Goal: Task Accomplishment & Management: Manage account settings

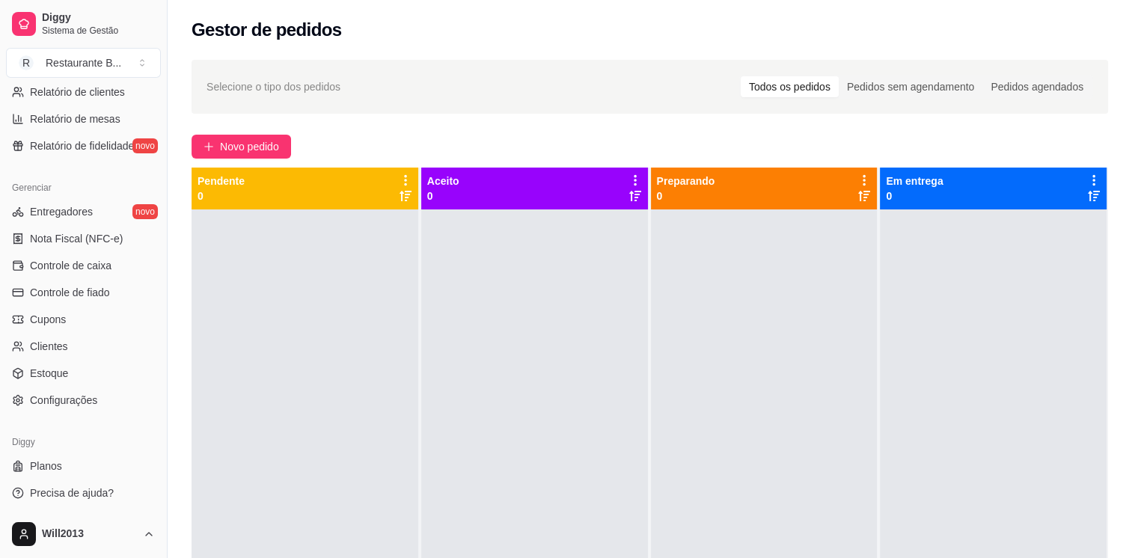
scroll to position [227, 0]
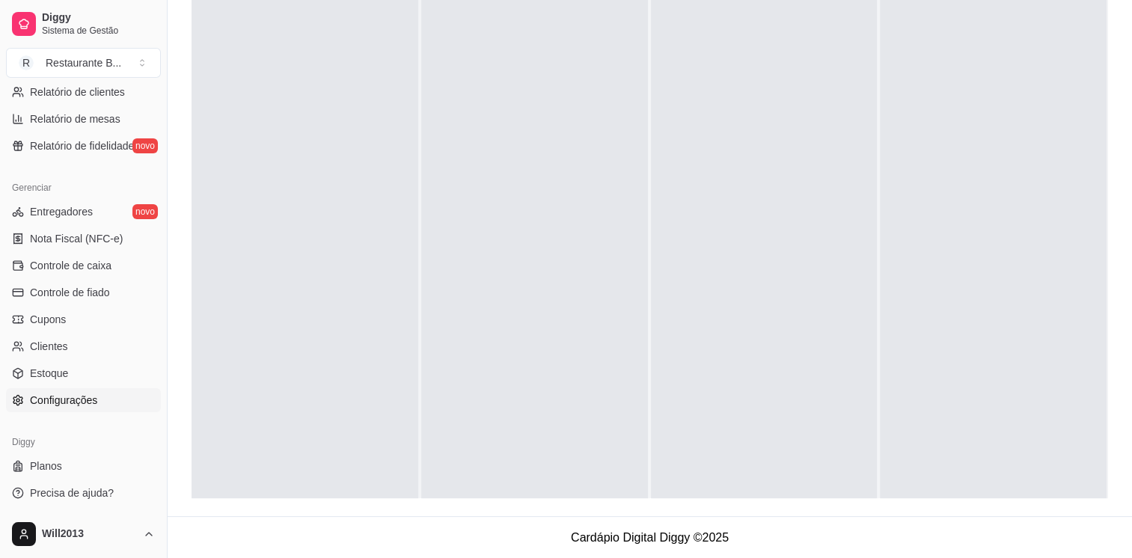
click at [80, 394] on span "Configurações" at bounding box center [63, 400] width 67 height 15
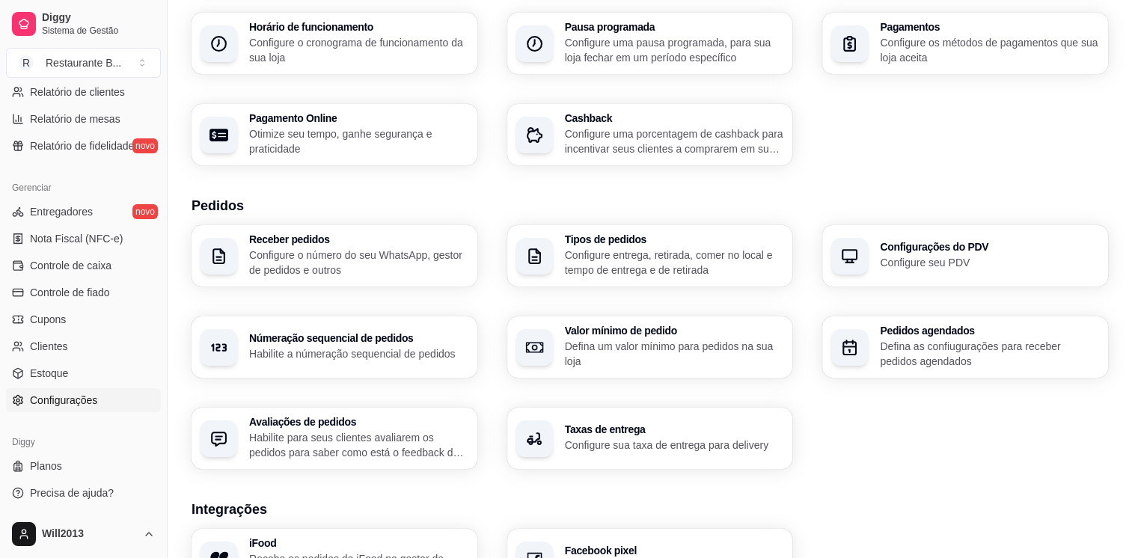
scroll to position [169, 0]
click at [327, 349] on p "Habilite a númeração sequencial de pedidos" at bounding box center [357, 353] width 213 height 14
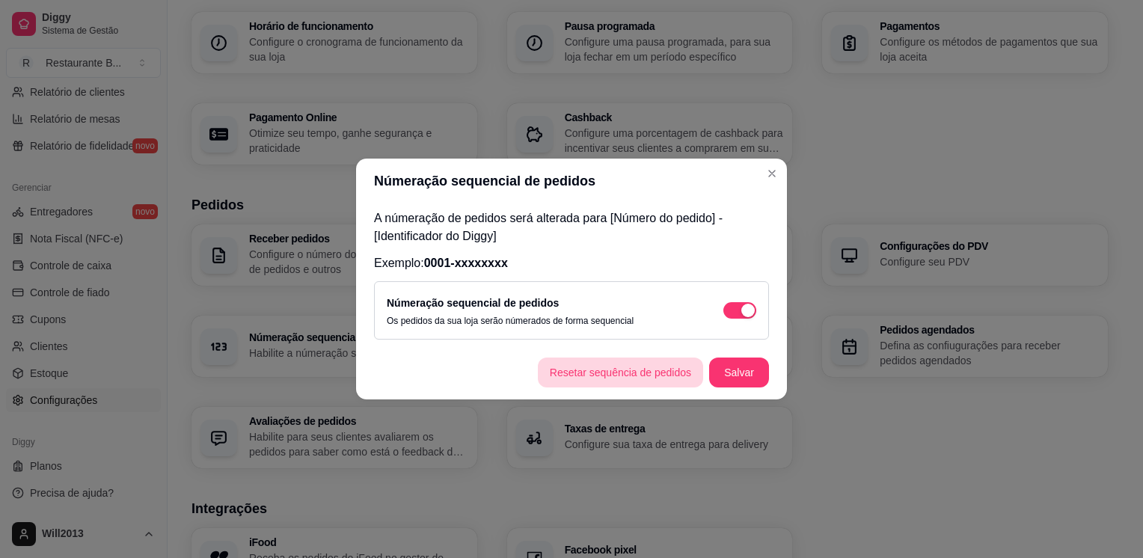
click at [668, 379] on footer "Resetar sequência de pedidos Salvar" at bounding box center [571, 373] width 431 height 54
click at [668, 379] on button "Resetar sequência de pedidos" at bounding box center [620, 372] width 161 height 29
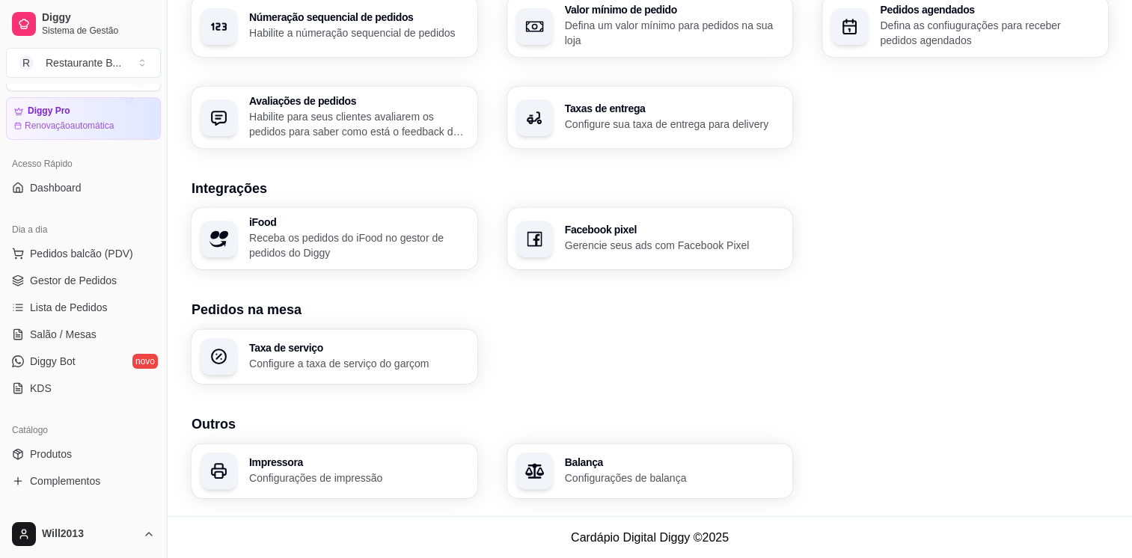
scroll to position [0, 0]
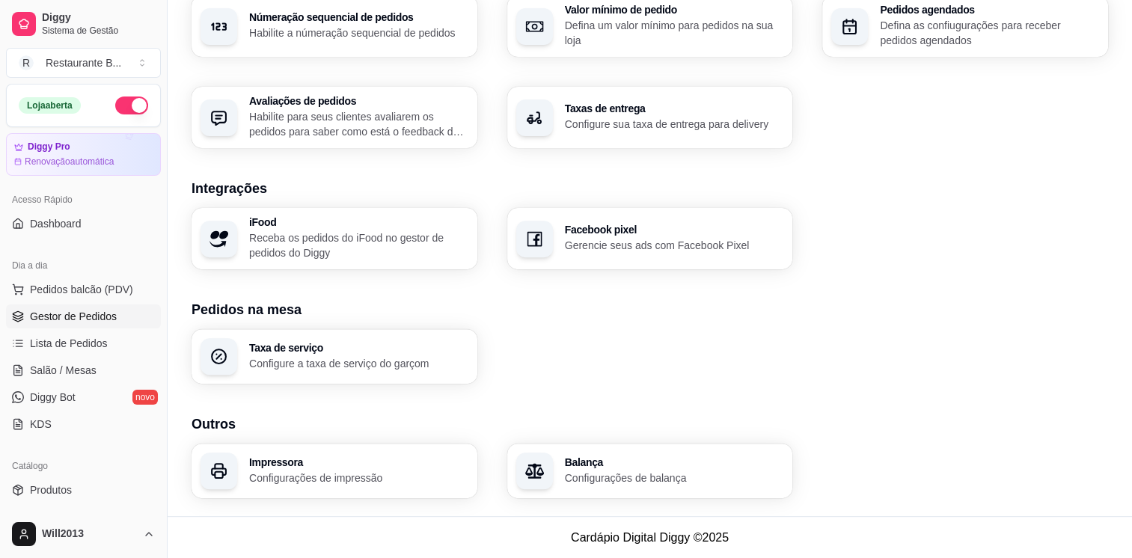
click at [69, 320] on span "Gestor de Pedidos" at bounding box center [73, 316] width 87 height 15
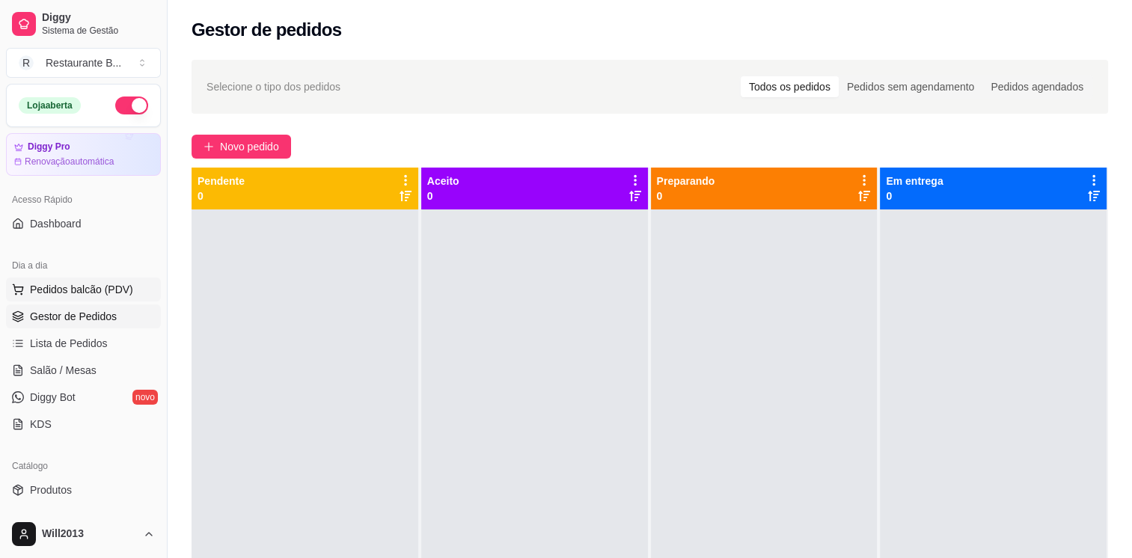
click at [80, 290] on span "Pedidos balcão (PDV)" at bounding box center [81, 289] width 103 height 15
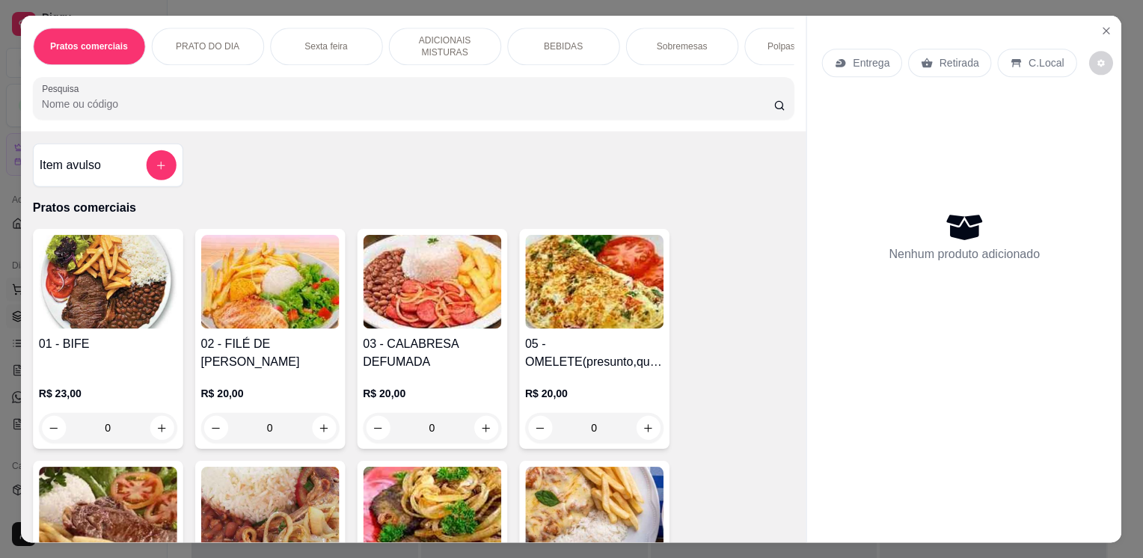
click at [80, 290] on img at bounding box center [108, 282] width 138 height 94
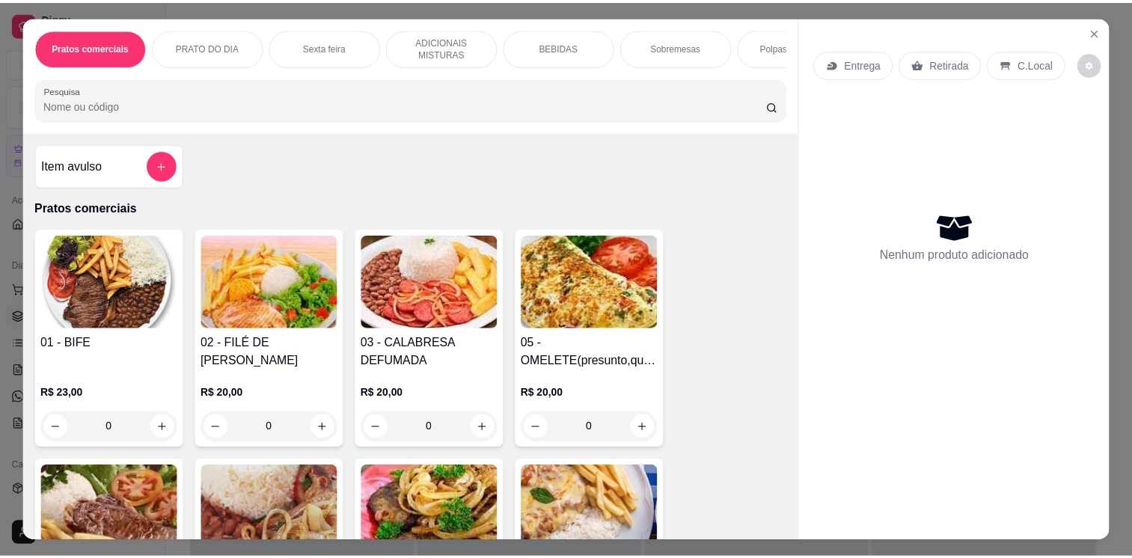
scroll to position [489, 0]
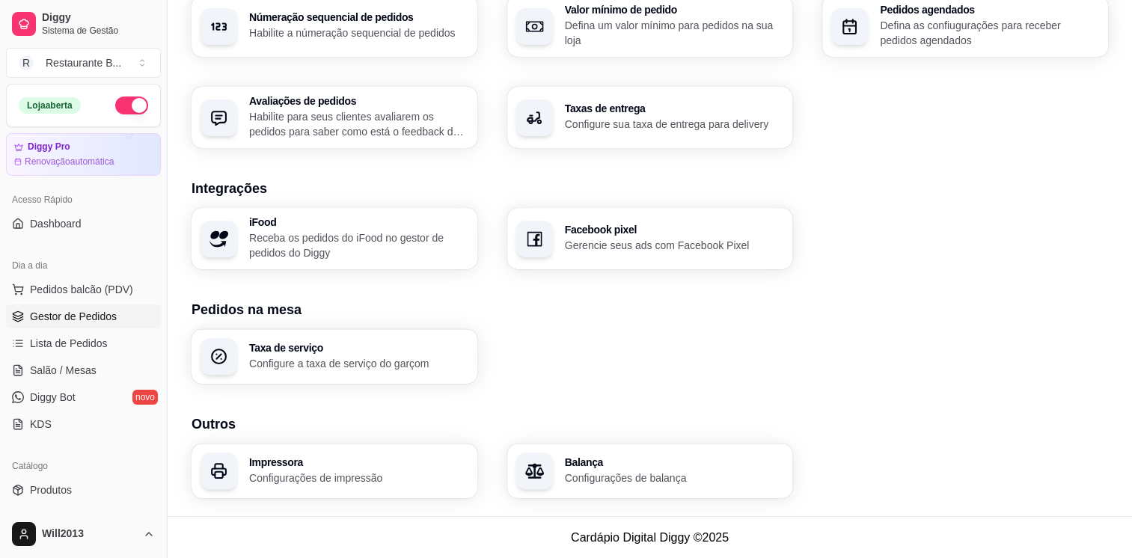
click at [71, 315] on span "Gestor de Pedidos" at bounding box center [73, 316] width 87 height 15
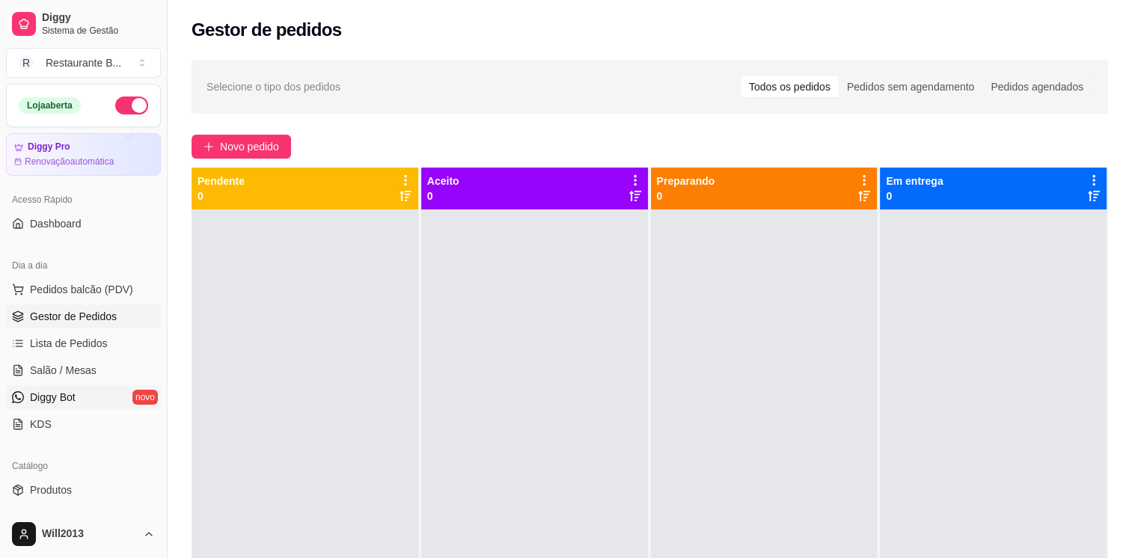
click at [97, 394] on link "Diggy Bot novo" at bounding box center [83, 397] width 155 height 24
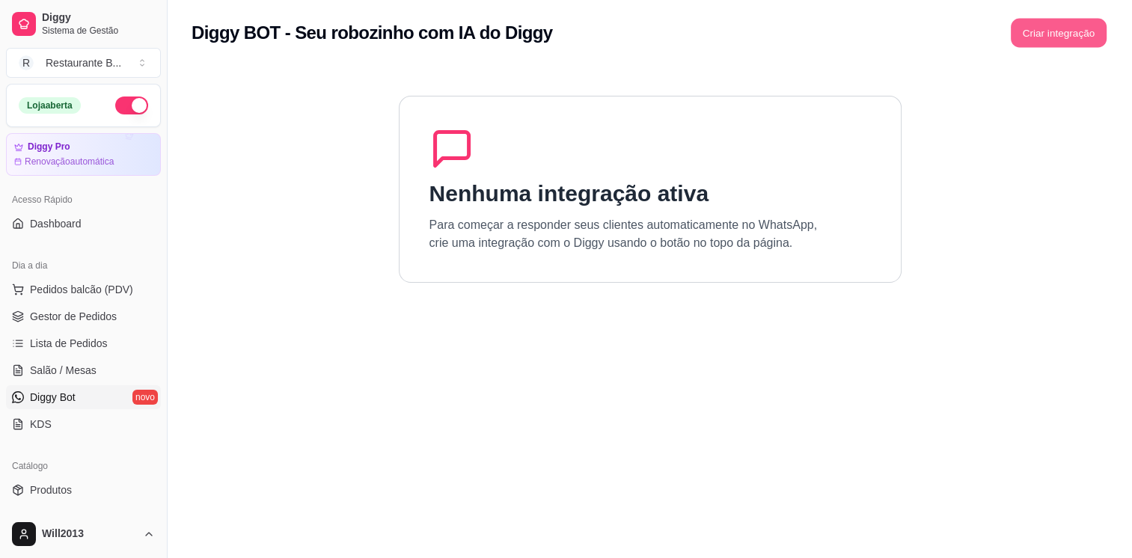
click at [1066, 26] on button "Criar integração" at bounding box center [1059, 33] width 96 height 29
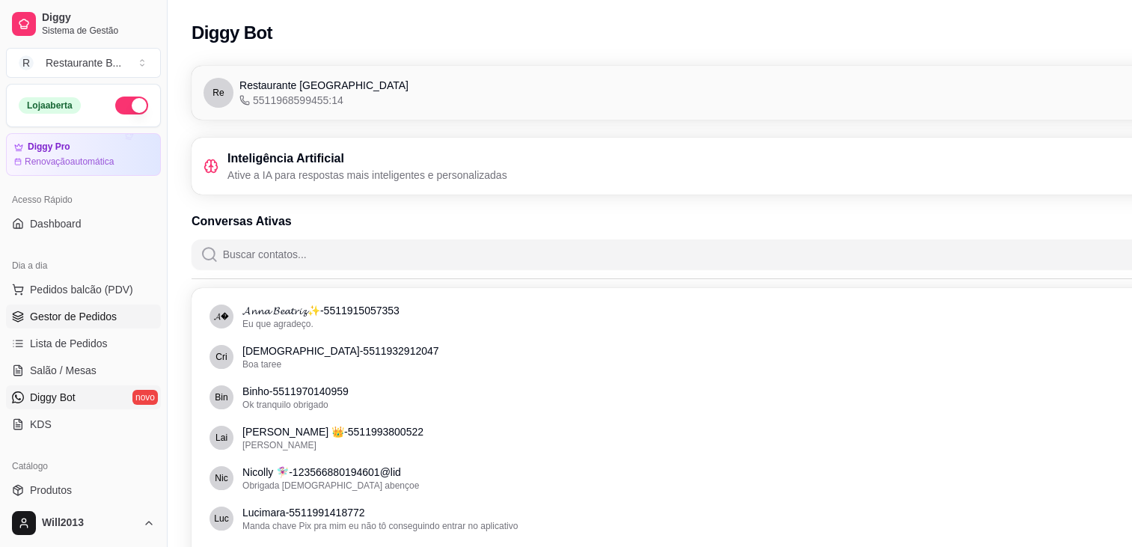
click at [53, 319] on span "Gestor de Pedidos" at bounding box center [73, 316] width 87 height 15
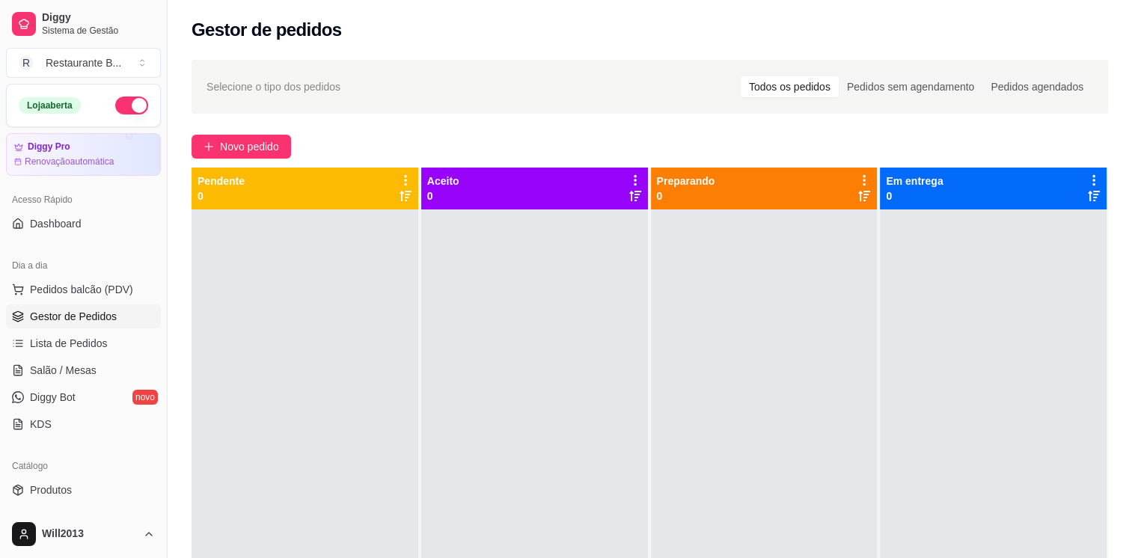
click at [681, 418] on div at bounding box center [764, 489] width 227 height 558
click at [114, 343] on link "Lista de Pedidos" at bounding box center [83, 343] width 155 height 24
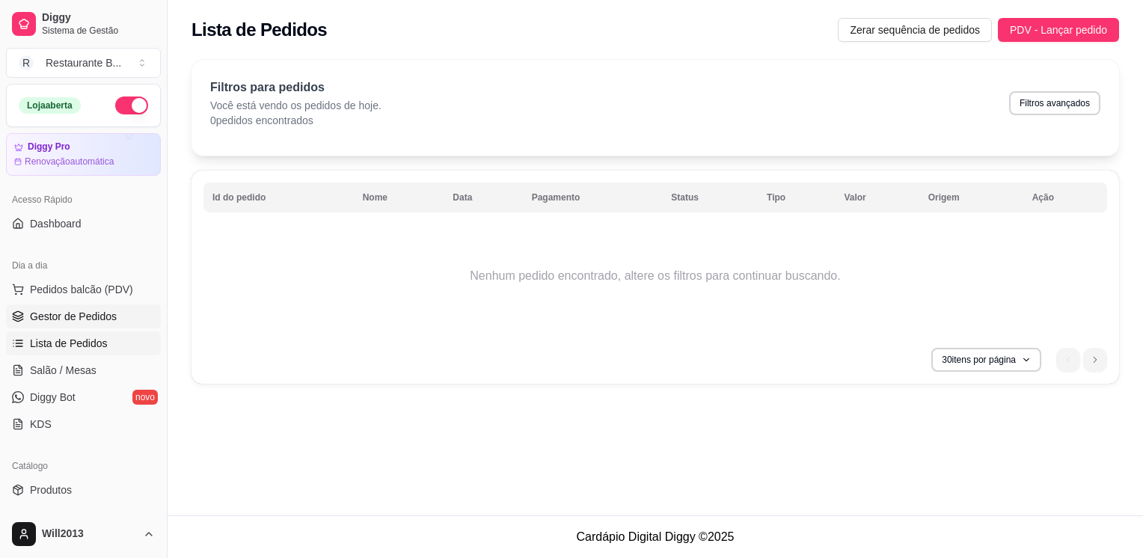
click at [111, 325] on link "Gestor de Pedidos" at bounding box center [83, 317] width 155 height 24
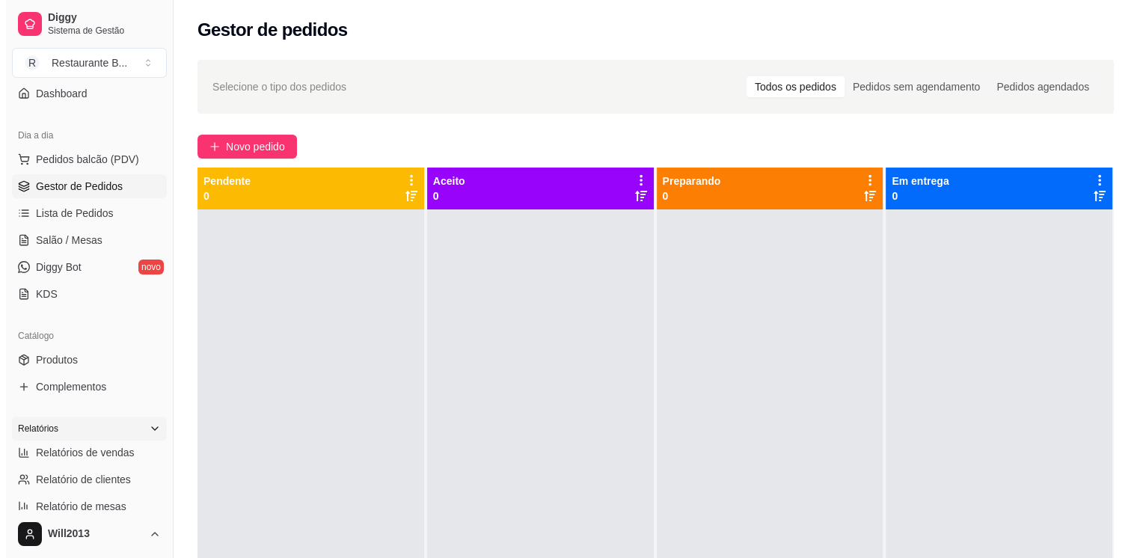
scroll to position [129, 0]
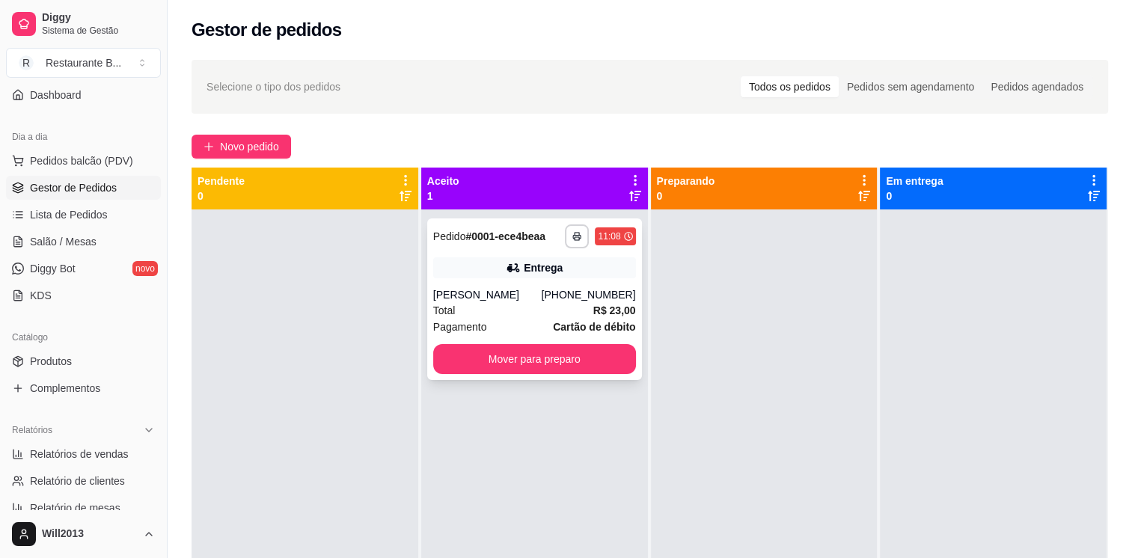
click at [560, 380] on div "**********" at bounding box center [534, 299] width 215 height 162
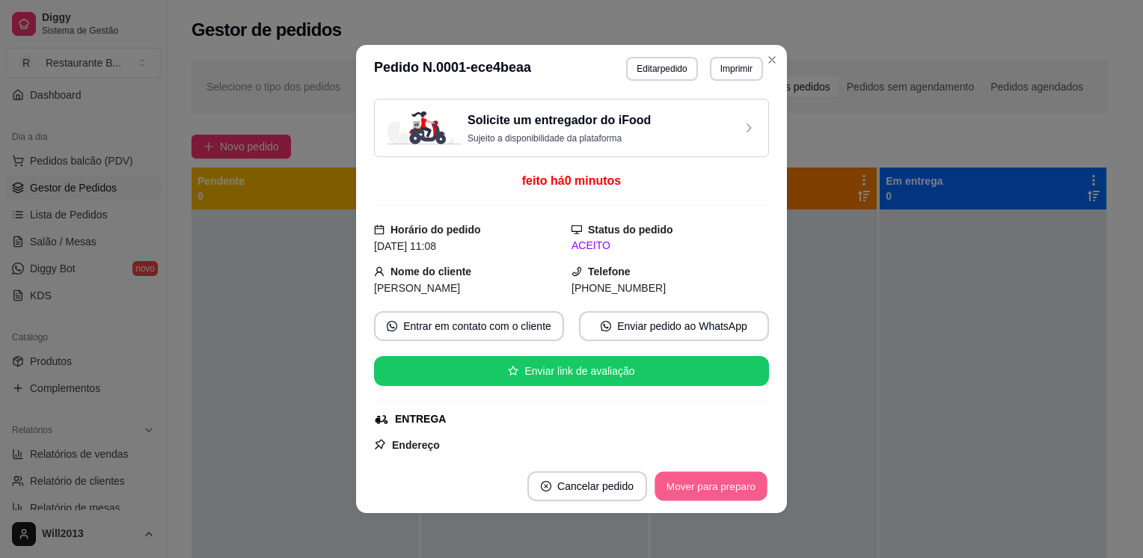
click at [715, 478] on button "Mover para preparo" at bounding box center [711, 486] width 112 height 29
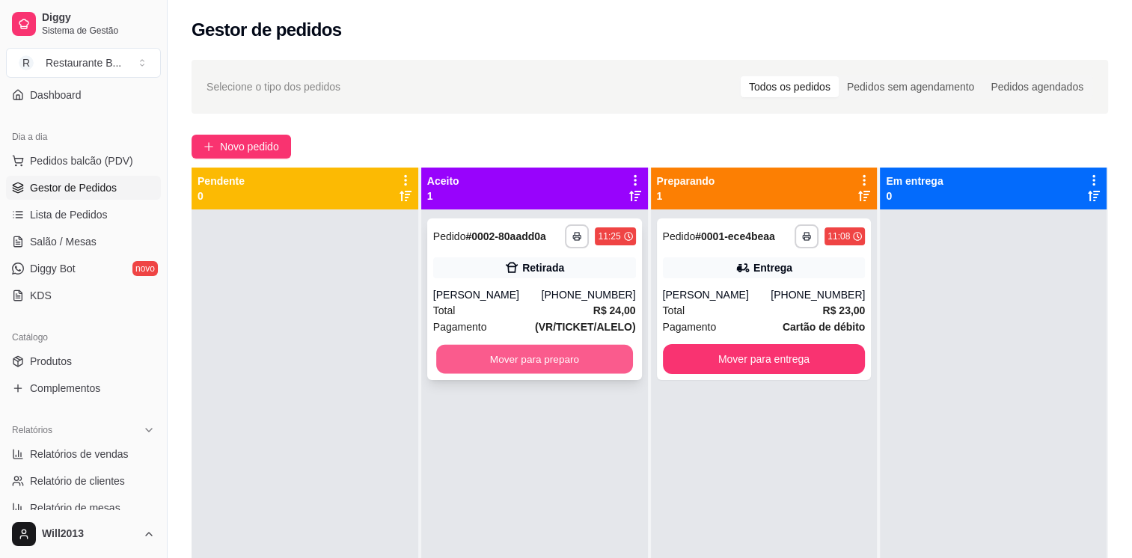
click at [586, 359] on button "Mover para preparo" at bounding box center [534, 359] width 197 height 29
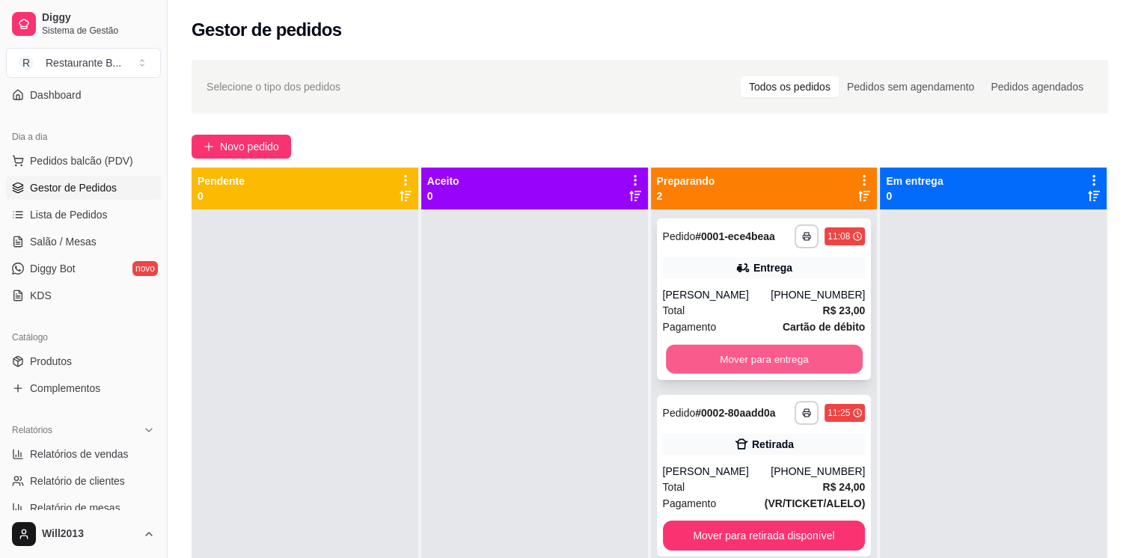
click at [783, 374] on button "Mover para entrega" at bounding box center [764, 359] width 197 height 29
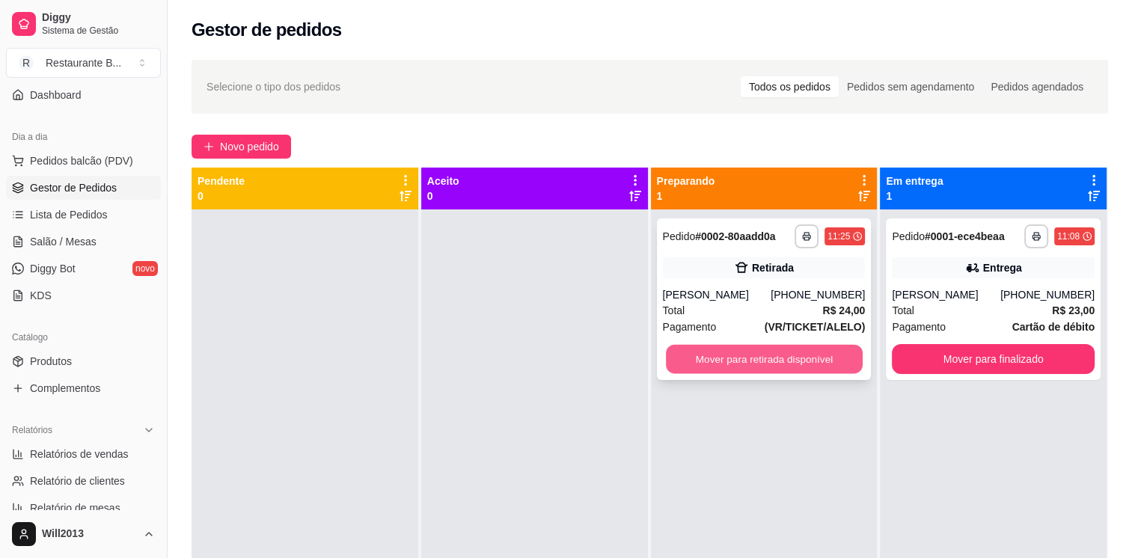
click at [798, 370] on button "Mover para retirada disponível" at bounding box center [764, 359] width 197 height 29
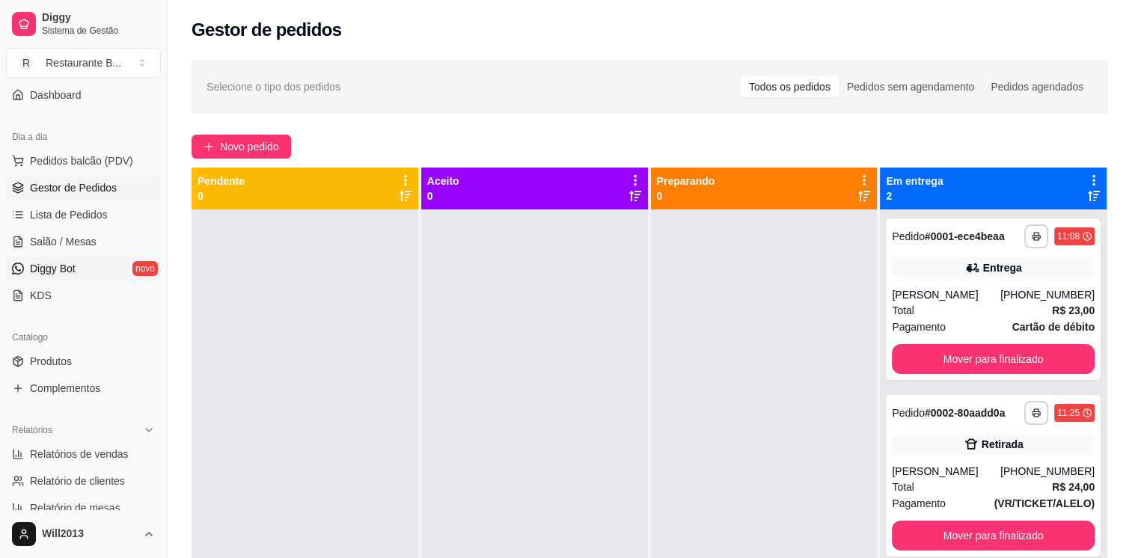
click at [70, 270] on span "Diggy Bot" at bounding box center [53, 268] width 46 height 15
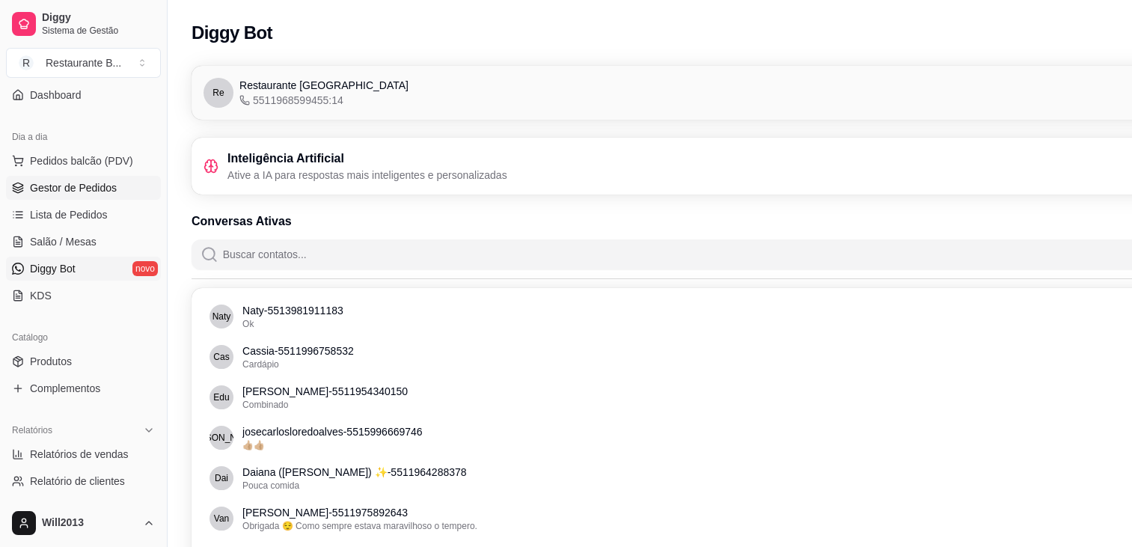
click at [100, 184] on span "Gestor de Pedidos" at bounding box center [73, 187] width 87 height 15
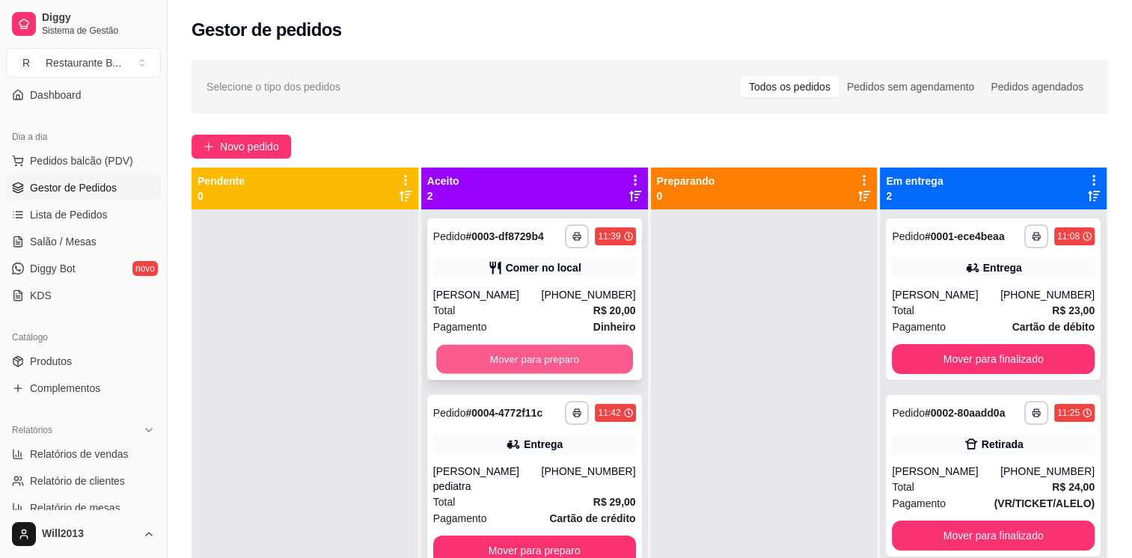
click at [528, 358] on button "Mover para preparo" at bounding box center [534, 359] width 197 height 29
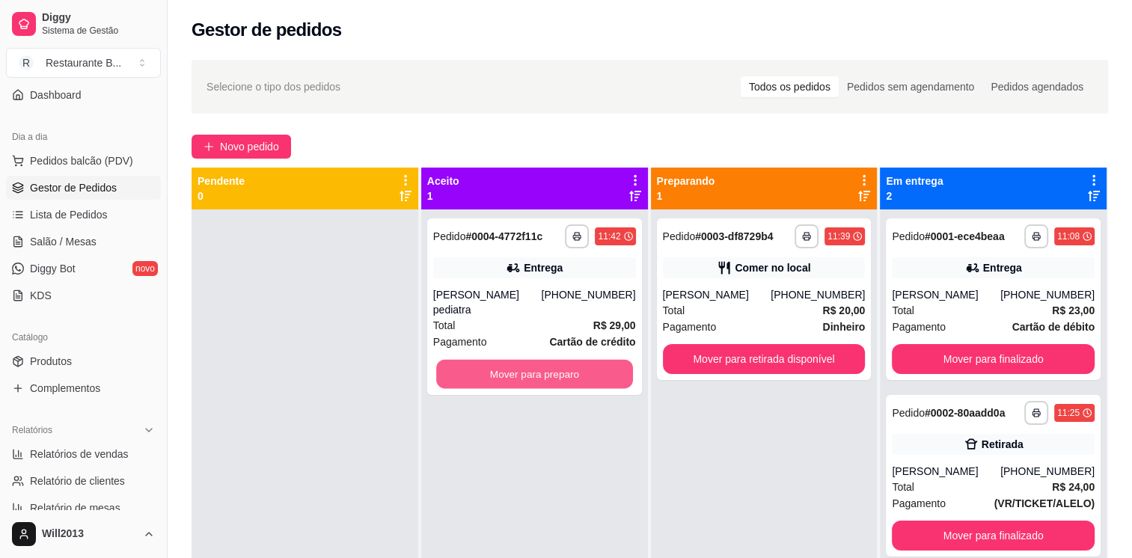
click at [528, 360] on button "Mover para preparo" at bounding box center [534, 374] width 197 height 29
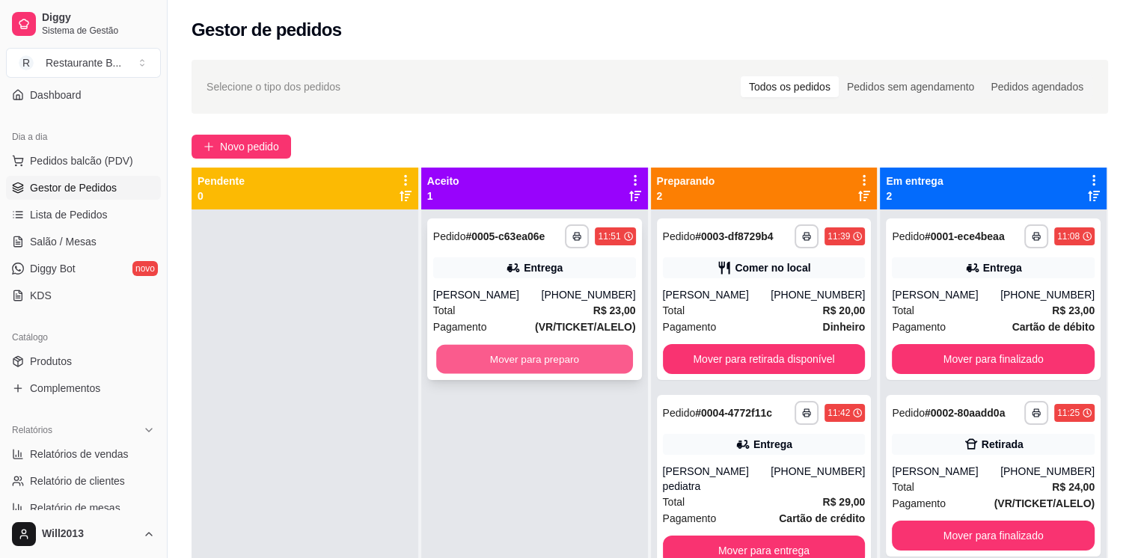
click at [563, 354] on button "Mover para preparo" at bounding box center [534, 359] width 197 height 29
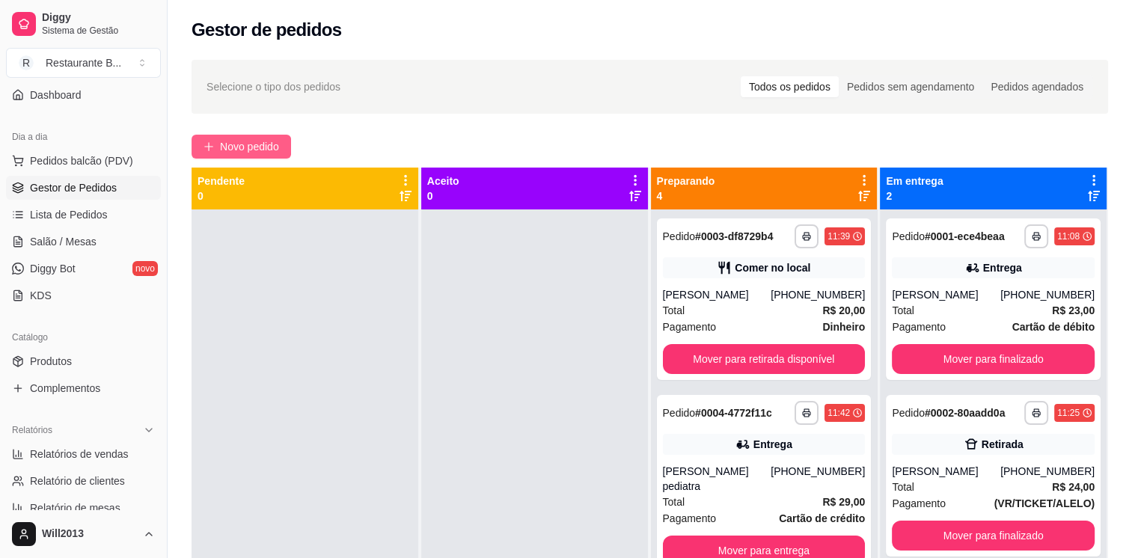
click at [275, 145] on span "Novo pedido" at bounding box center [249, 146] width 59 height 16
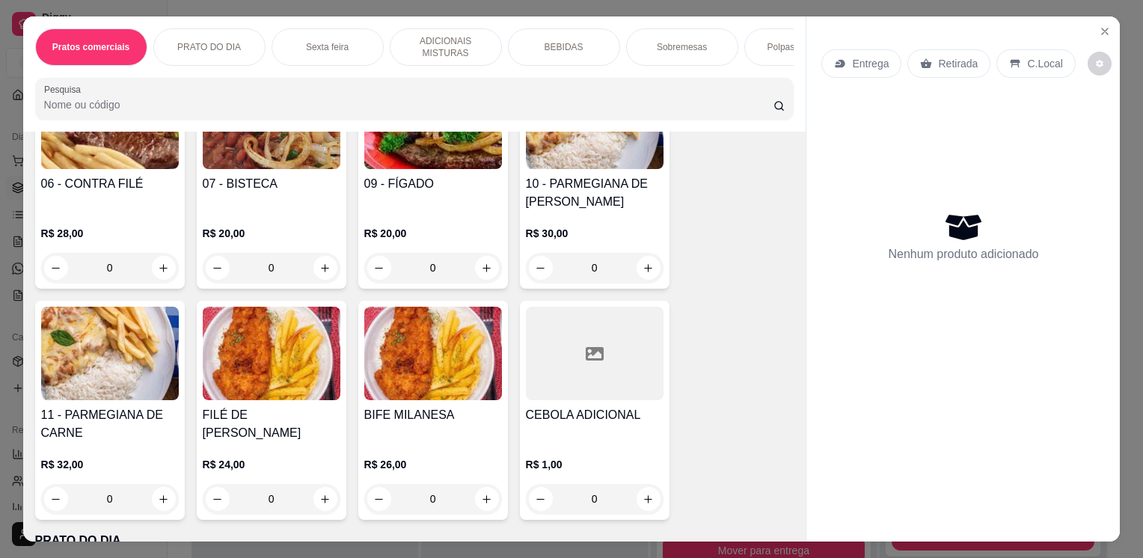
scroll to position [388, 0]
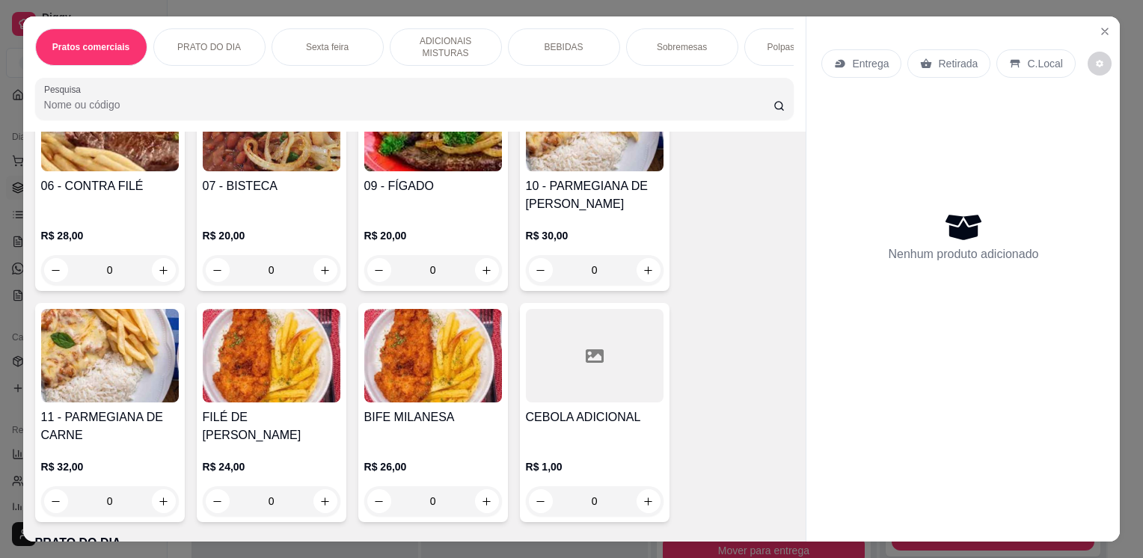
click at [154, 265] on div "0" at bounding box center [110, 270] width 138 height 30
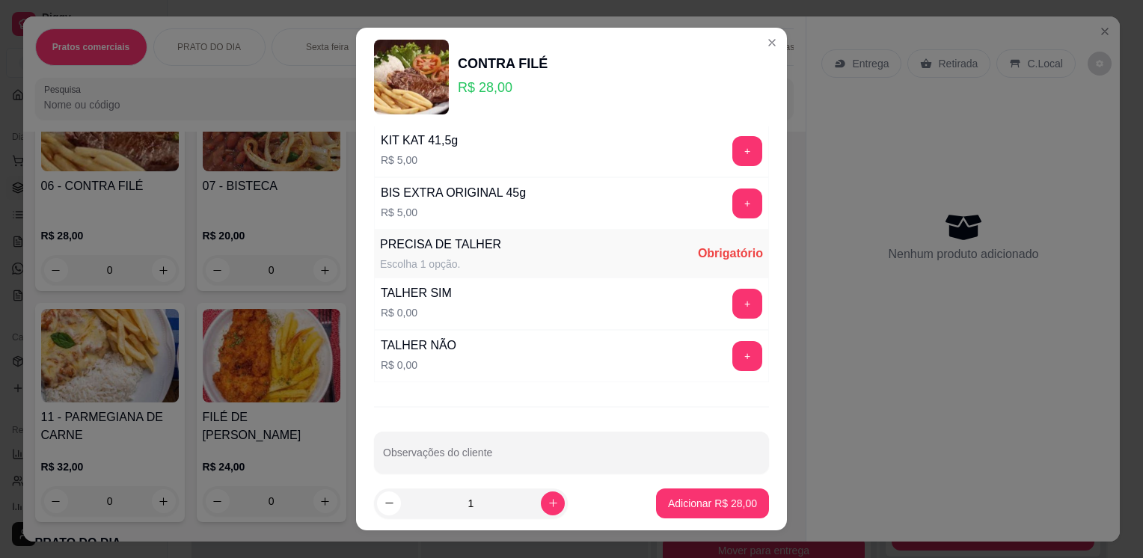
scroll to position [1002, 0]
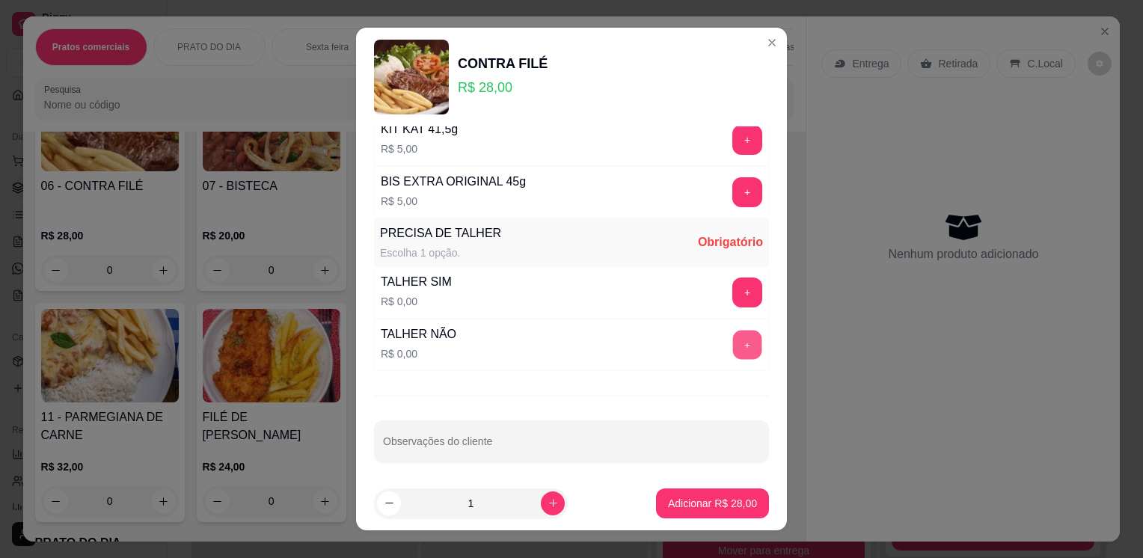
click at [733, 331] on button "+" at bounding box center [747, 345] width 29 height 29
click at [697, 507] on p "Adicionar R$ 28,00" at bounding box center [713, 503] width 87 height 14
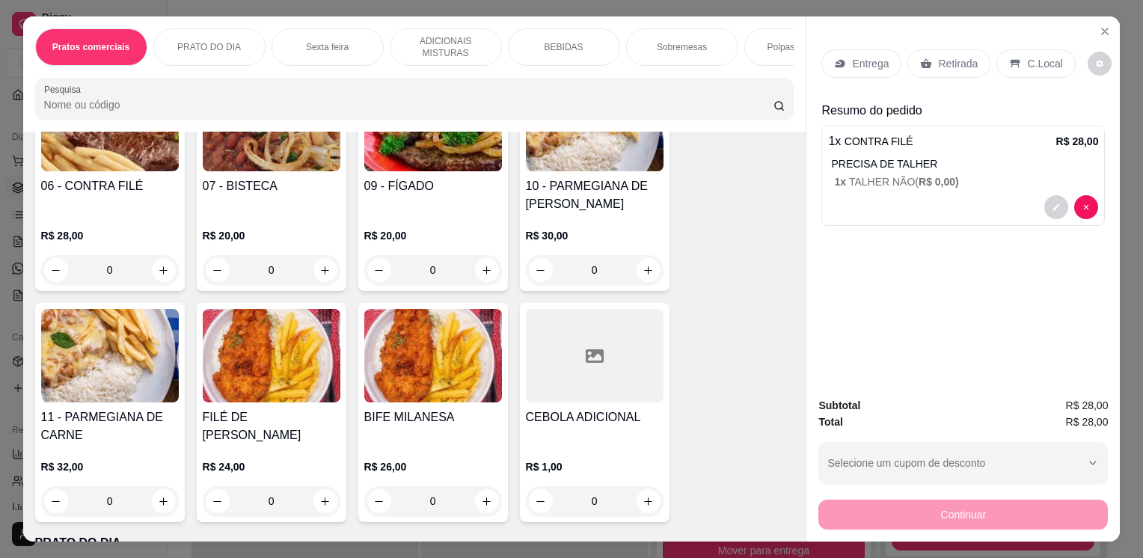
click at [840, 66] on div "Entrega" at bounding box center [862, 63] width 80 height 28
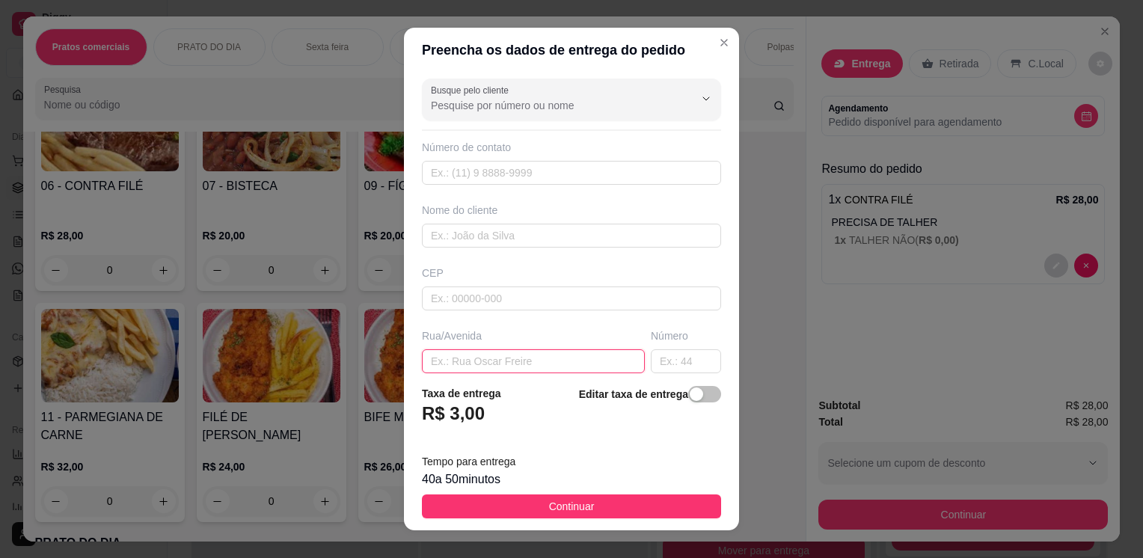
click at [468, 364] on input "text" at bounding box center [533, 361] width 223 height 24
click at [491, 361] on input "hamilton de arujo 156" at bounding box center [533, 361] width 223 height 24
type input "hamilton de araujo 156"
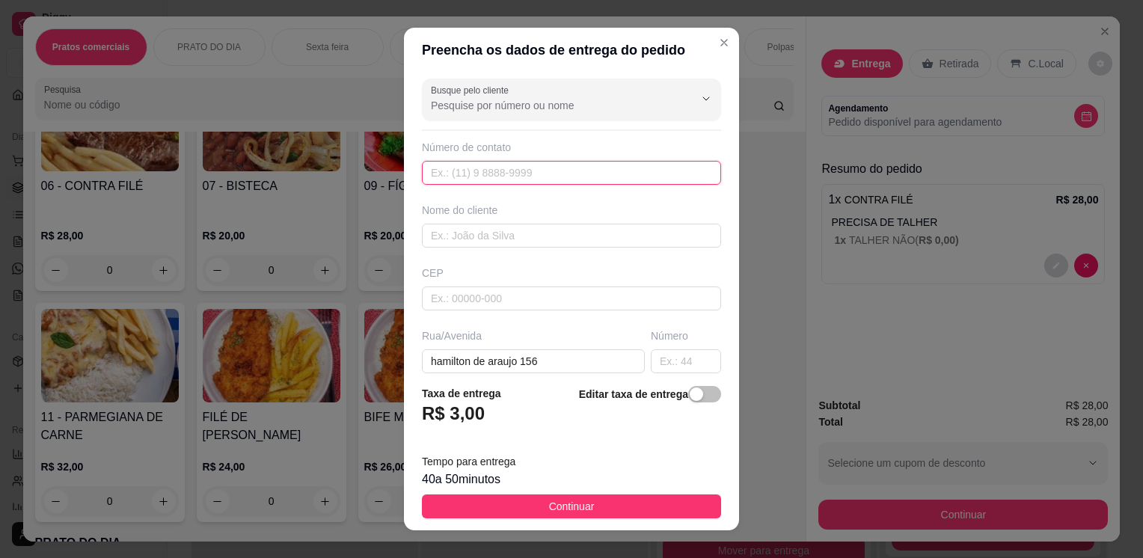
click at [447, 171] on input "text" at bounding box center [571, 173] width 299 height 24
click at [447, 218] on div "Nome do cliente" at bounding box center [571, 225] width 305 height 45
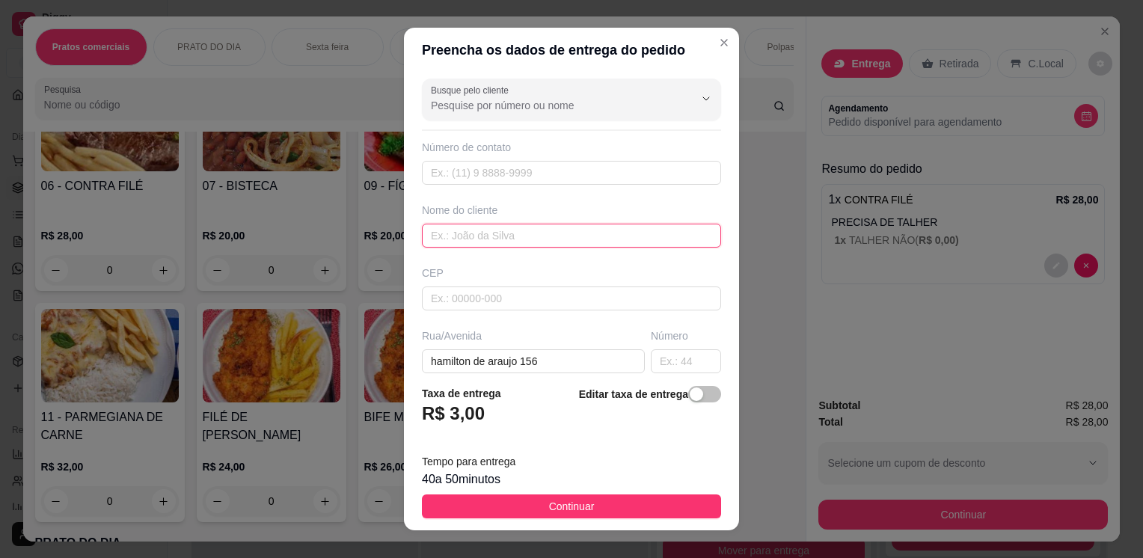
click at [446, 238] on input "text" at bounding box center [571, 236] width 299 height 24
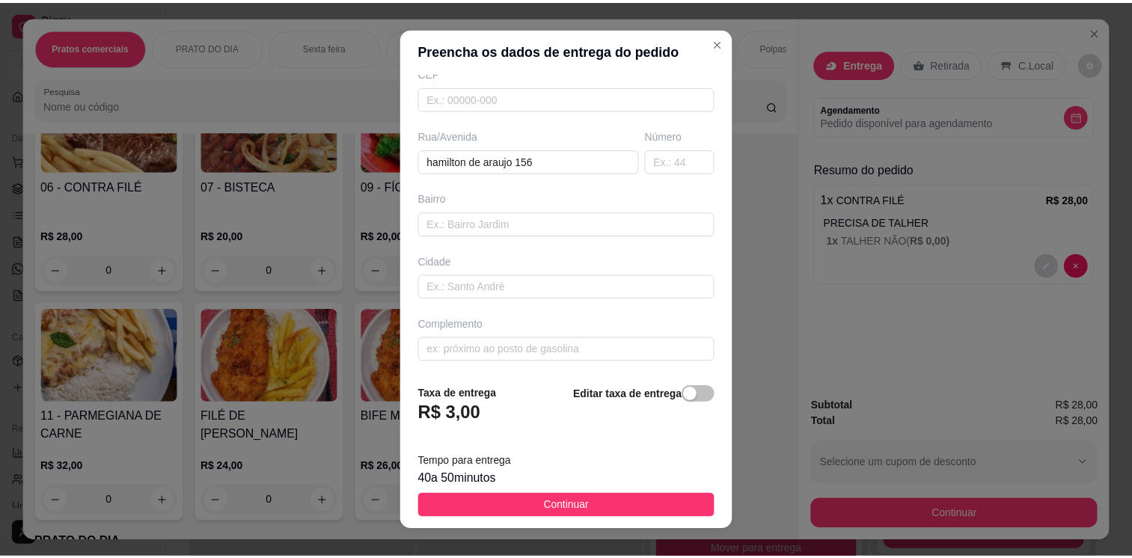
scroll to position [19, 0]
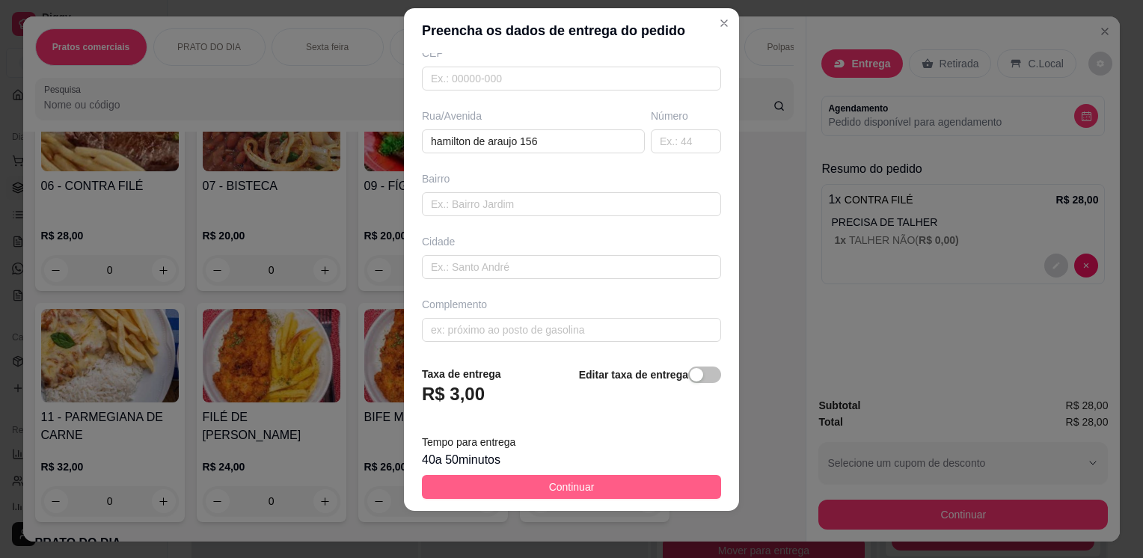
type input "edmilson"
click at [638, 492] on button "Continuar" at bounding box center [571, 487] width 299 height 24
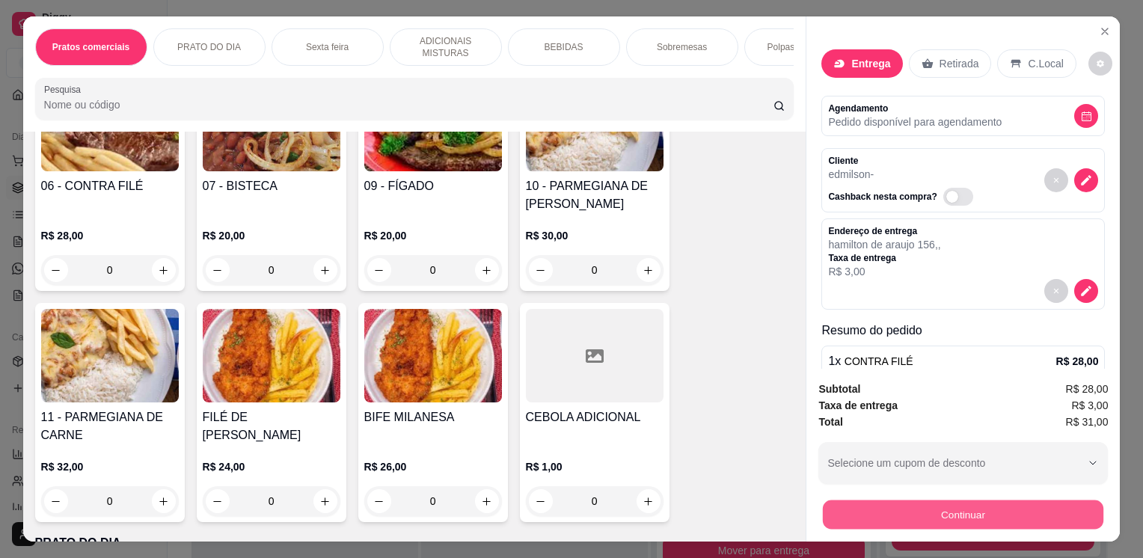
click at [847, 522] on button "Continuar" at bounding box center [963, 514] width 281 height 29
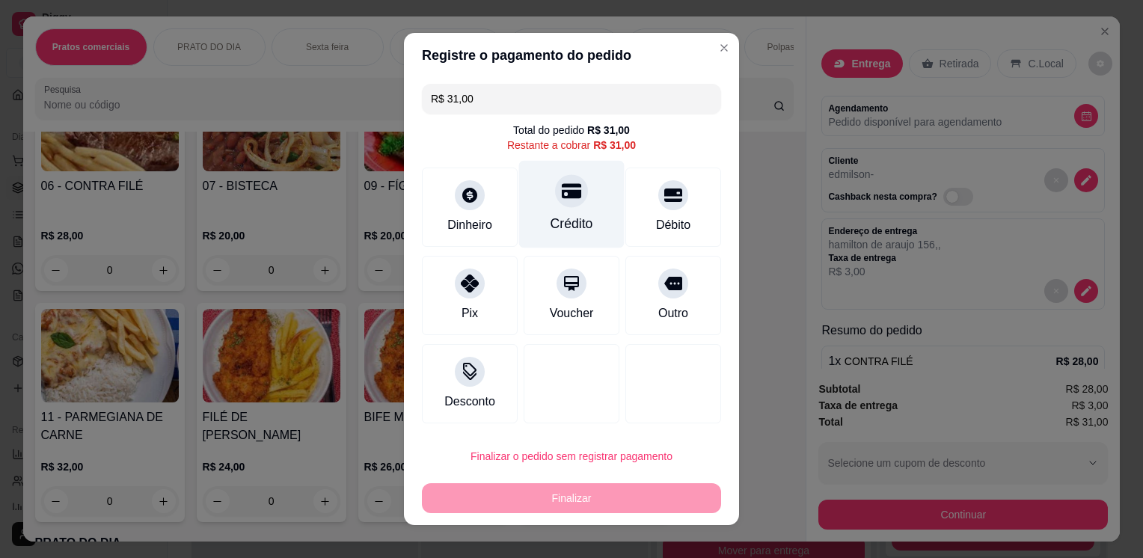
click at [563, 226] on div "Crédito" at bounding box center [572, 223] width 43 height 19
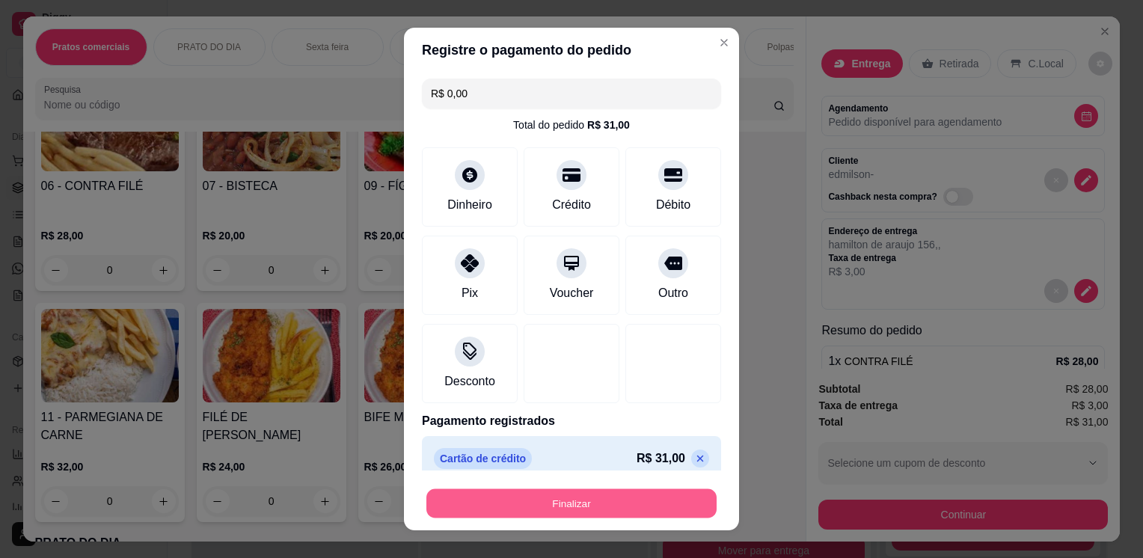
click at [590, 501] on button "Finalizar" at bounding box center [572, 503] width 290 height 29
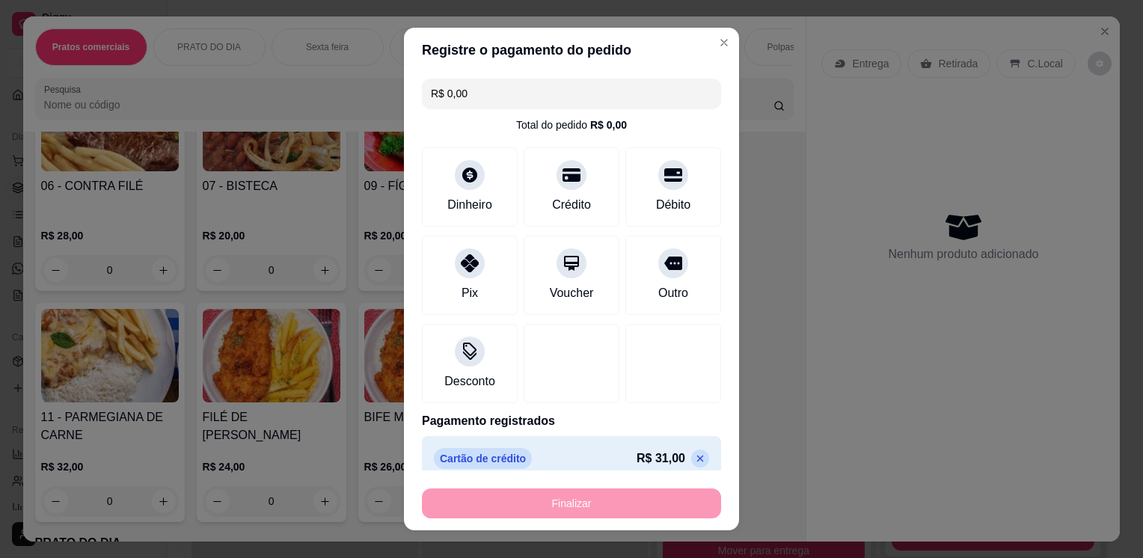
type input "-R$ 31,00"
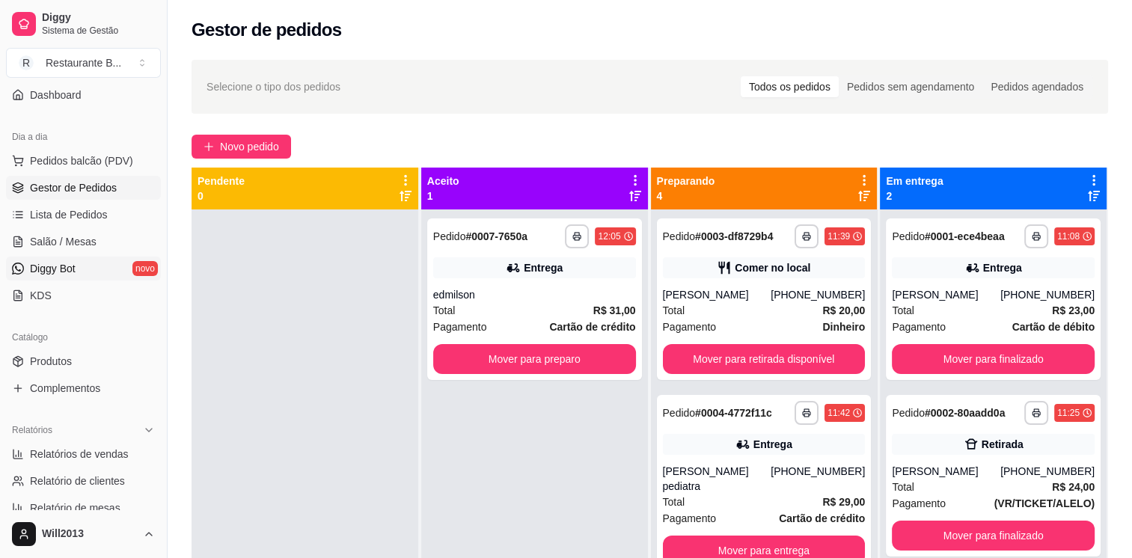
click at [69, 266] on span "Diggy Bot" at bounding box center [53, 268] width 46 height 15
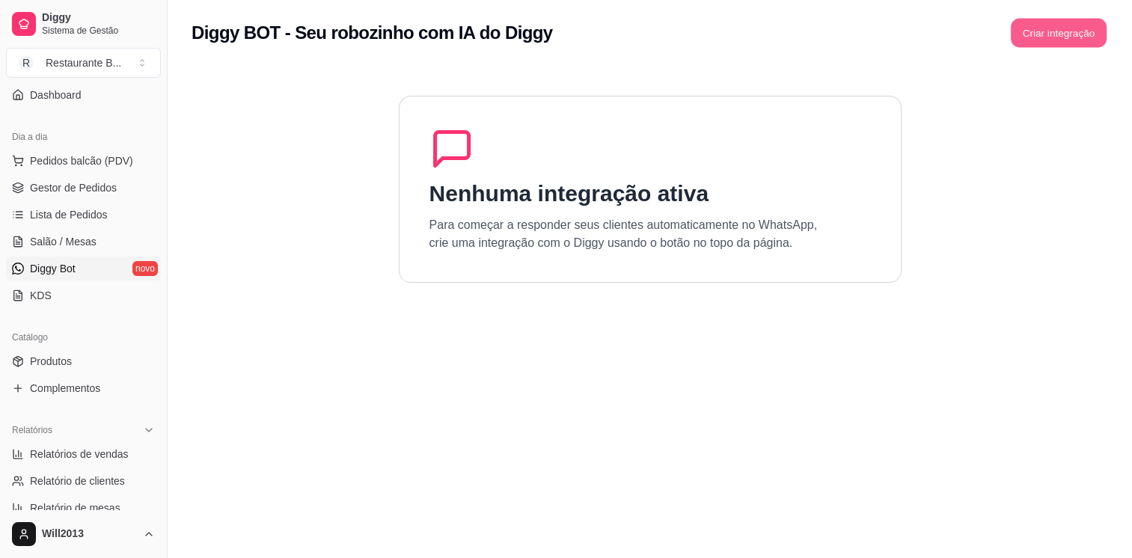
click at [1063, 37] on button "Criar integração" at bounding box center [1059, 33] width 96 height 29
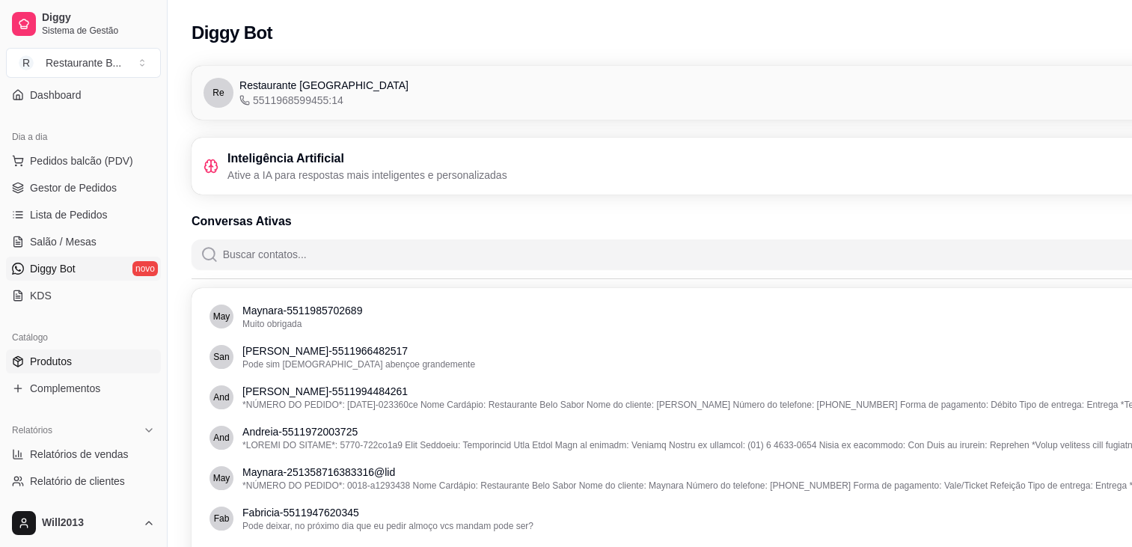
click at [30, 364] on span "Produtos" at bounding box center [51, 361] width 42 height 15
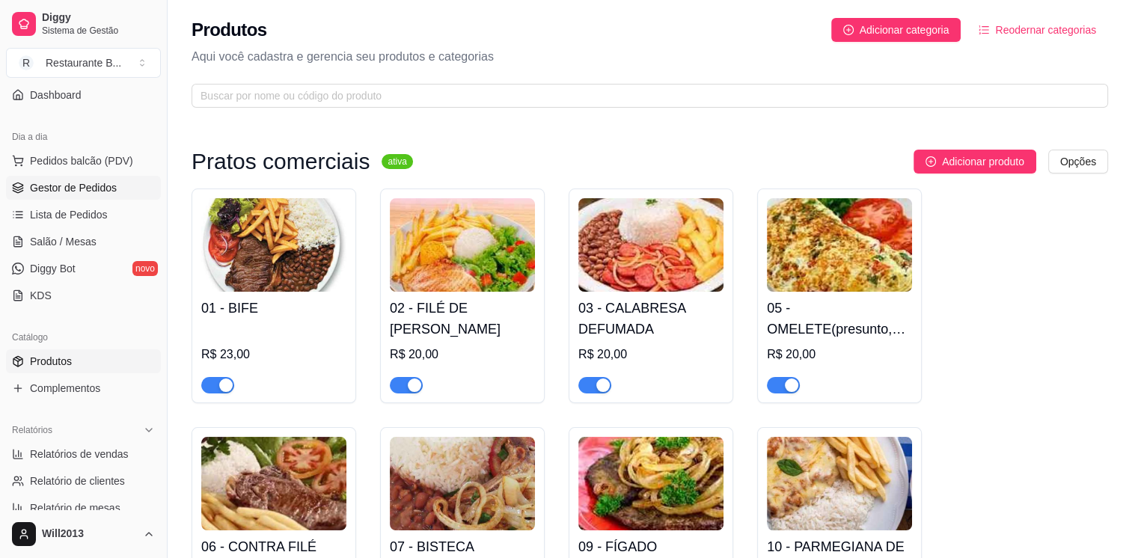
click at [102, 182] on span "Gestor de Pedidos" at bounding box center [73, 187] width 87 height 15
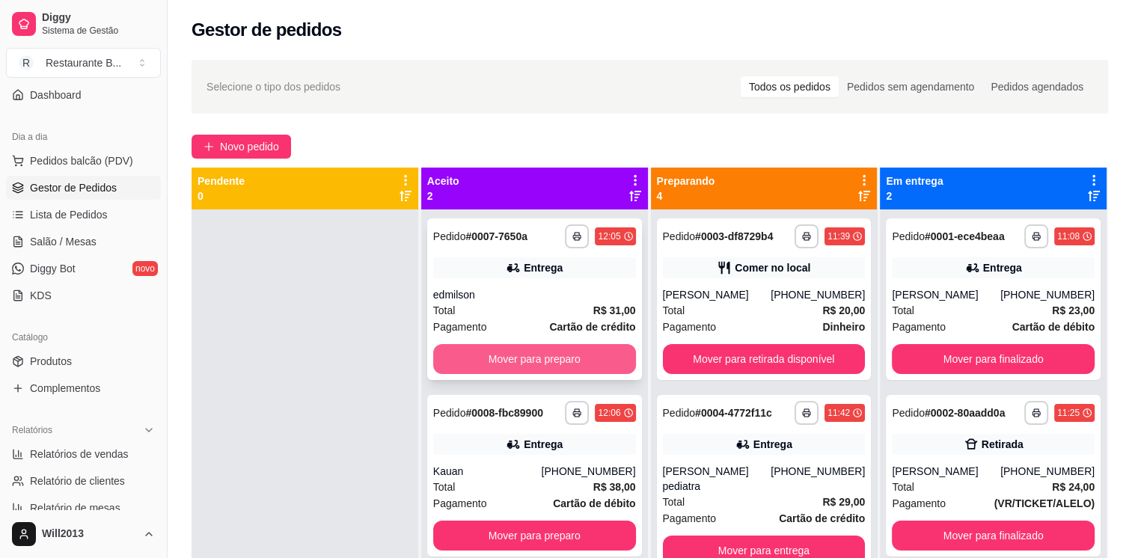
click at [519, 358] on button "Mover para preparo" at bounding box center [534, 359] width 203 height 30
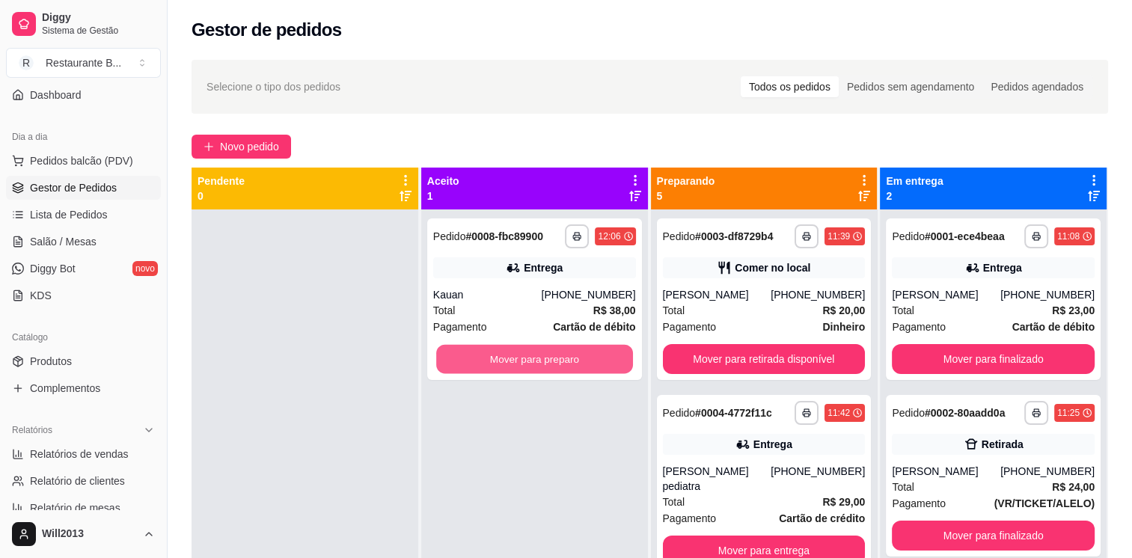
click at [519, 358] on button "Mover para preparo" at bounding box center [534, 359] width 197 height 29
click at [519, 358] on button "Mover para preparo" at bounding box center [534, 359] width 203 height 30
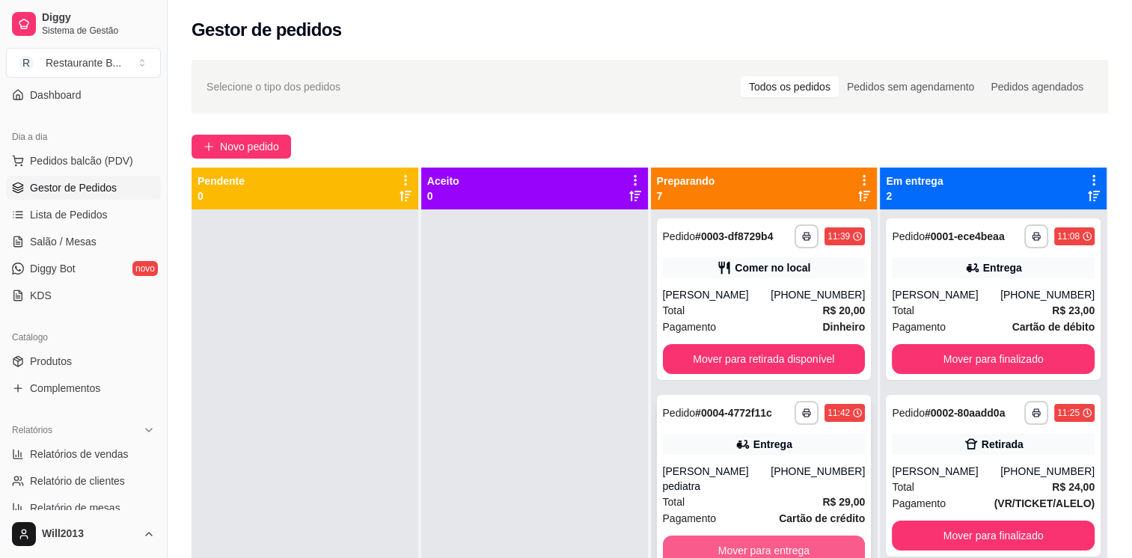
scroll to position [108, 0]
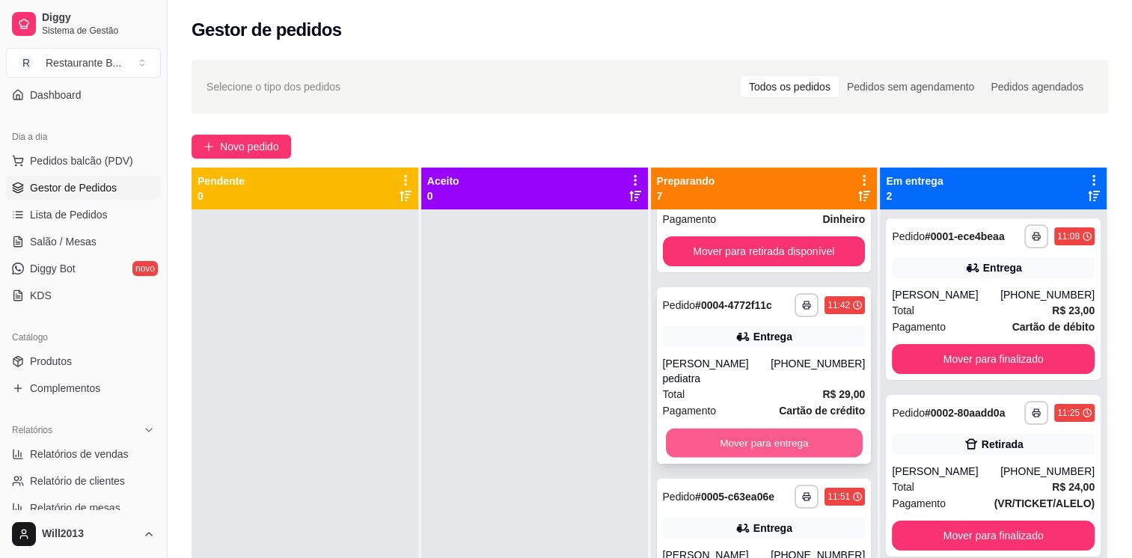
click at [732, 429] on button "Mover para entrega" at bounding box center [764, 443] width 197 height 29
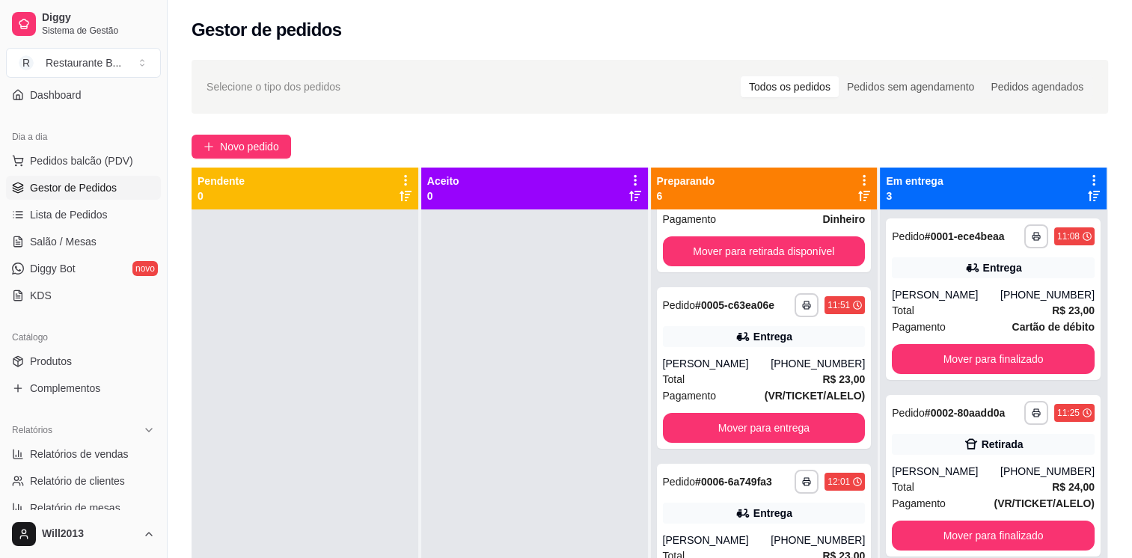
click at [732, 421] on div "**********" at bounding box center [764, 368] width 215 height 162
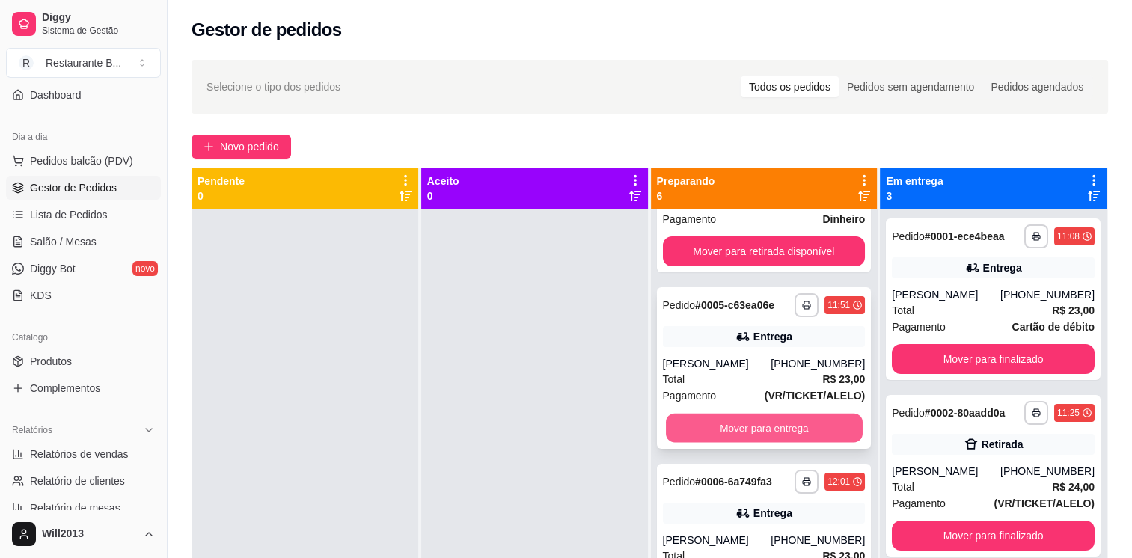
click at [756, 443] on button "Mover para entrega" at bounding box center [764, 428] width 197 height 29
click at [754, 427] on button "Mover para entrega" at bounding box center [764, 428] width 197 height 29
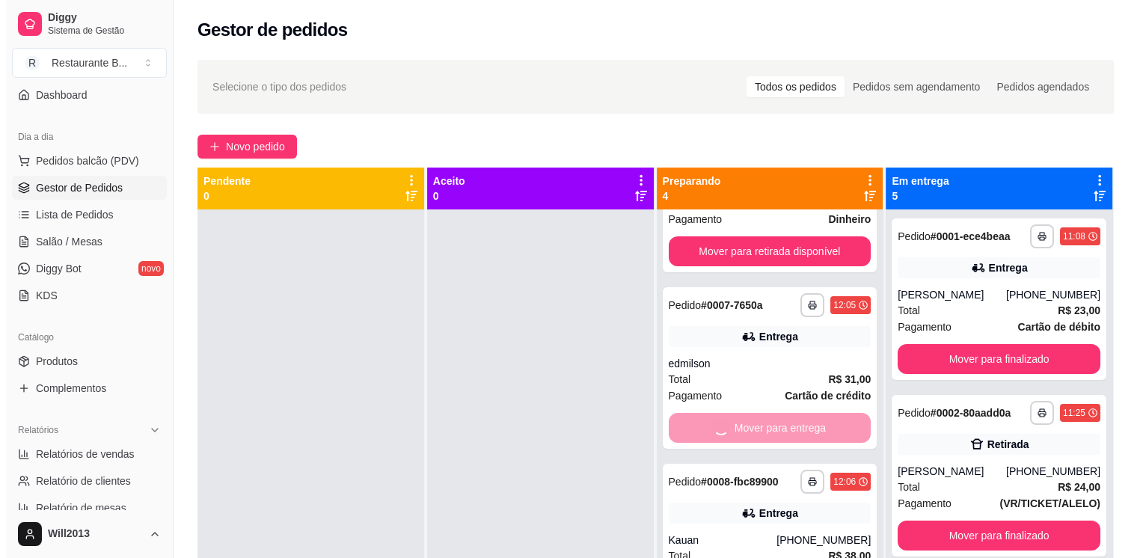
scroll to position [0, 0]
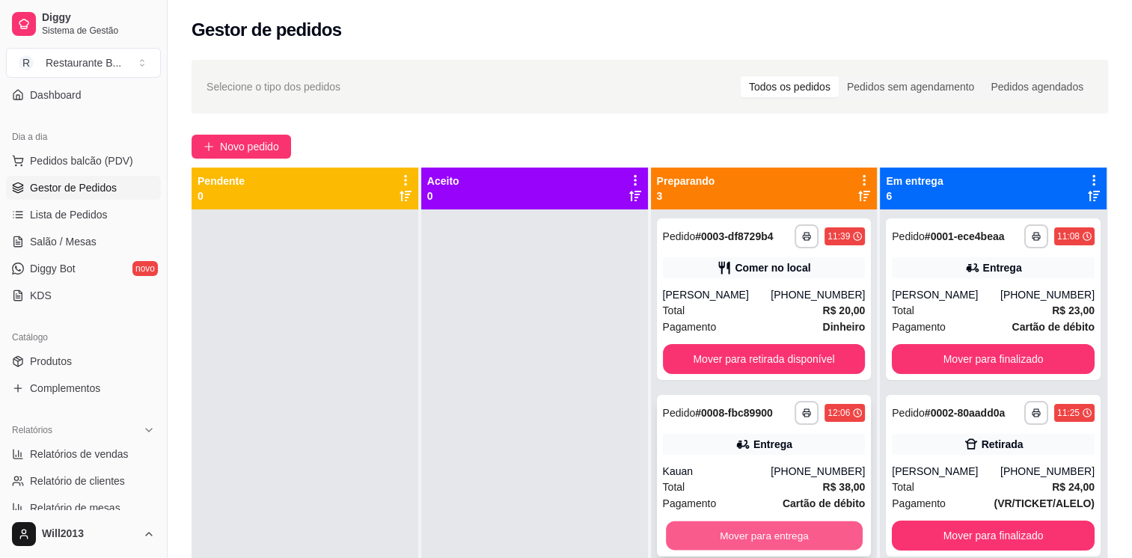
click at [723, 541] on button "Mover para entrega" at bounding box center [764, 536] width 197 height 29
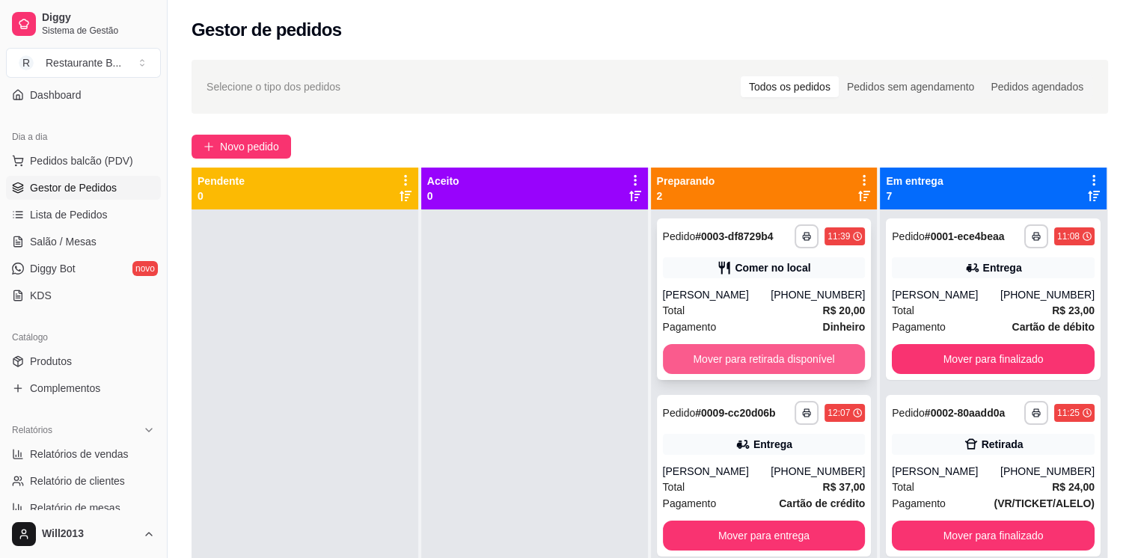
click at [779, 364] on button "Mover para retirada disponível" at bounding box center [764, 359] width 203 height 30
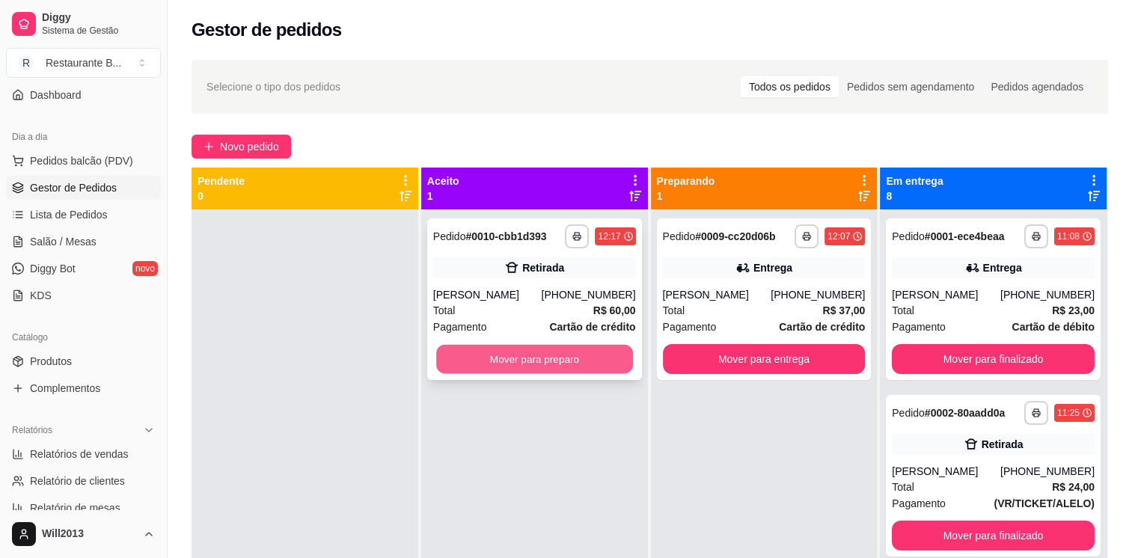
click at [551, 367] on button "Mover para preparo" at bounding box center [534, 359] width 197 height 29
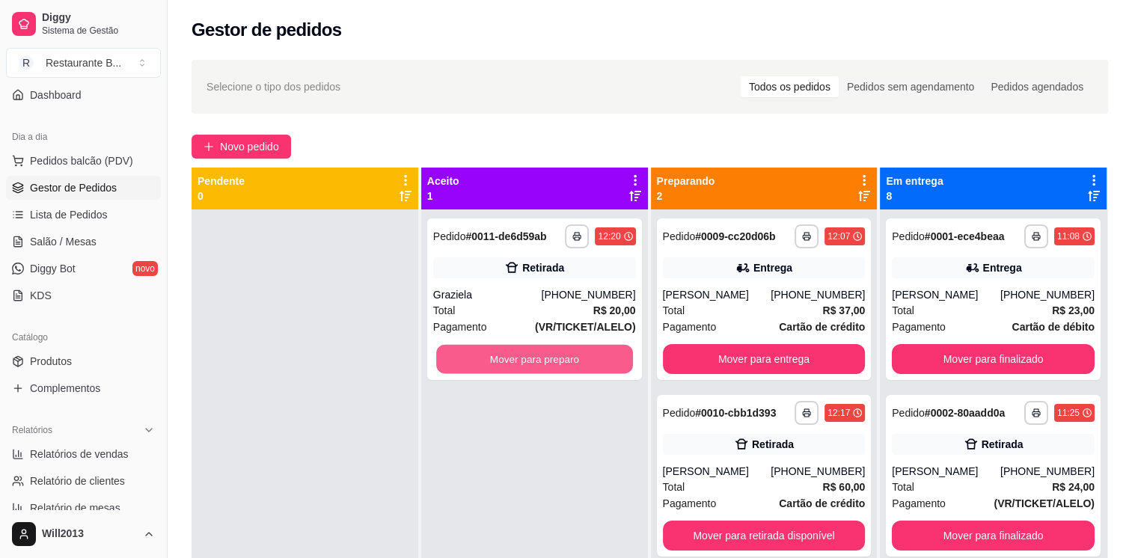
click at [551, 367] on button "Mover para preparo" at bounding box center [534, 359] width 197 height 29
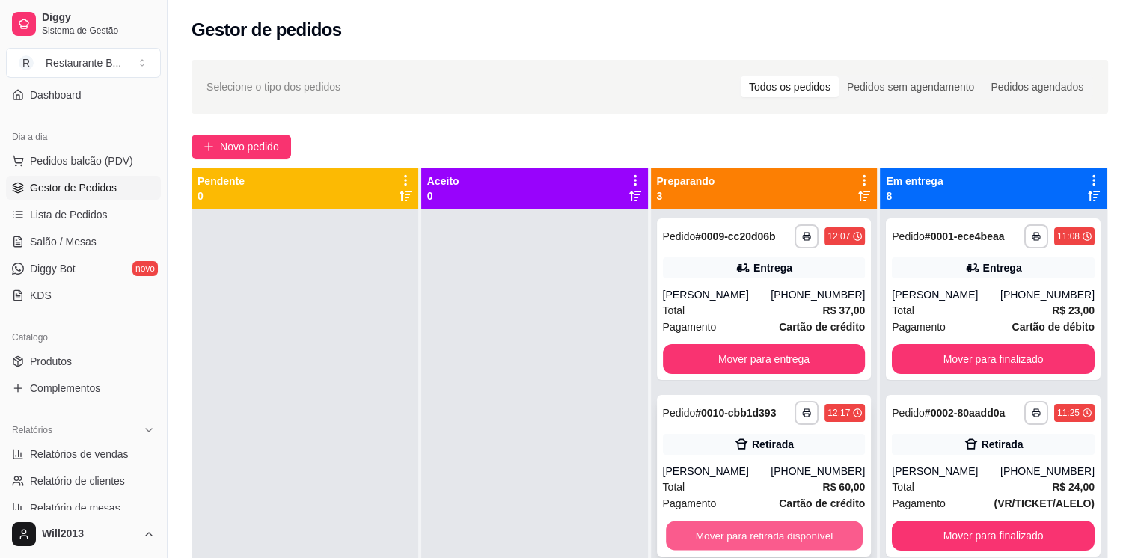
click at [823, 544] on button "Mover para retirada disponível" at bounding box center [764, 536] width 197 height 29
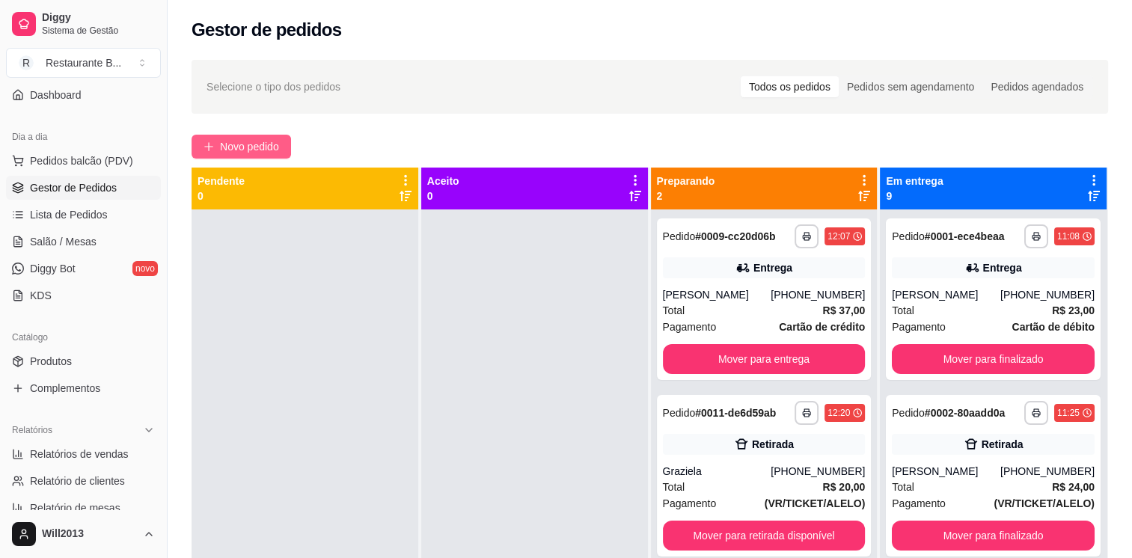
click at [255, 145] on span "Novo pedido" at bounding box center [249, 146] width 59 height 16
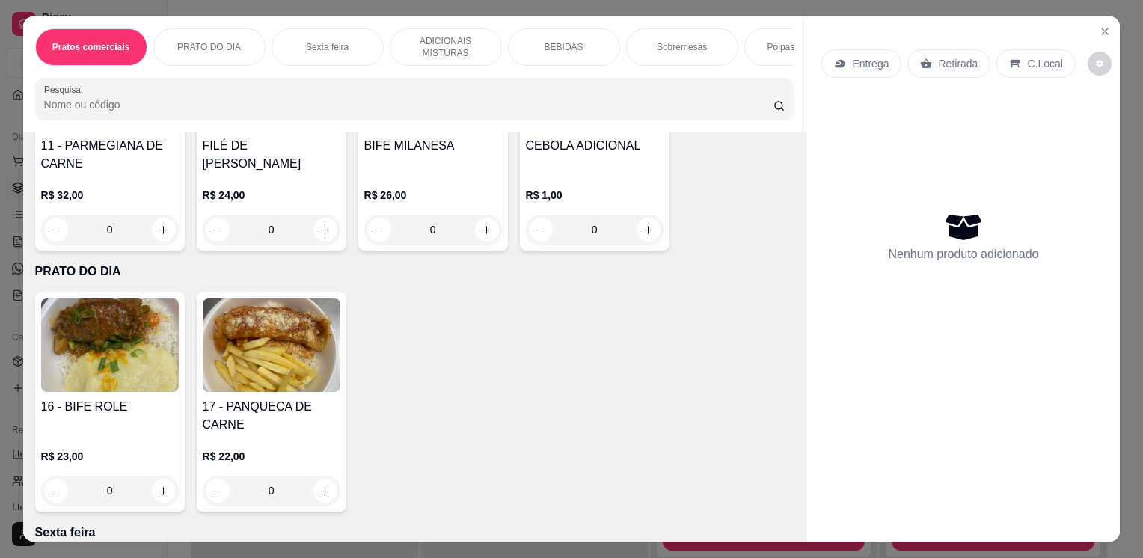
scroll to position [661, 0]
click at [317, 492] on div "0" at bounding box center [272, 489] width 138 height 30
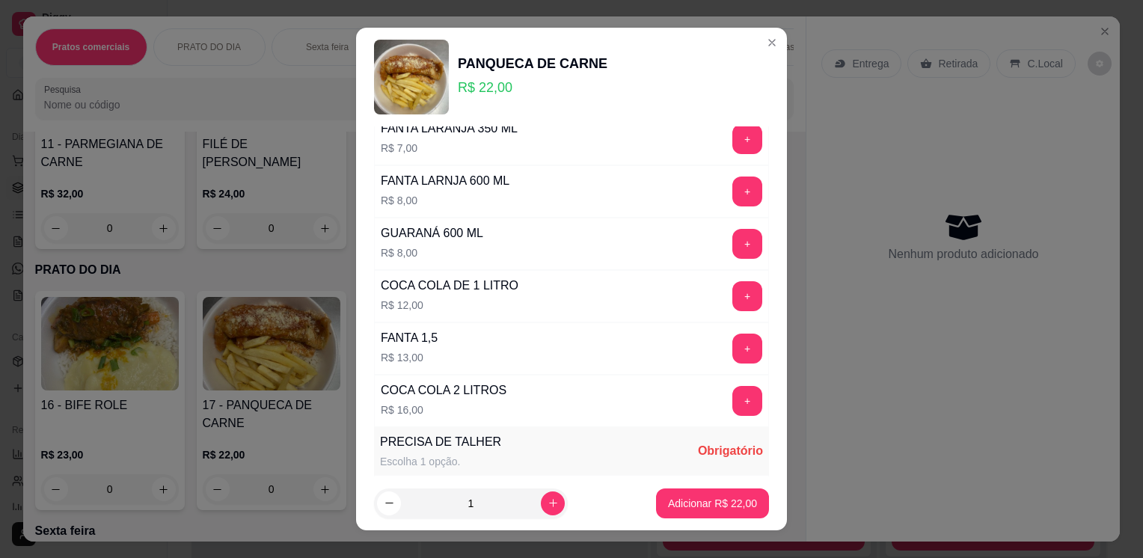
scroll to position [745, 0]
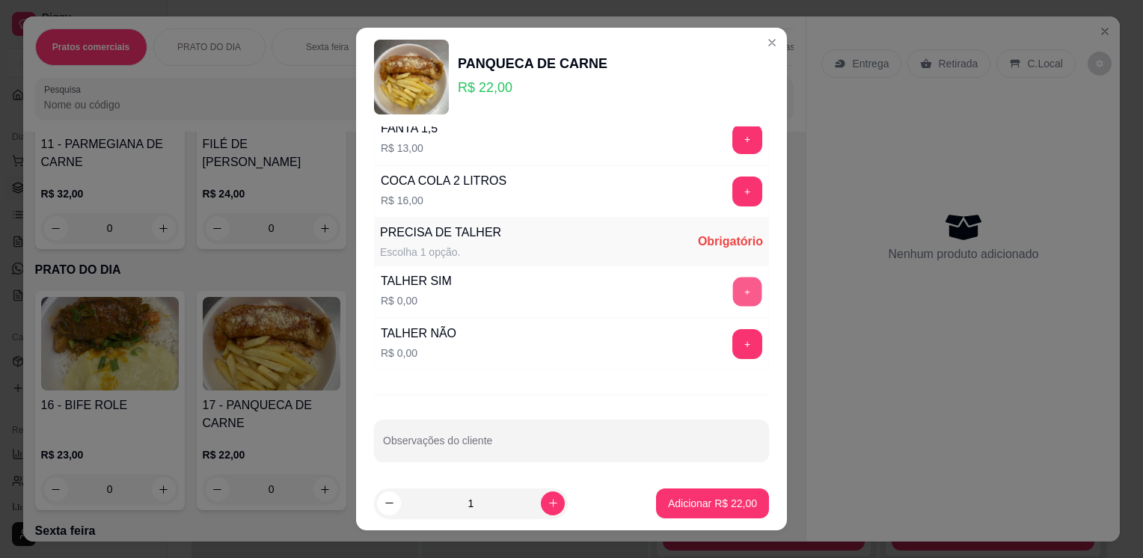
click at [733, 284] on button "+" at bounding box center [747, 292] width 29 height 29
click at [721, 504] on p "Adicionar R$ 22,00" at bounding box center [713, 503] width 87 height 14
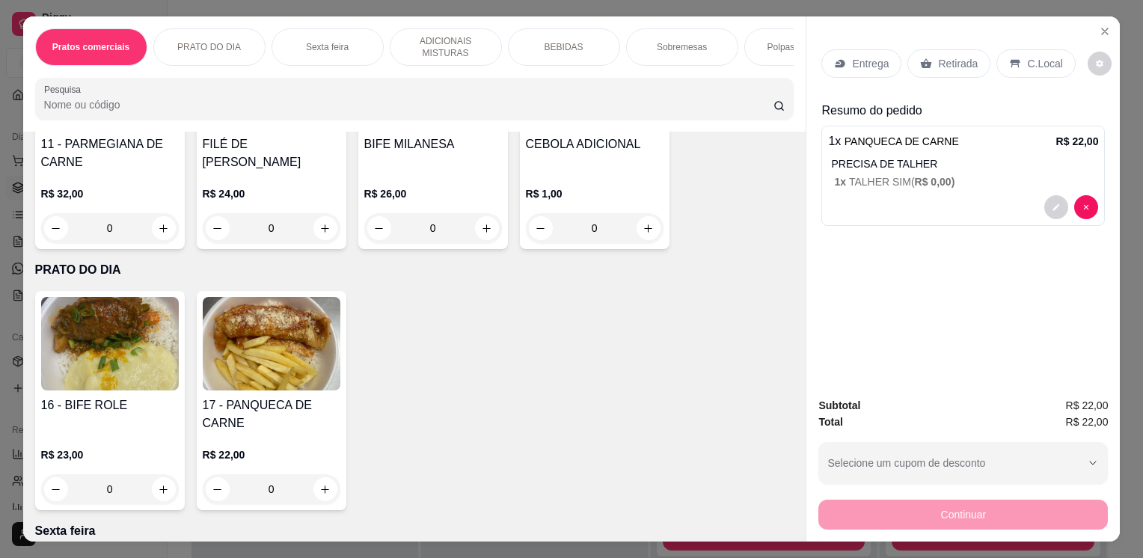
click at [849, 73] on div "Entrega Retirada C.Local" at bounding box center [964, 63] width 284 height 52
click at [870, 61] on p "Entrega" at bounding box center [870, 63] width 37 height 15
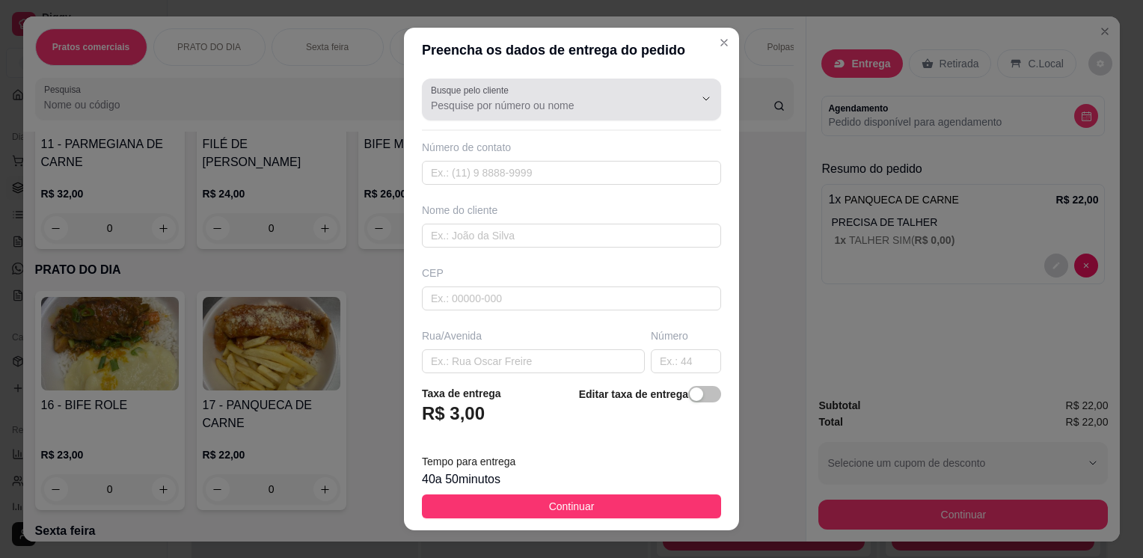
click at [586, 83] on div "Busque pelo cliente" at bounding box center [571, 100] width 299 height 42
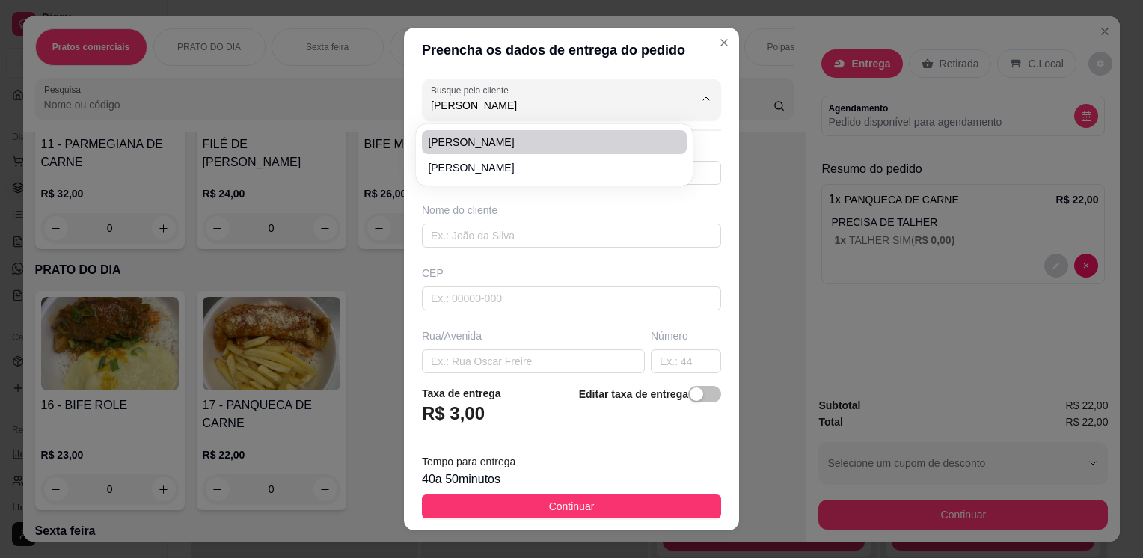
click at [566, 150] on li "[PERSON_NAME]" at bounding box center [554, 142] width 265 height 24
type input "[PERSON_NAME]"
type input "11953894322"
type input "[PERSON_NAME]"
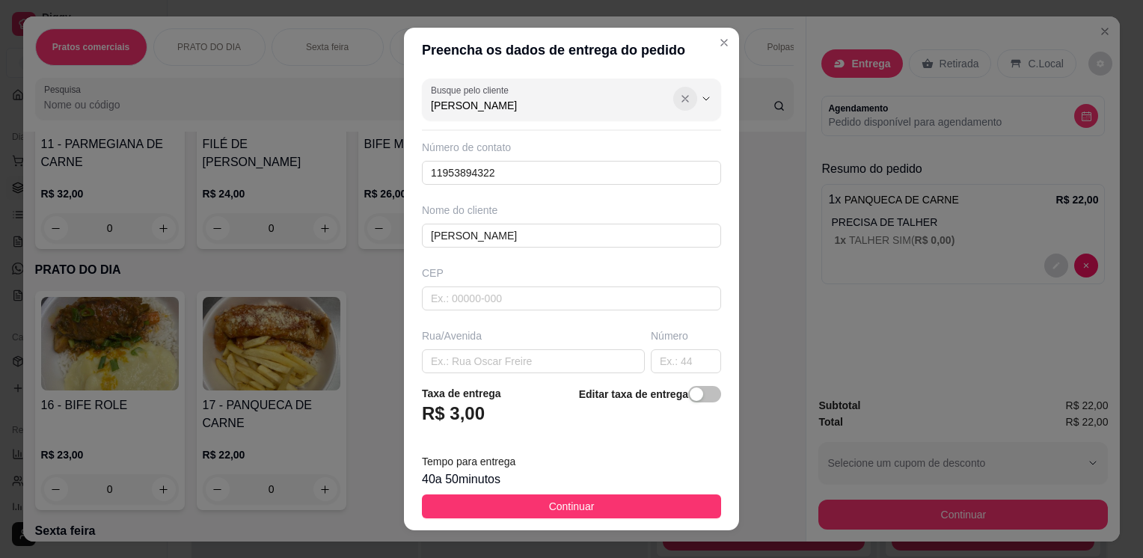
type input "[PERSON_NAME]"
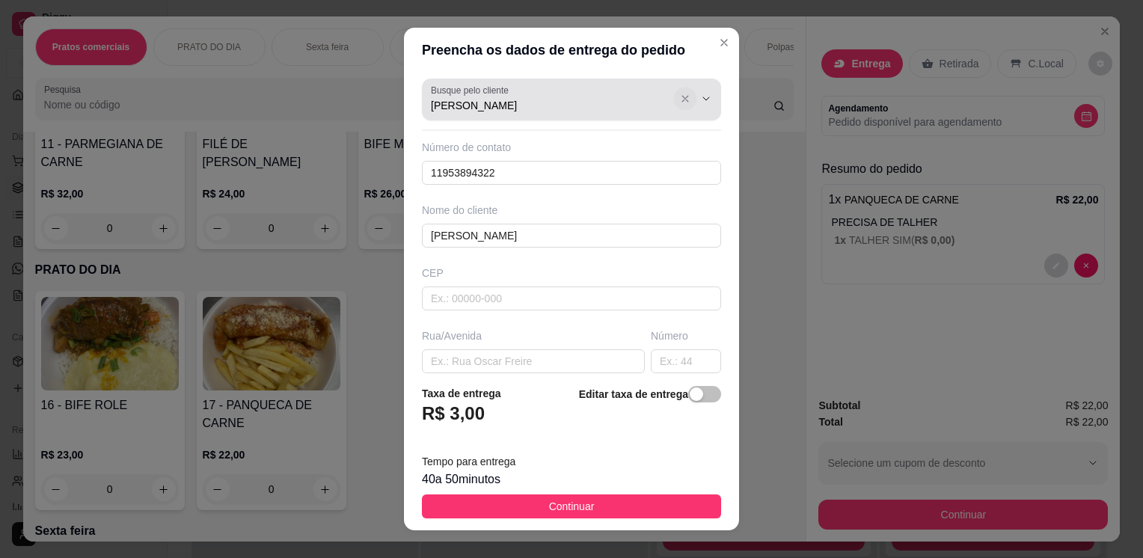
click at [679, 97] on icon "Show suggestions" at bounding box center [685, 100] width 12 height 12
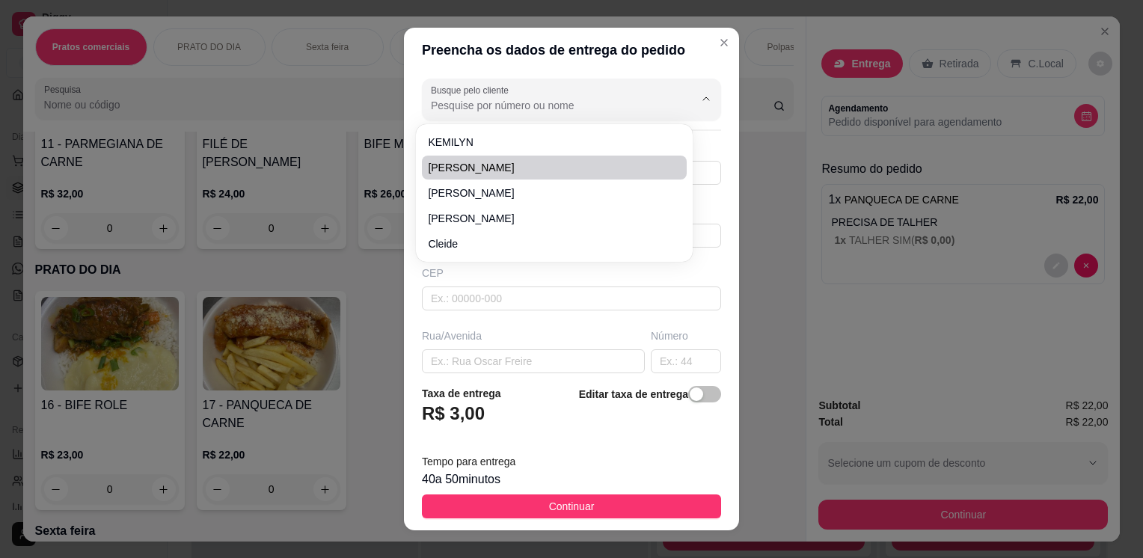
click at [605, 175] on li "[PERSON_NAME]" at bounding box center [554, 168] width 265 height 24
type input "[PERSON_NAME]"
type input "11999270199"
type input "[PERSON_NAME]"
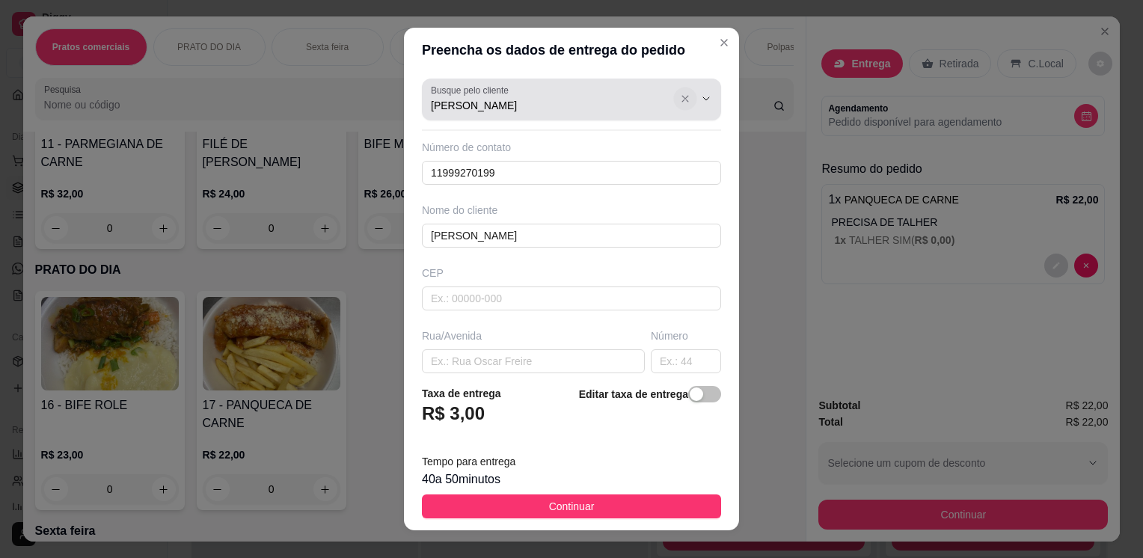
click at [679, 100] on icon "Show suggestions" at bounding box center [685, 100] width 12 height 12
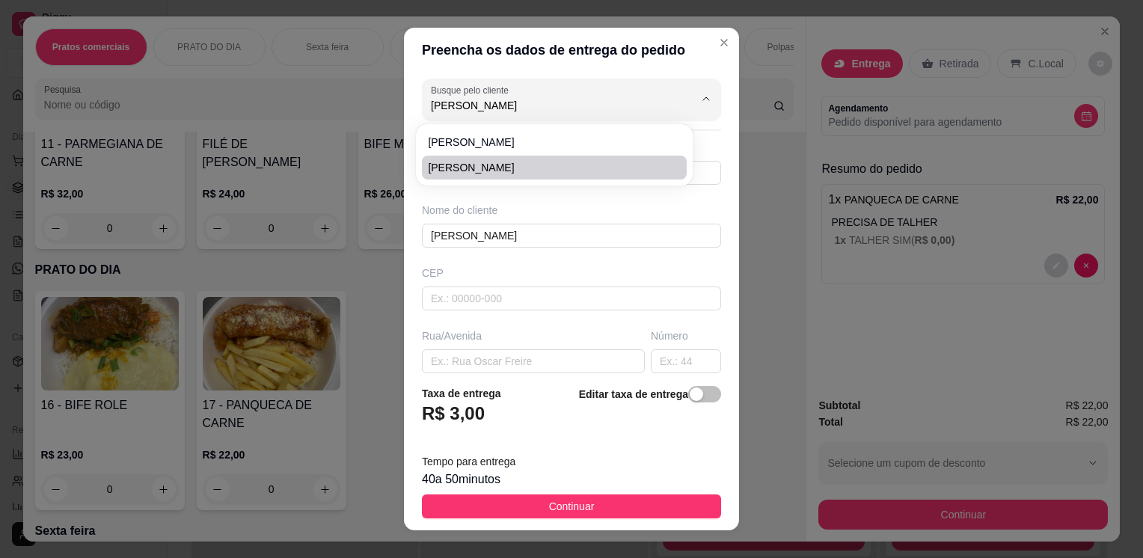
click at [599, 169] on span "[PERSON_NAME]" at bounding box center [547, 167] width 238 height 15
type input "[PERSON_NAME]"
type input "11916266529"
type input "[PERSON_NAME]"
type input "[GEOGRAPHIC_DATA][PERSON_NAME] e num ferro velho"
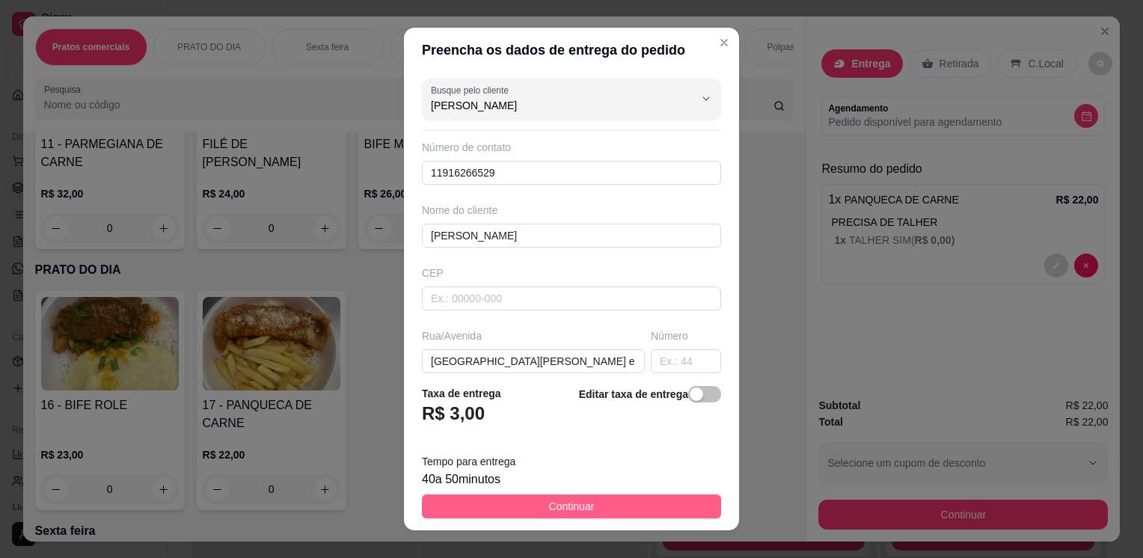
type input "[PERSON_NAME]"
click at [584, 505] on button "Continuar" at bounding box center [571, 507] width 299 height 24
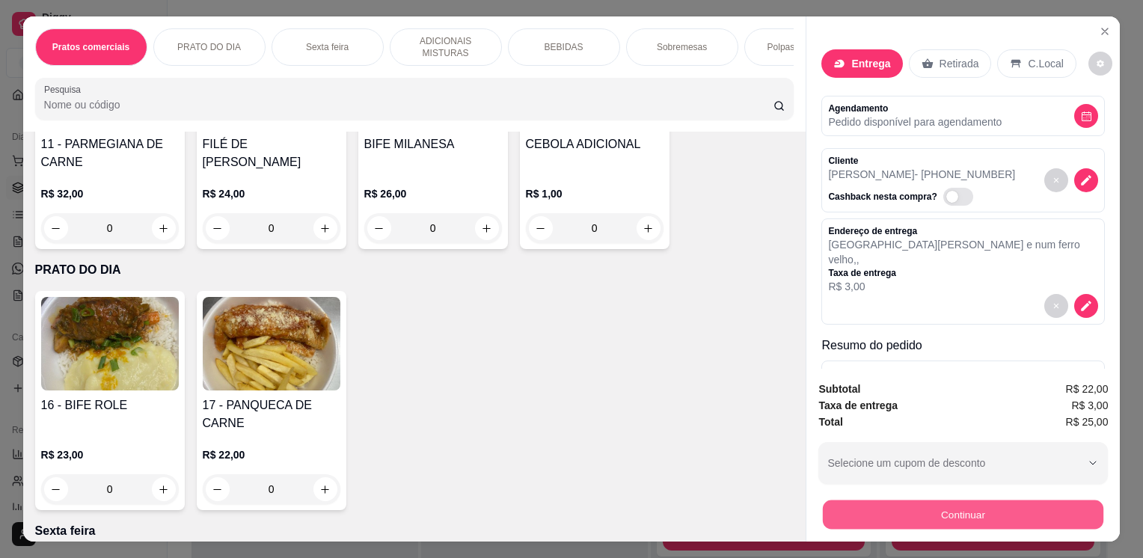
click at [928, 500] on button "Continuar" at bounding box center [963, 514] width 281 height 29
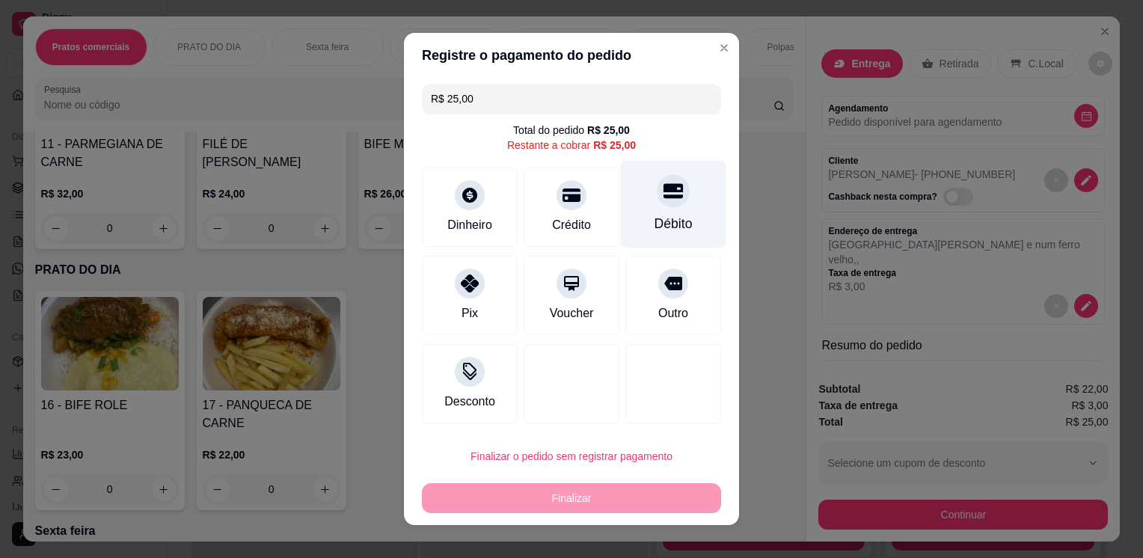
click at [660, 209] on div "Débito" at bounding box center [674, 205] width 106 height 88
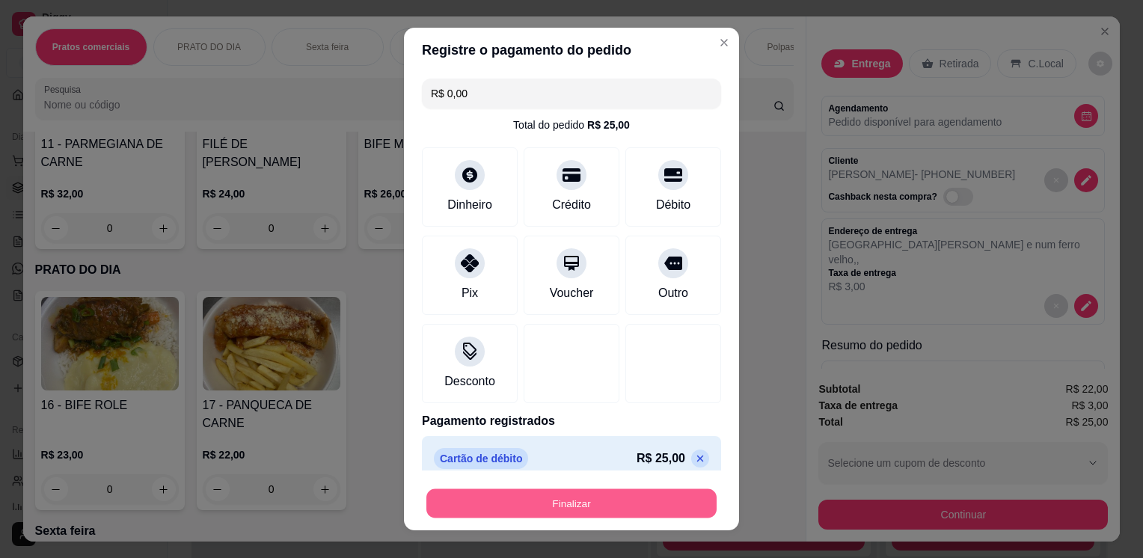
click at [590, 495] on button "Finalizar" at bounding box center [572, 503] width 290 height 29
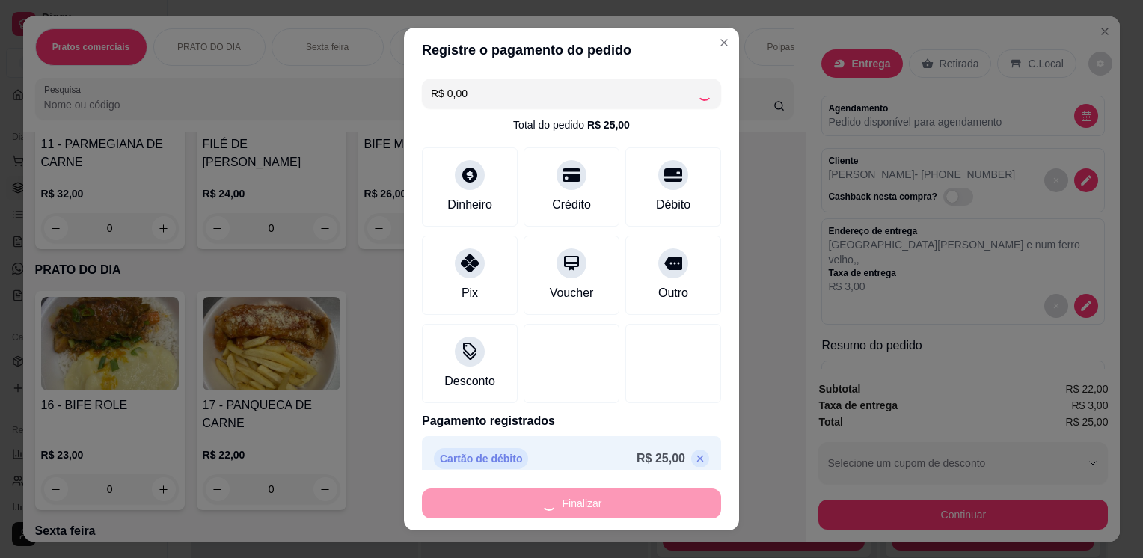
type input "-R$ 25,00"
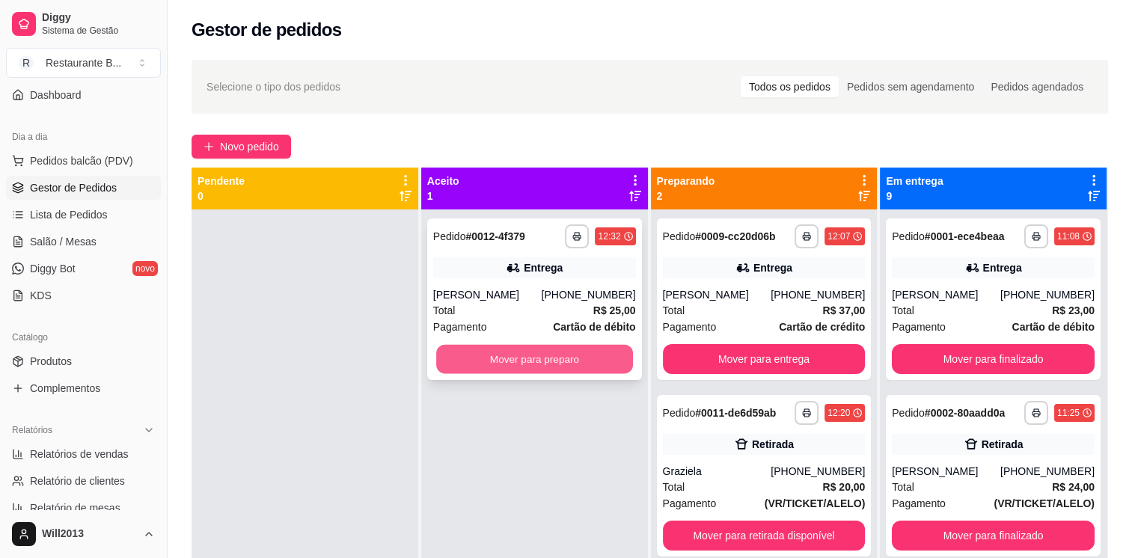
click at [560, 364] on button "Mover para preparo" at bounding box center [534, 359] width 197 height 29
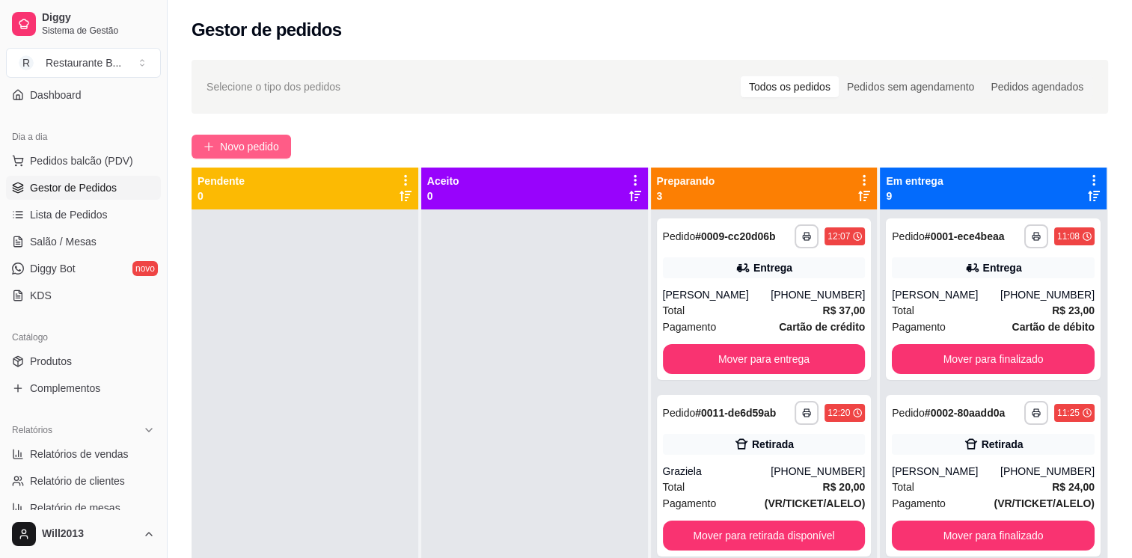
click at [260, 145] on span "Novo pedido" at bounding box center [249, 146] width 59 height 16
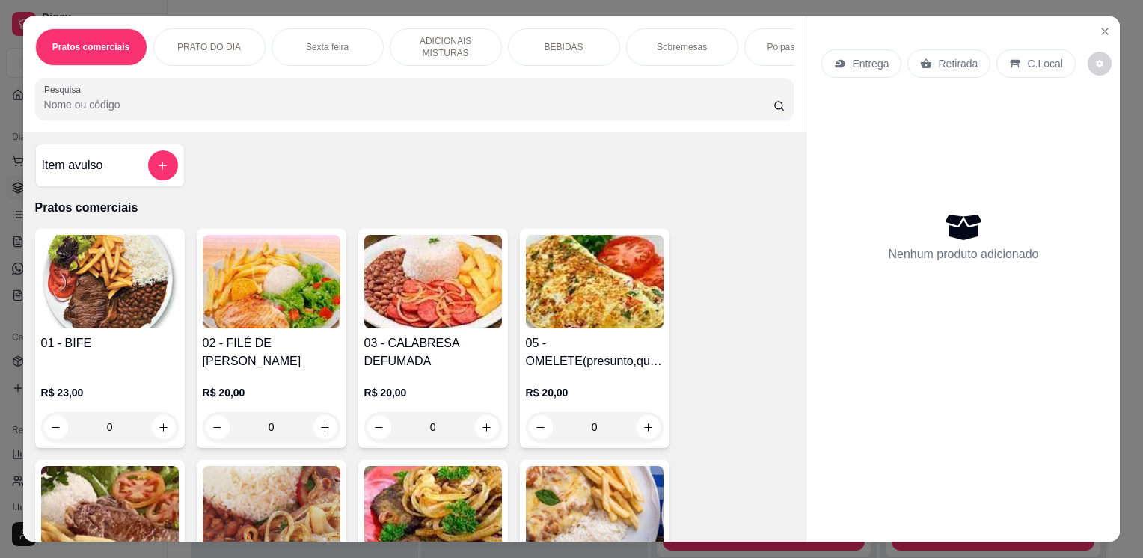
click at [638, 438] on div "0" at bounding box center [595, 427] width 138 height 30
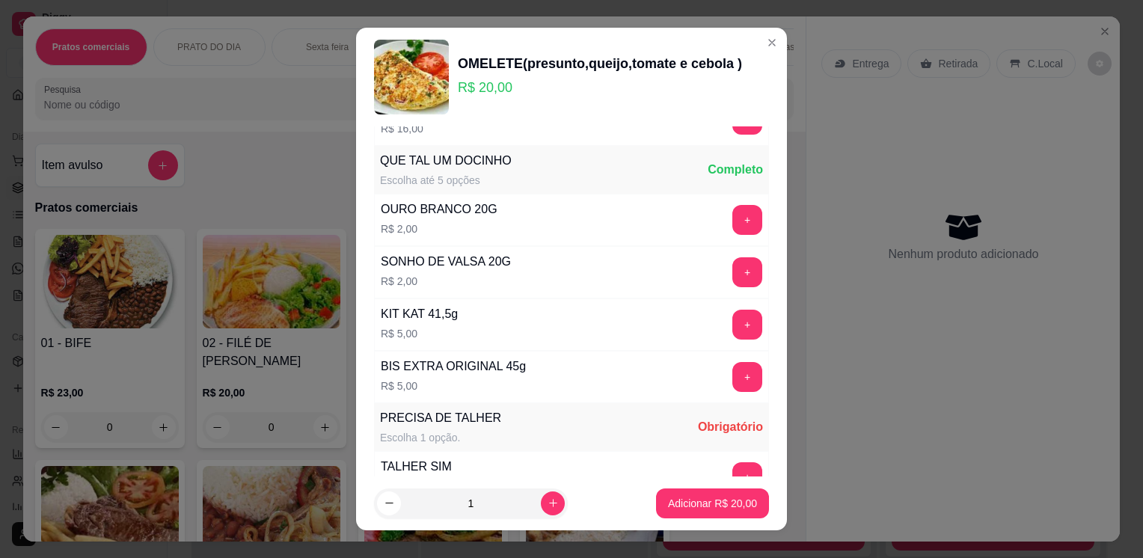
scroll to position [798, 0]
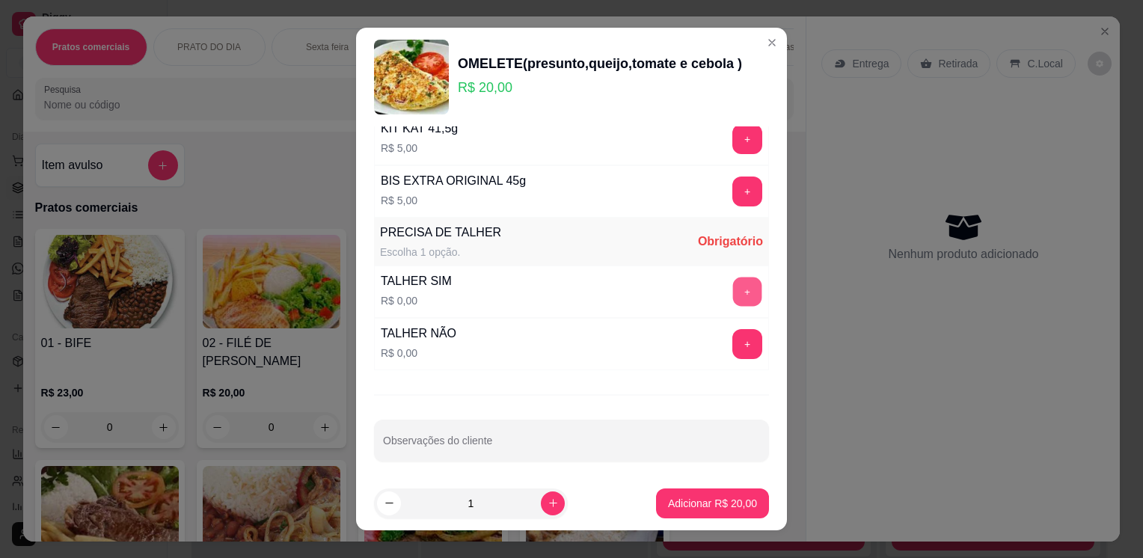
click at [733, 290] on button "+" at bounding box center [747, 292] width 29 height 29
click at [675, 516] on button "Adicionar R$ 20,00" at bounding box center [713, 503] width 110 height 29
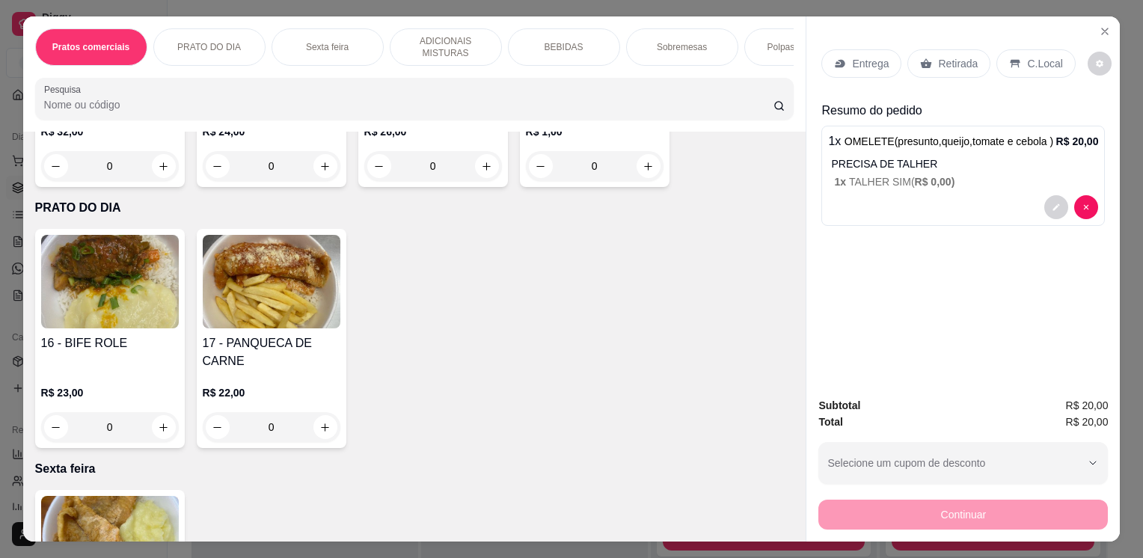
scroll to position [724, 0]
click at [320, 424] on div "0" at bounding box center [272, 427] width 138 height 30
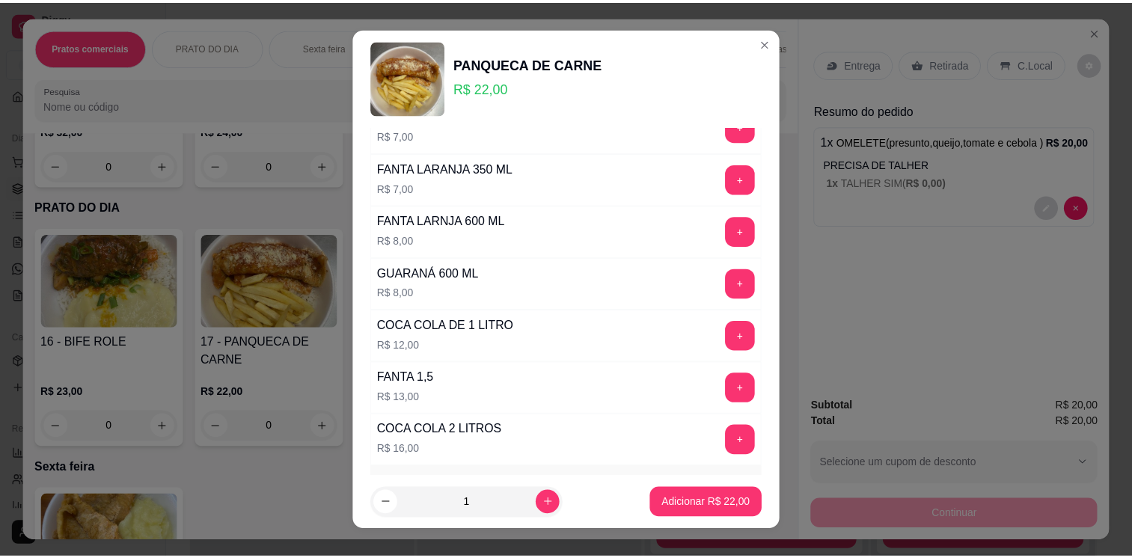
scroll to position [745, 0]
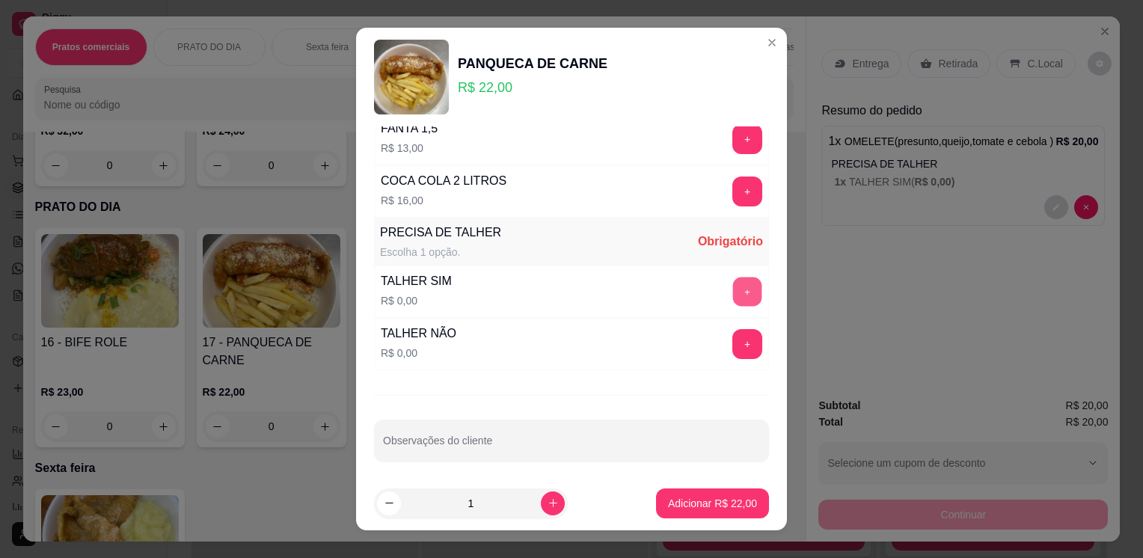
click at [733, 279] on button "+" at bounding box center [747, 292] width 29 height 29
click at [700, 495] on button "Adicionar R$ 22,00" at bounding box center [713, 503] width 110 height 29
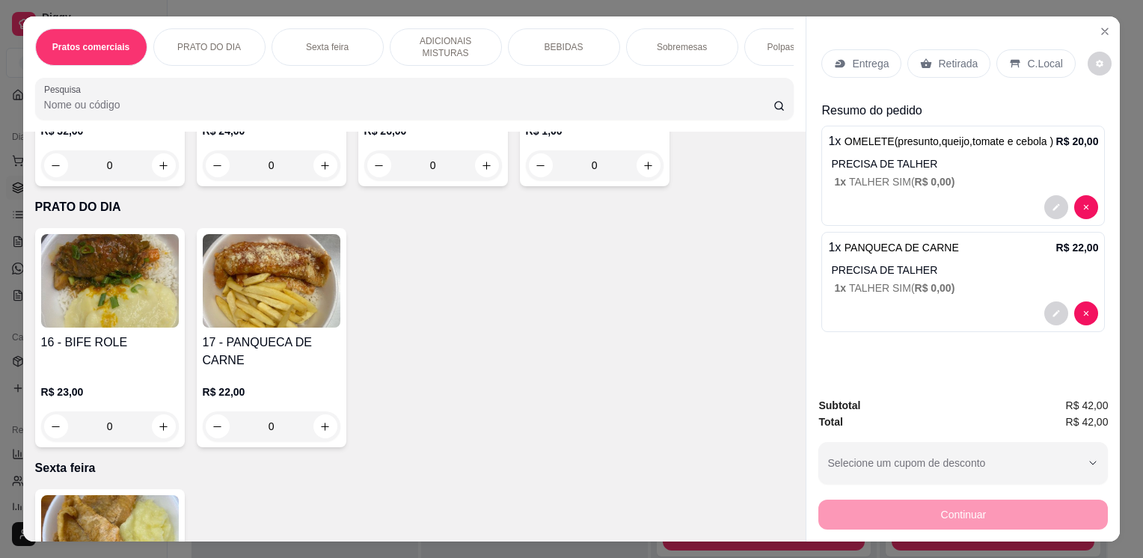
click at [858, 56] on p "Entrega" at bounding box center [870, 63] width 37 height 15
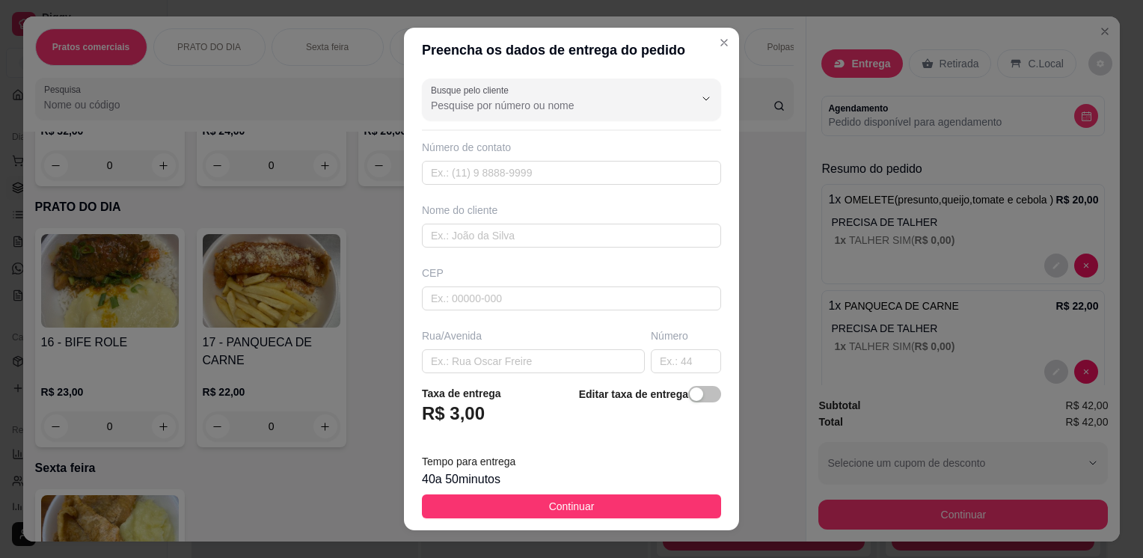
click at [482, 189] on div "Busque pelo cliente Número de contato Nome do cliente CEP Rua/[GEOGRAPHIC_DATA]" at bounding box center [571, 223] width 335 height 300
click at [506, 171] on input "text" at bounding box center [571, 173] width 299 height 24
type input "[PHONE_NUMBER]"
click at [467, 355] on input "text" at bounding box center [533, 361] width 223 height 24
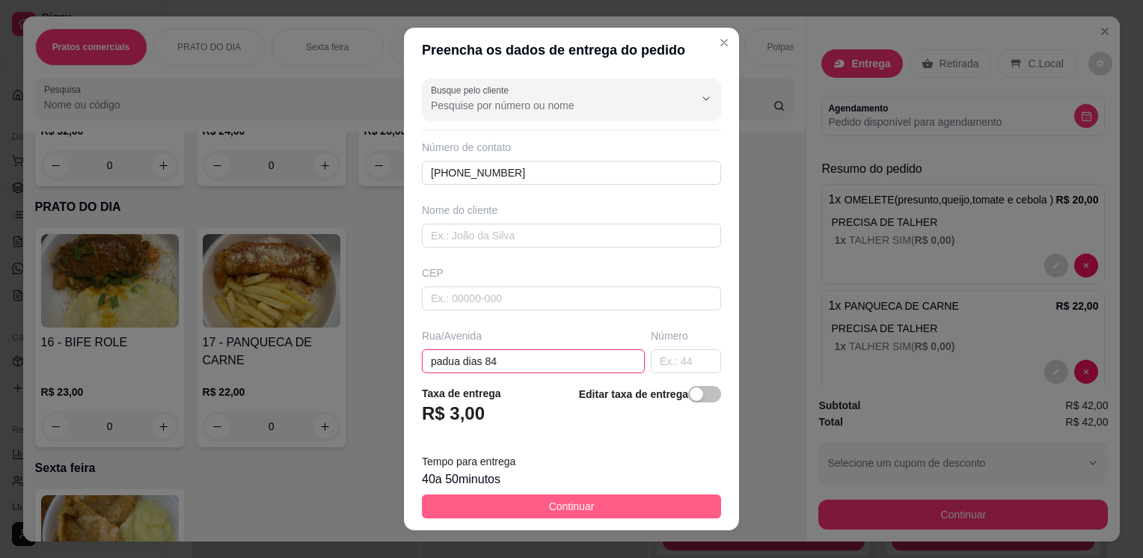
type input "padua dias 84"
click at [644, 511] on button "Continuar" at bounding box center [571, 507] width 299 height 24
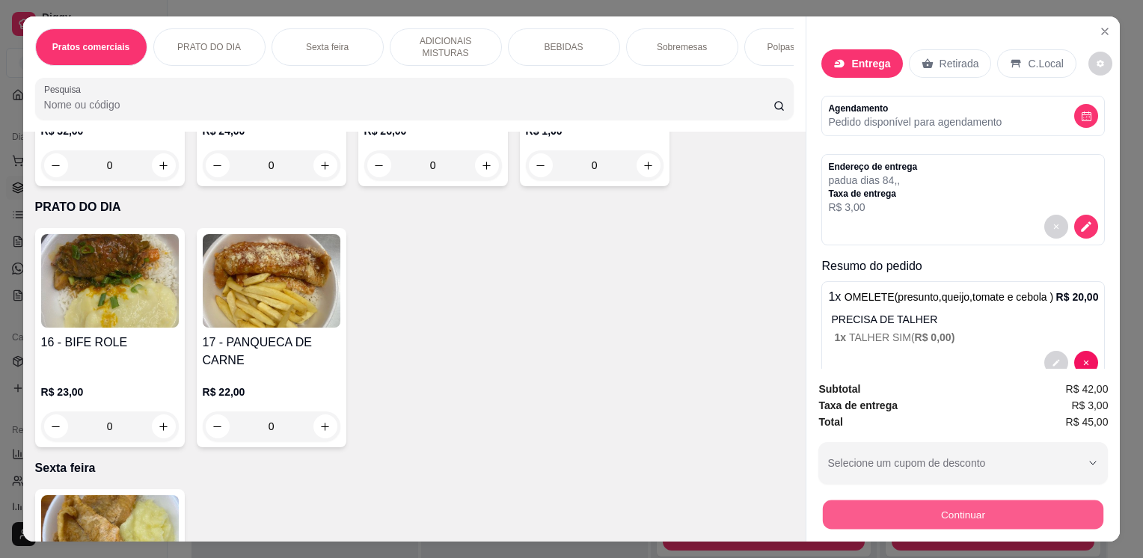
click at [890, 508] on button "Continuar" at bounding box center [963, 514] width 281 height 29
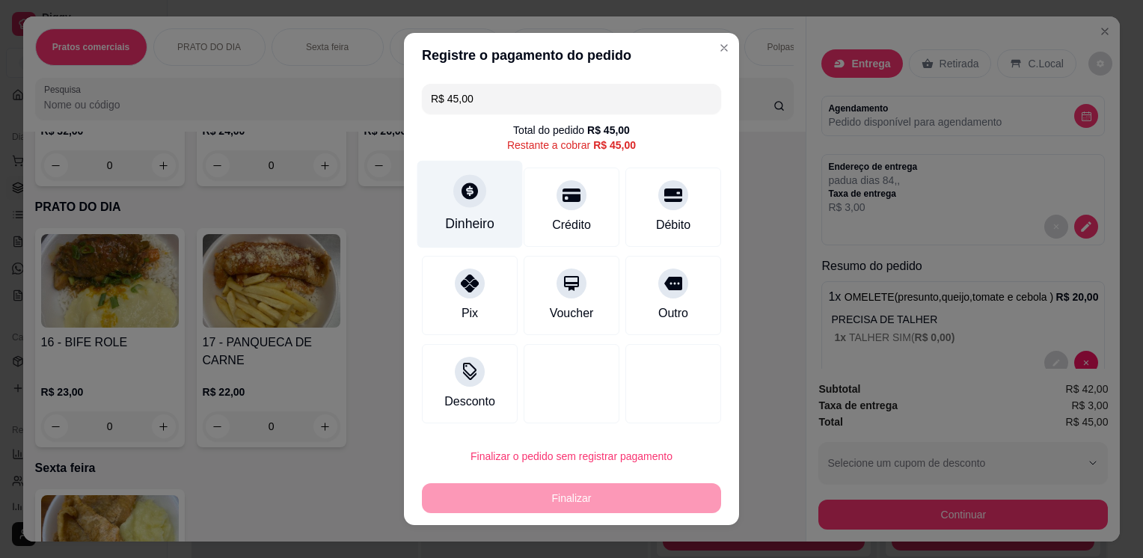
click at [461, 213] on div "Dinheiro" at bounding box center [471, 205] width 106 height 88
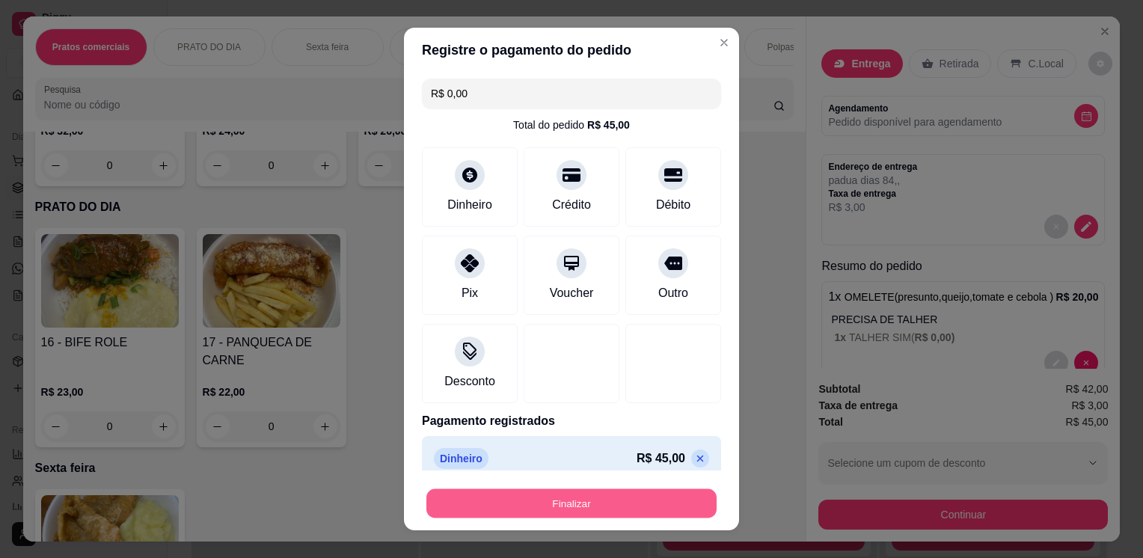
click at [635, 495] on button "Finalizar" at bounding box center [572, 503] width 290 height 29
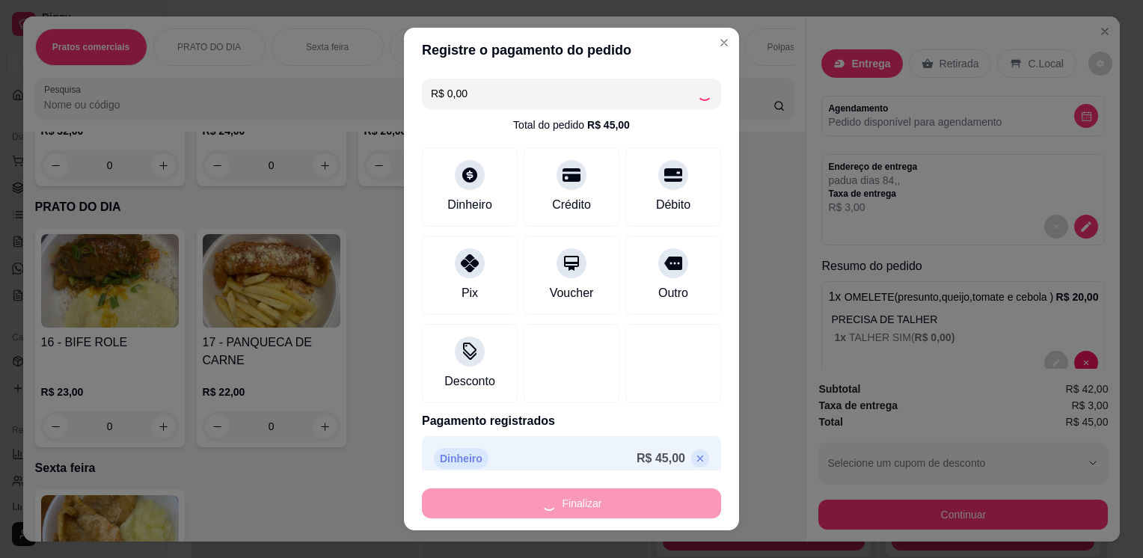
type input "-R$ 45,00"
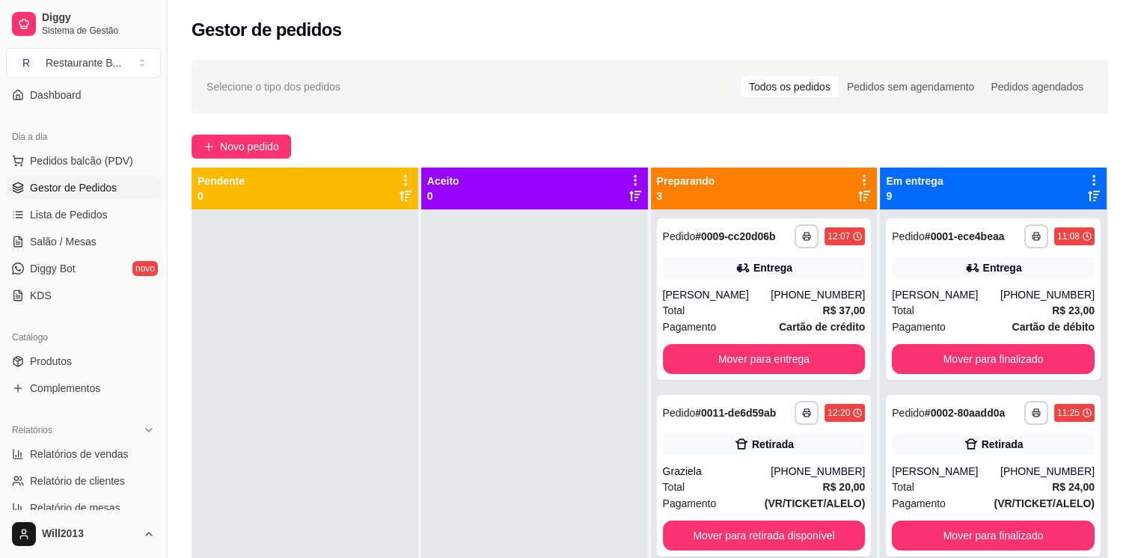
click at [851, 203] on div "Preparando 3" at bounding box center [764, 189] width 215 height 30
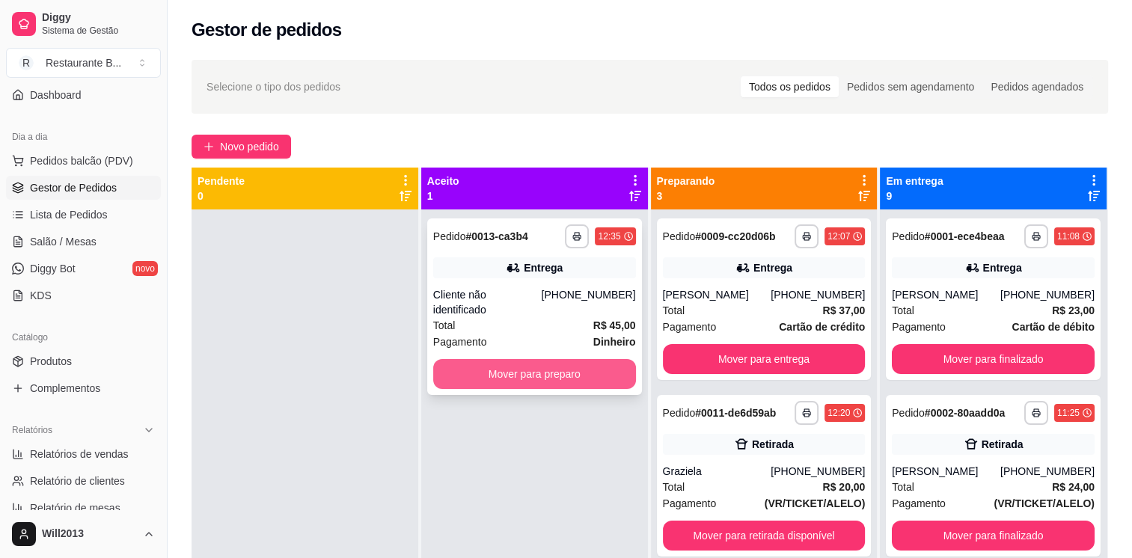
click at [557, 359] on button "Mover para preparo" at bounding box center [534, 374] width 203 height 30
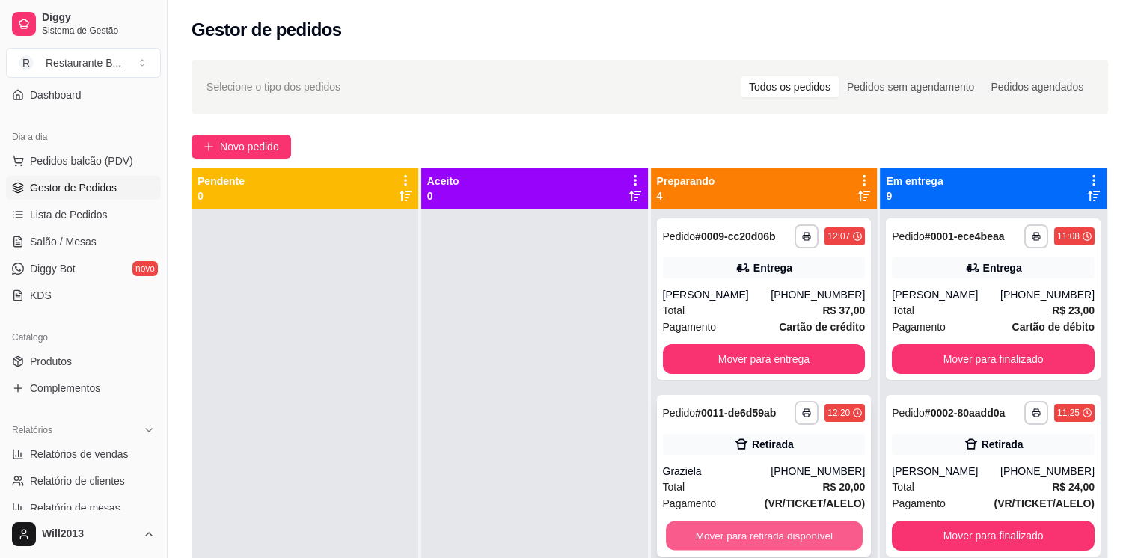
click at [718, 535] on button "Mover para retirada disponível" at bounding box center [764, 536] width 197 height 29
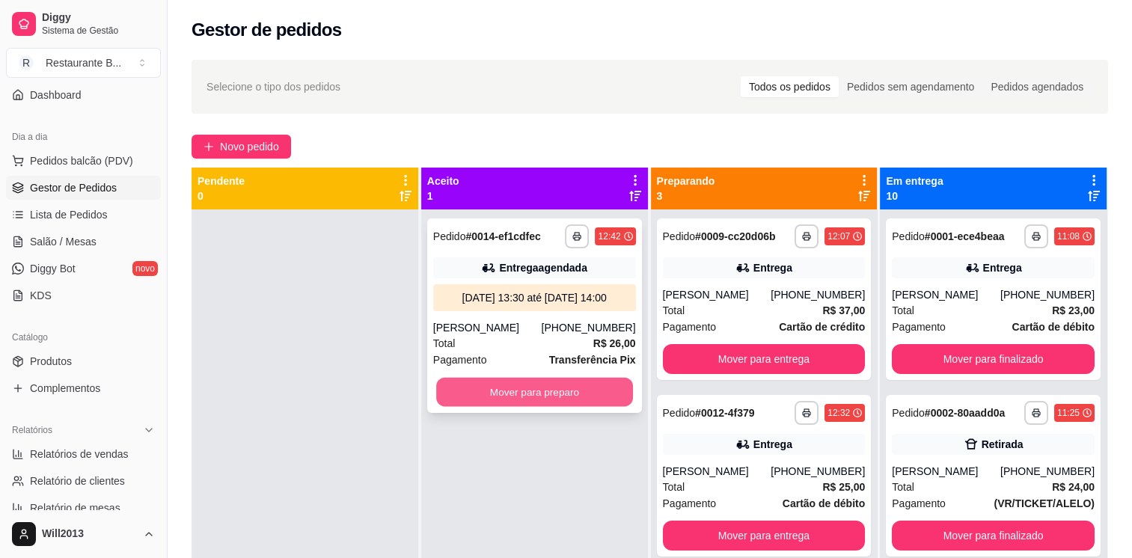
click at [530, 397] on button "Mover para preparo" at bounding box center [534, 392] width 197 height 29
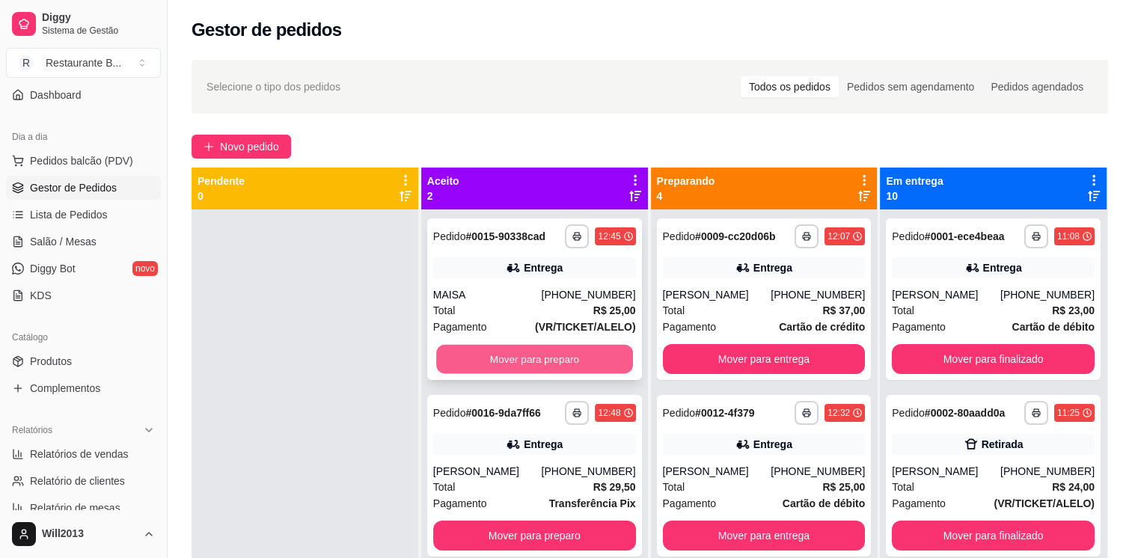
click at [534, 373] on button "Mover para preparo" at bounding box center [534, 359] width 197 height 29
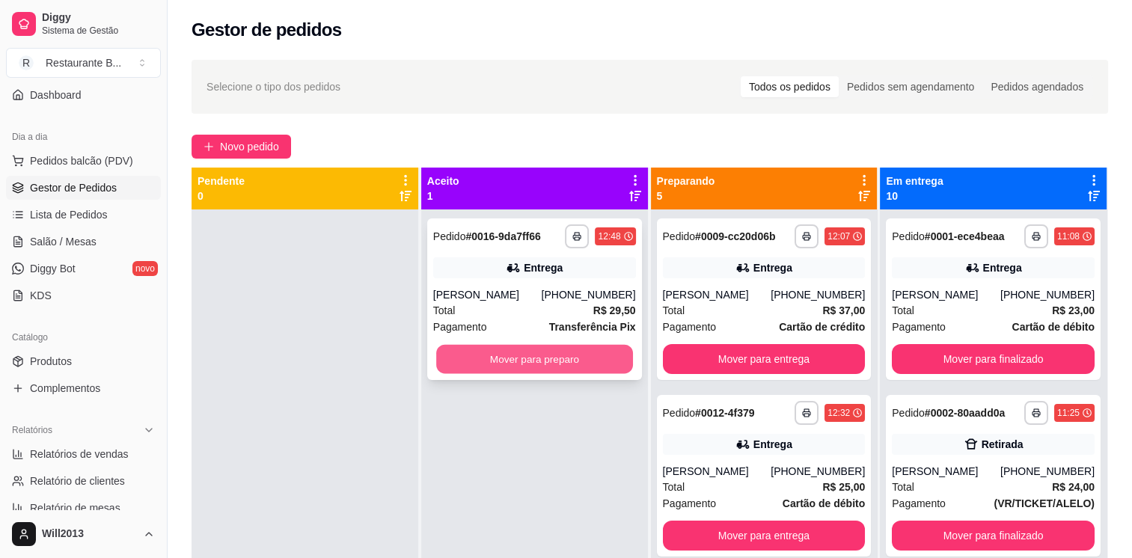
click at [542, 367] on button "Mover para preparo" at bounding box center [534, 359] width 197 height 29
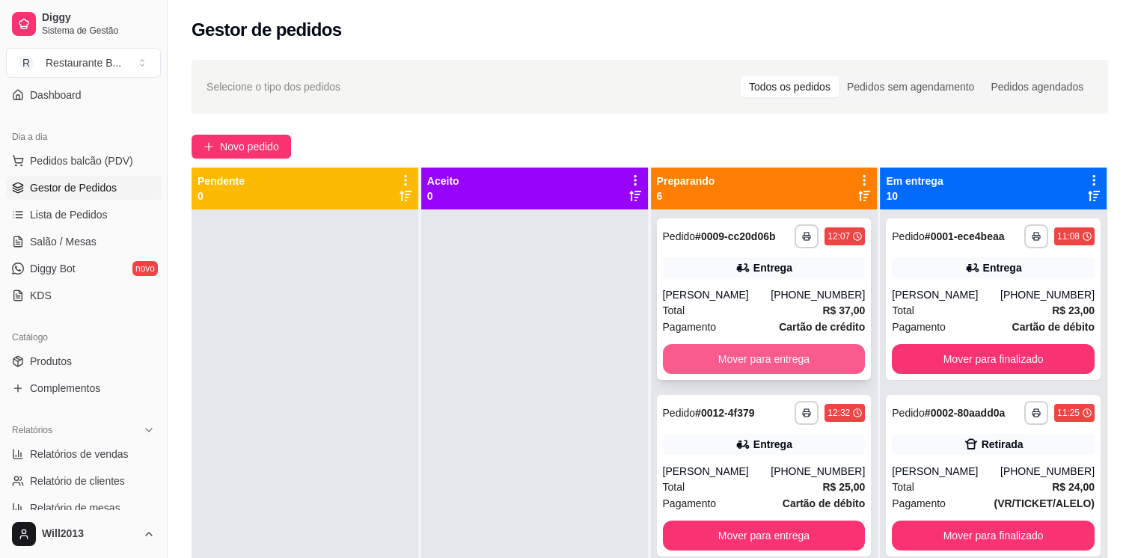
click at [769, 355] on button "Mover para entrega" at bounding box center [764, 359] width 203 height 30
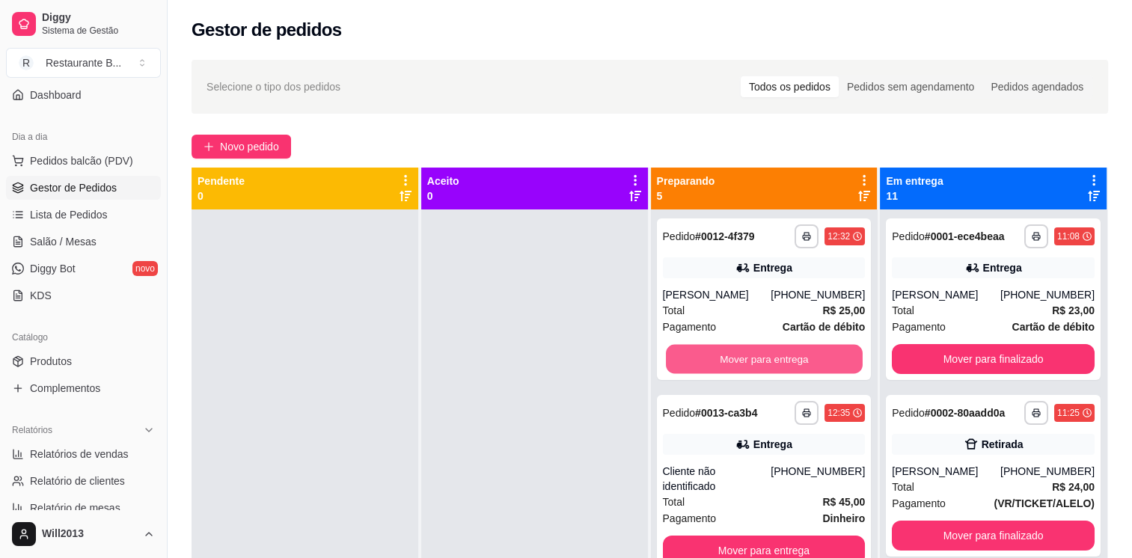
click at [769, 355] on button "Mover para entrega" at bounding box center [764, 359] width 197 height 29
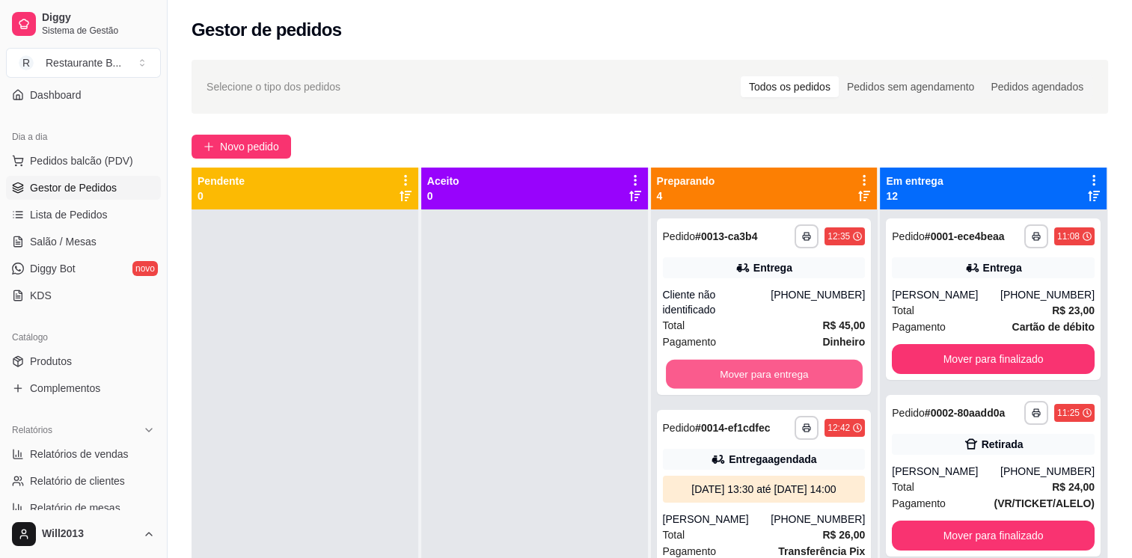
click at [769, 360] on button "Mover para entrega" at bounding box center [764, 374] width 197 height 29
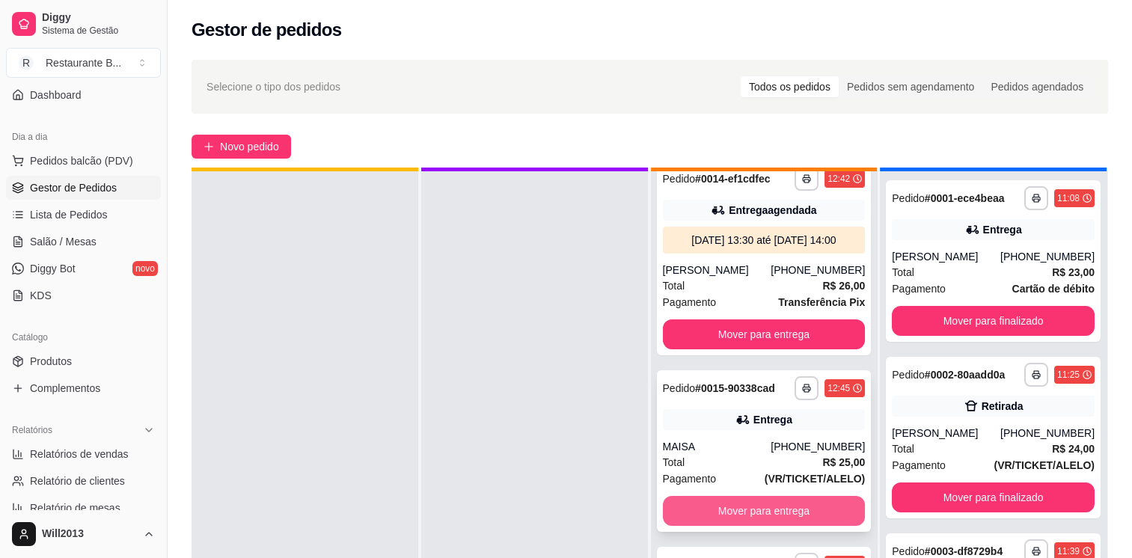
scroll to position [42, 0]
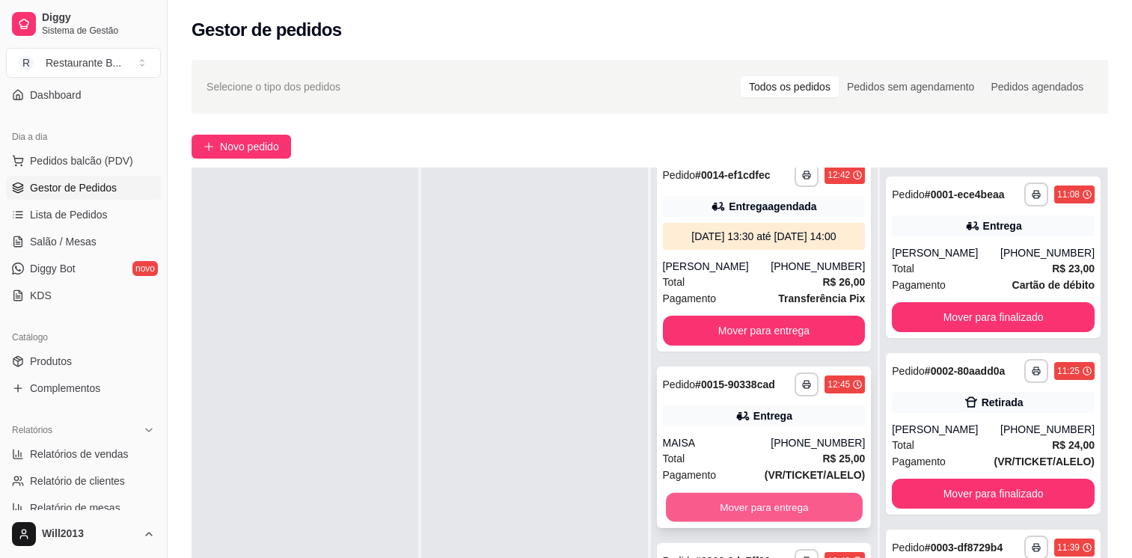
click at [751, 522] on button "Mover para entrega" at bounding box center [764, 507] width 197 height 29
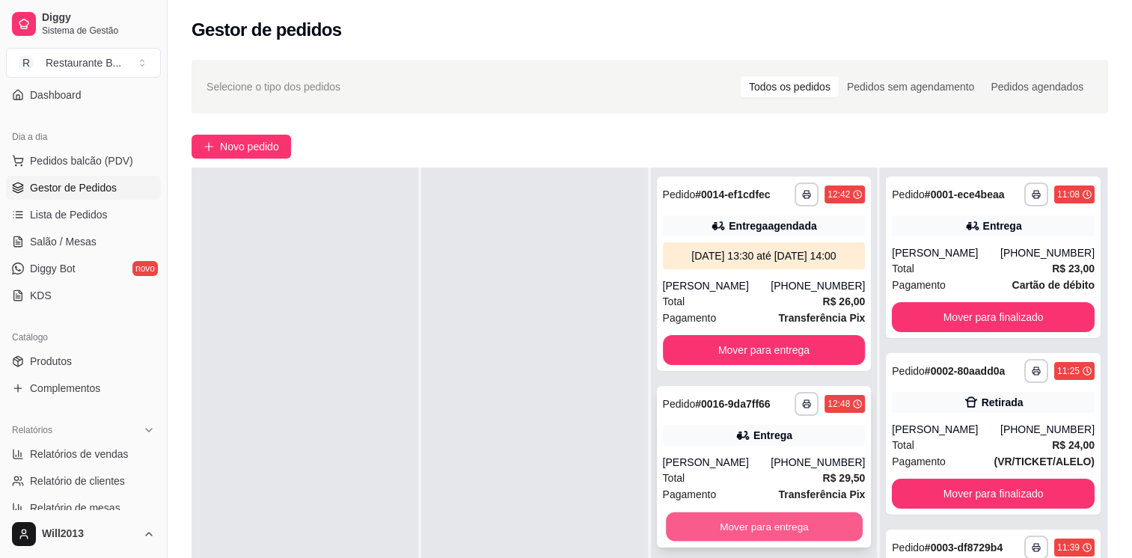
click at [743, 520] on button "Mover para entrega" at bounding box center [764, 527] width 197 height 29
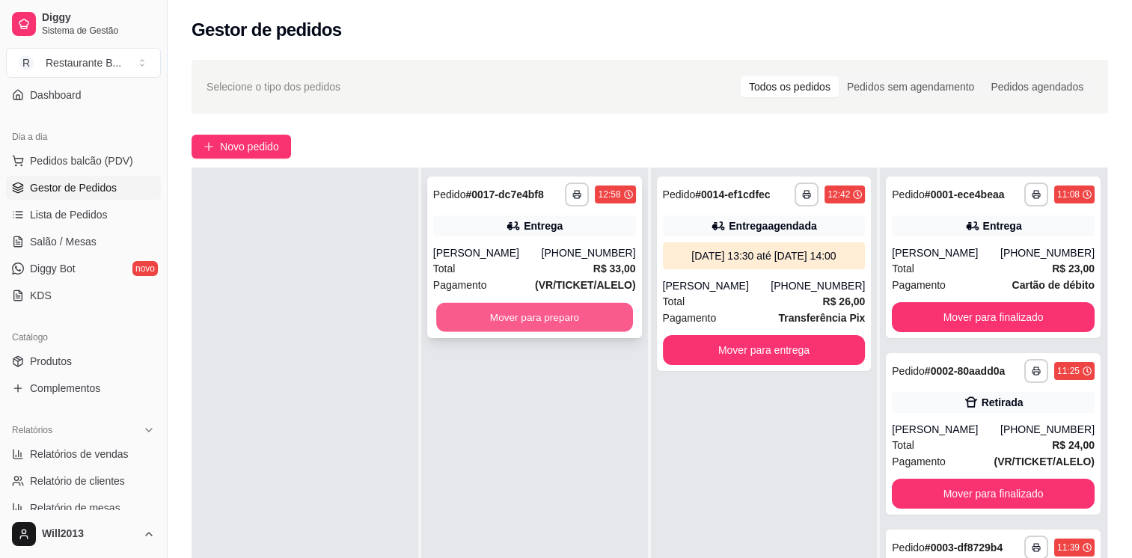
click at [572, 311] on button "Mover para preparo" at bounding box center [534, 317] width 197 height 29
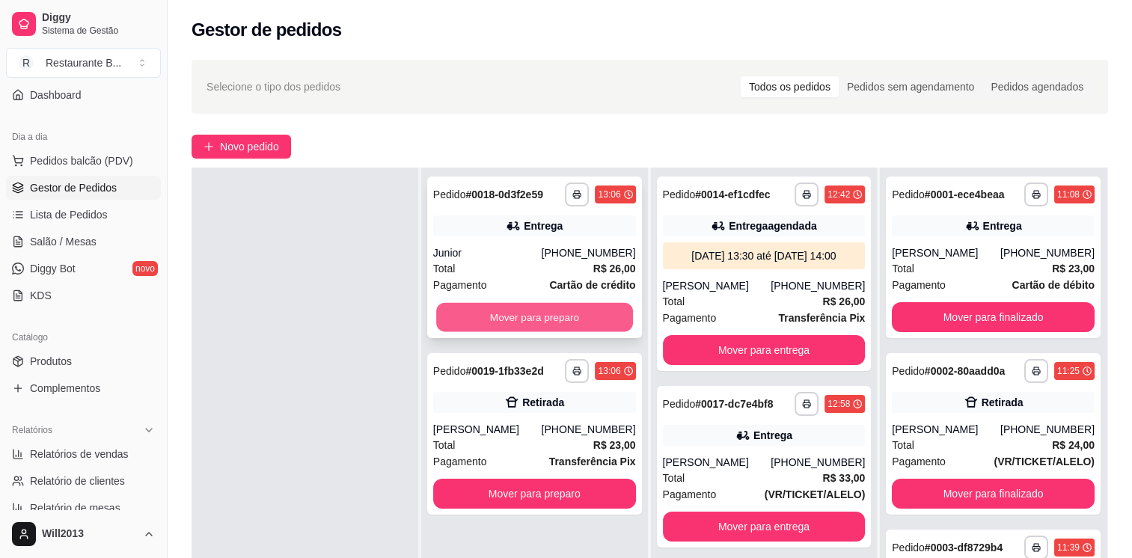
click at [510, 322] on button "Mover para preparo" at bounding box center [534, 317] width 197 height 29
click at [510, 322] on button "Mover para preparo" at bounding box center [534, 317] width 203 height 30
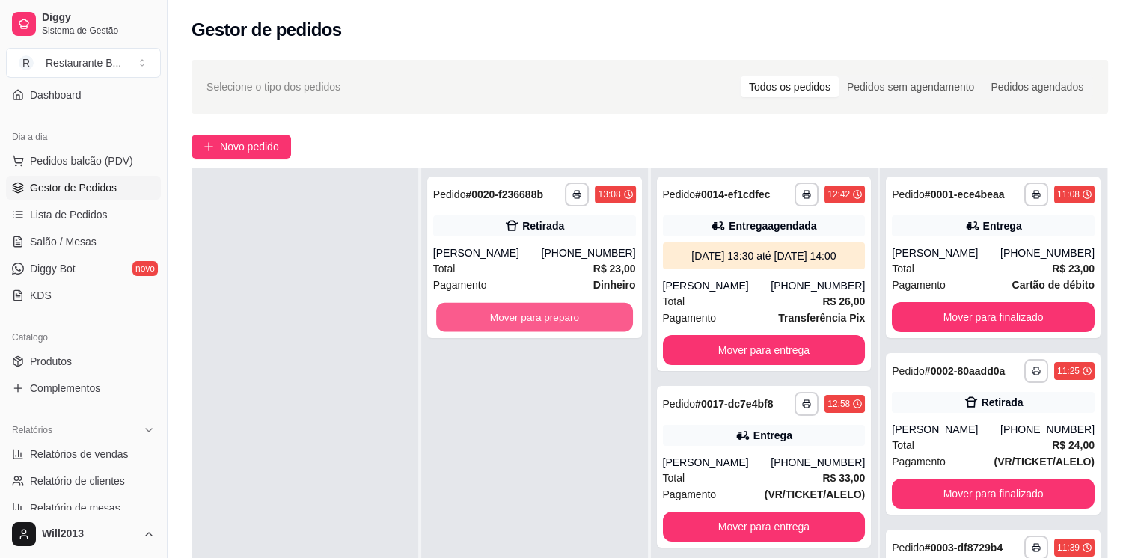
click at [510, 322] on button "Mover para preparo" at bounding box center [534, 317] width 197 height 29
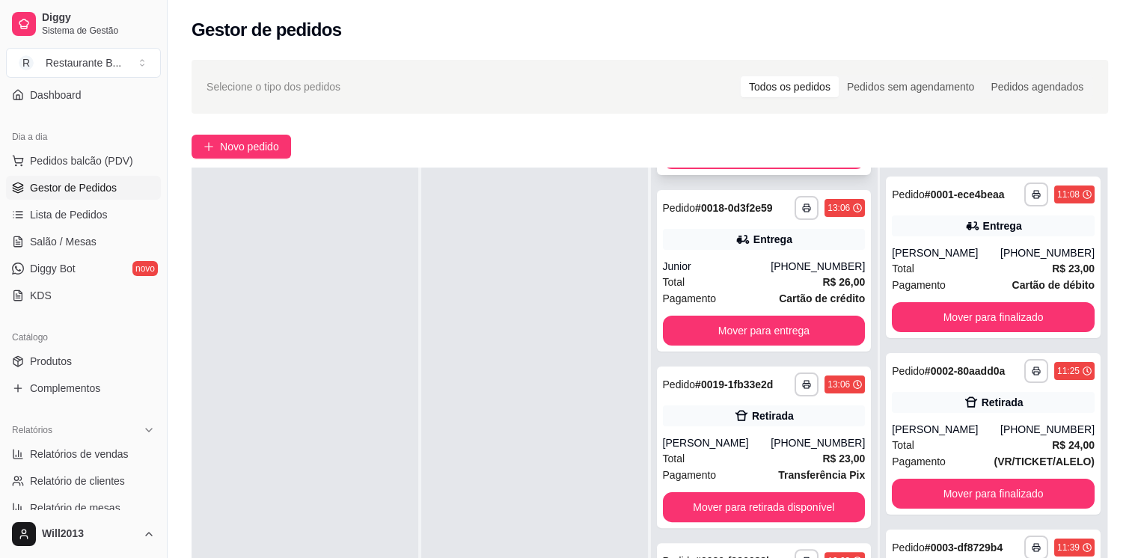
scroll to position [227, 0]
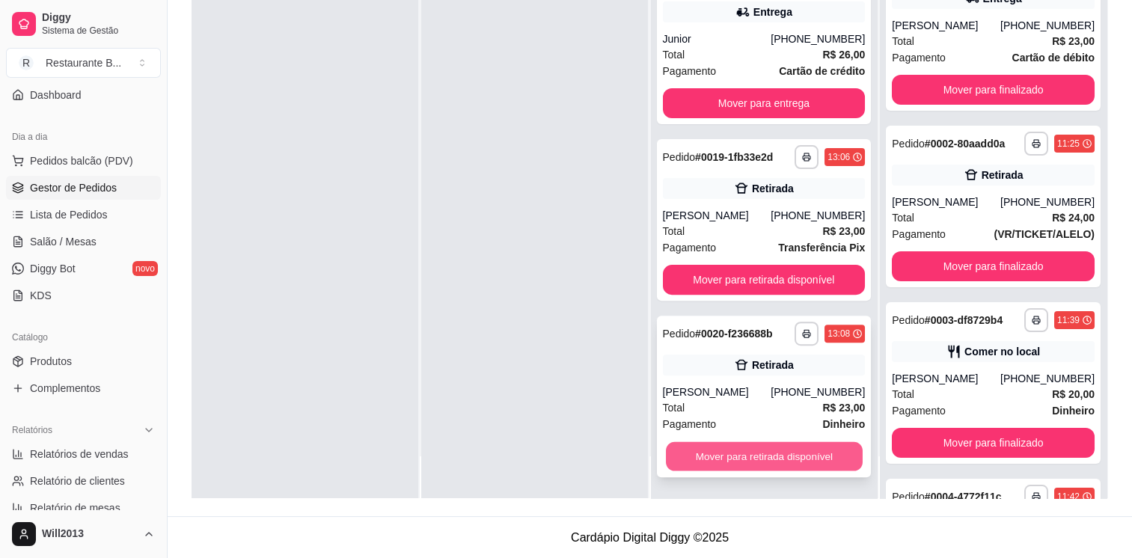
click at [758, 462] on button "Mover para retirada disponível" at bounding box center [764, 456] width 197 height 29
click at [714, 458] on button "Mover para retirada disponível" at bounding box center [764, 456] width 197 height 29
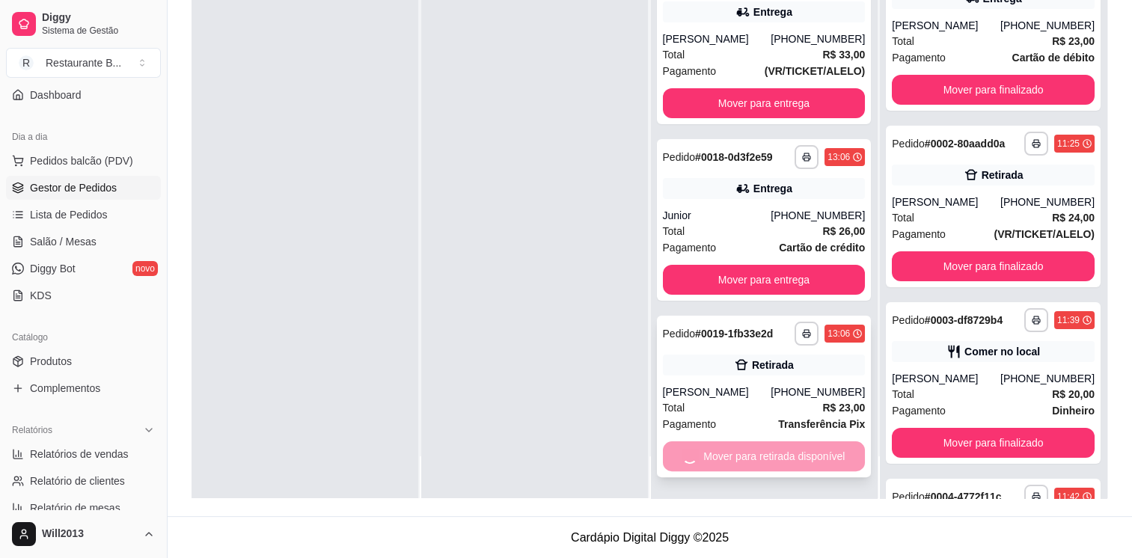
scroll to position [34, 0]
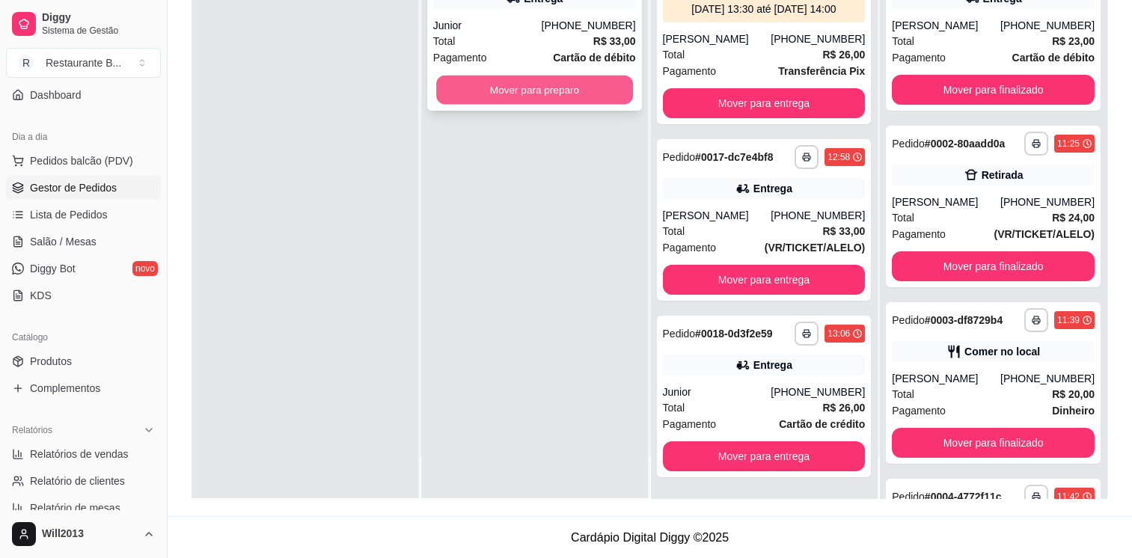
click at [483, 94] on button "Mover para preparo" at bounding box center [534, 90] width 197 height 29
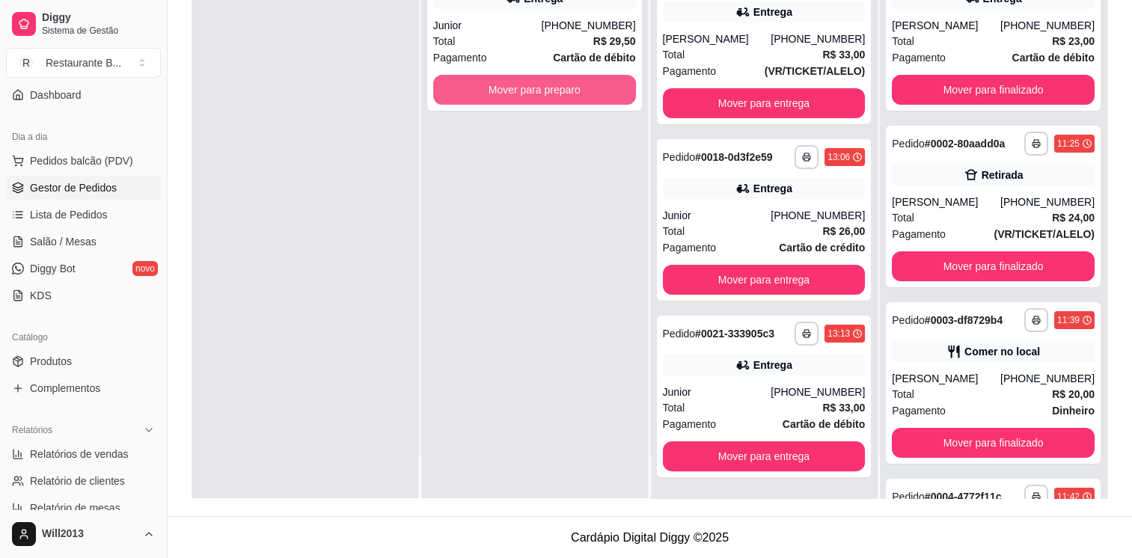
click at [483, 94] on button "Mover para preparo" at bounding box center [534, 90] width 203 height 30
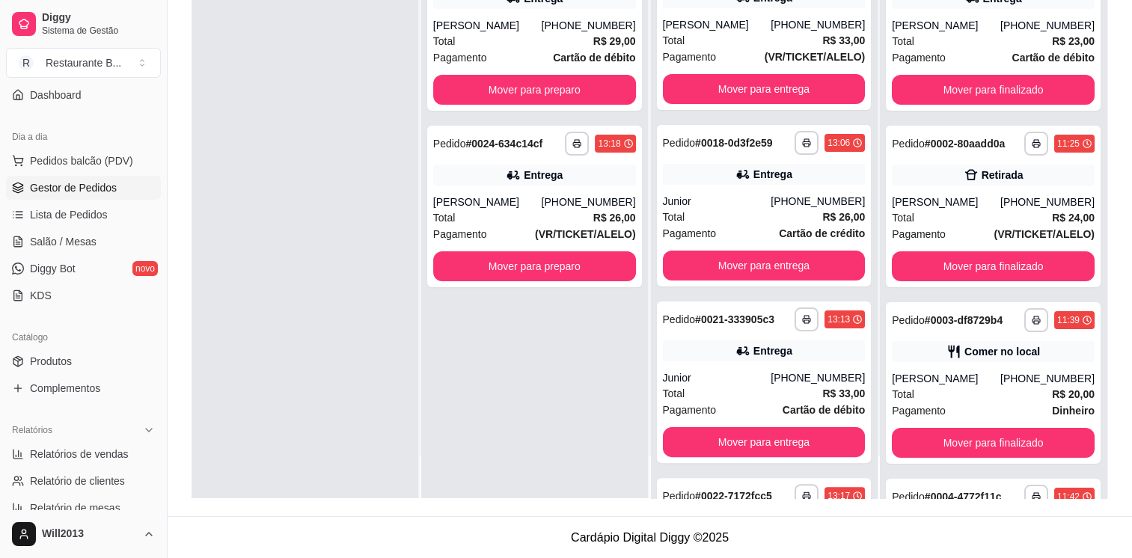
drag, startPoint x: 483, startPoint y: 94, endPoint x: 350, endPoint y: 194, distance: 166.3
click at [350, 194] on div at bounding box center [305, 219] width 227 height 558
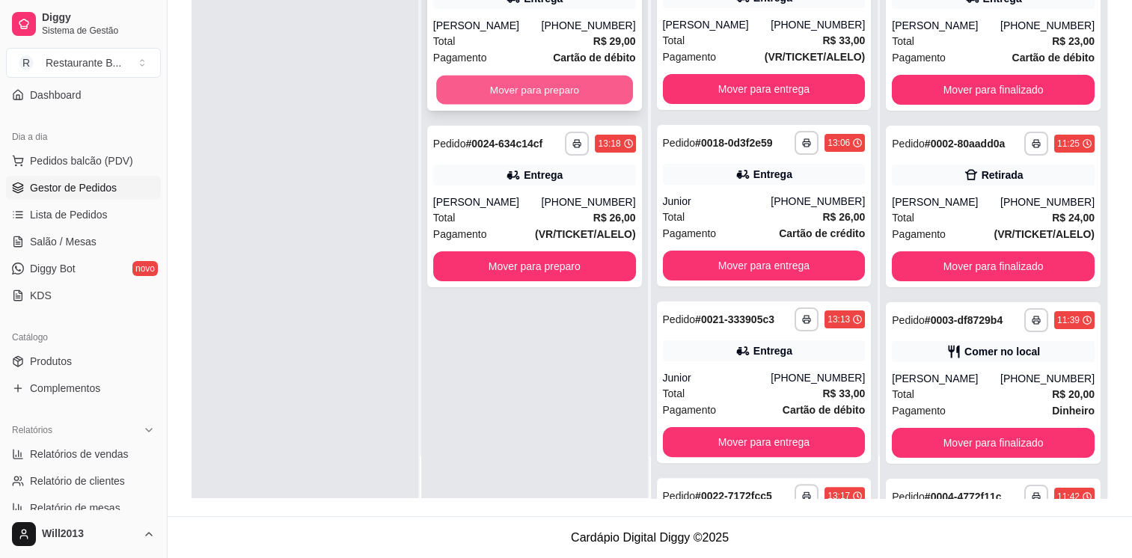
click at [506, 91] on button "Mover para preparo" at bounding box center [534, 90] width 197 height 29
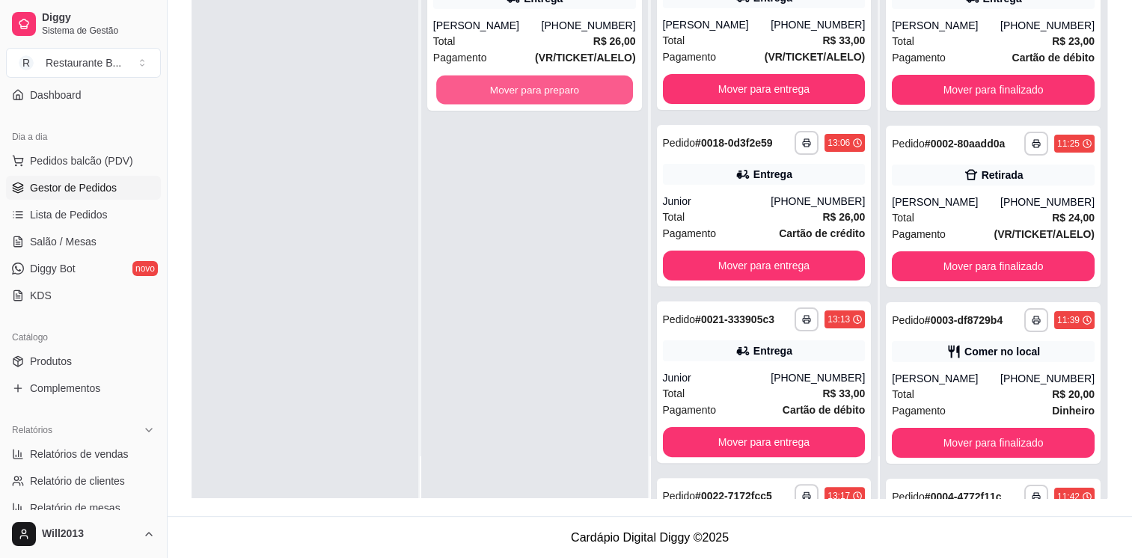
click at [506, 91] on button "Mover para preparo" at bounding box center [534, 90] width 197 height 29
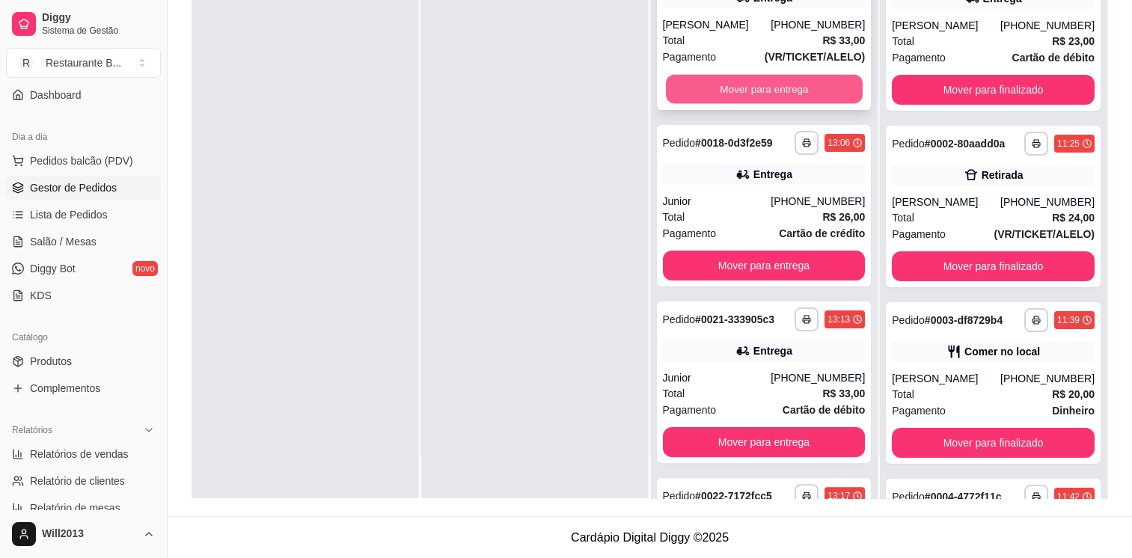
click at [780, 103] on button "Mover para entrega" at bounding box center [764, 89] width 197 height 29
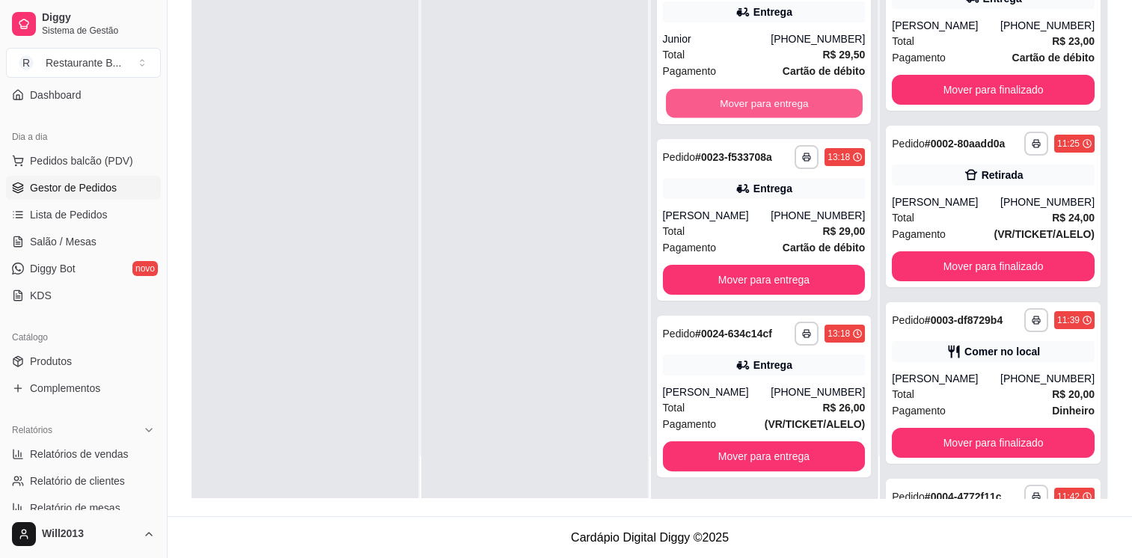
click at [780, 103] on button "Mover para entrega" at bounding box center [764, 103] width 197 height 29
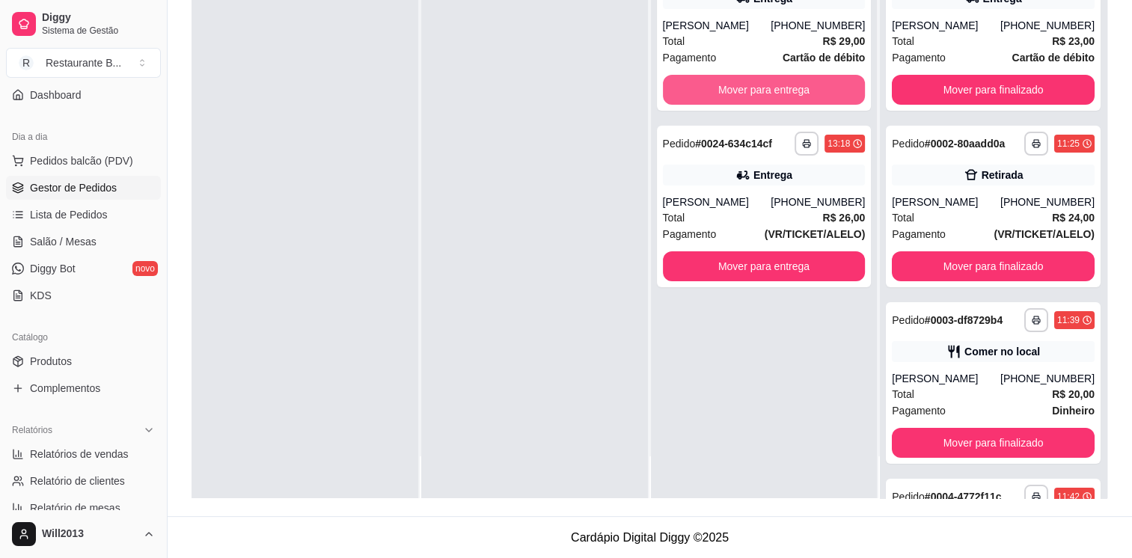
scroll to position [0, 0]
click at [782, 91] on button "Mover para entrega" at bounding box center [764, 90] width 197 height 29
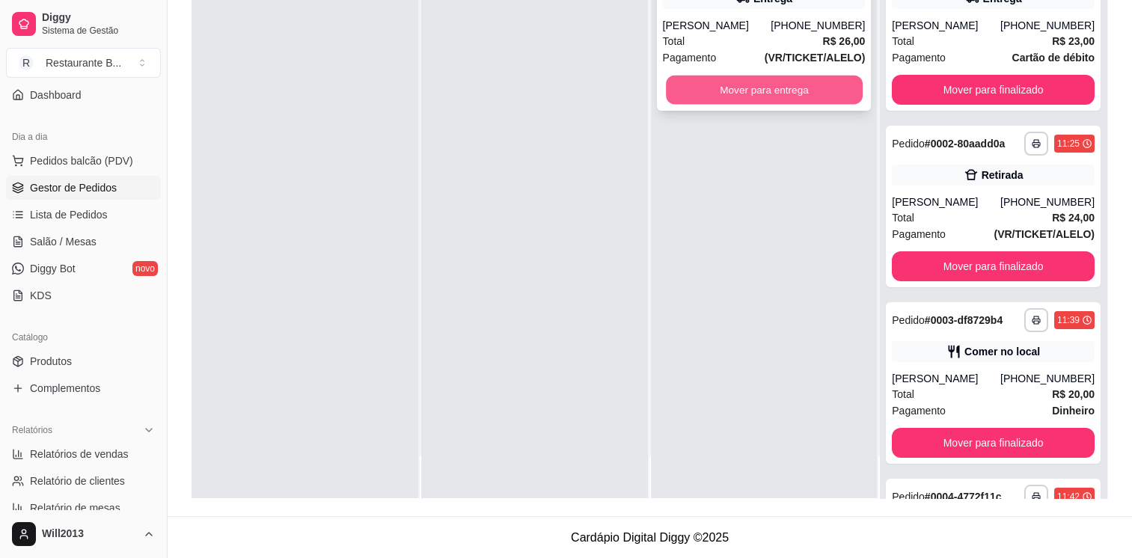
click at [745, 85] on button "Mover para entrega" at bounding box center [764, 90] width 197 height 29
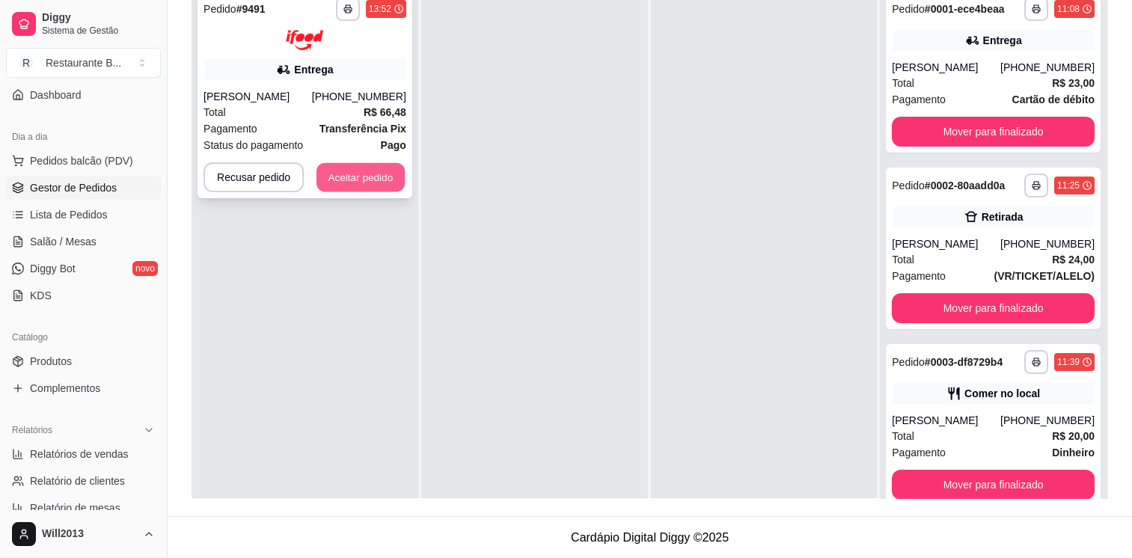
click at [370, 169] on button "Aceitar pedido" at bounding box center [361, 176] width 88 height 29
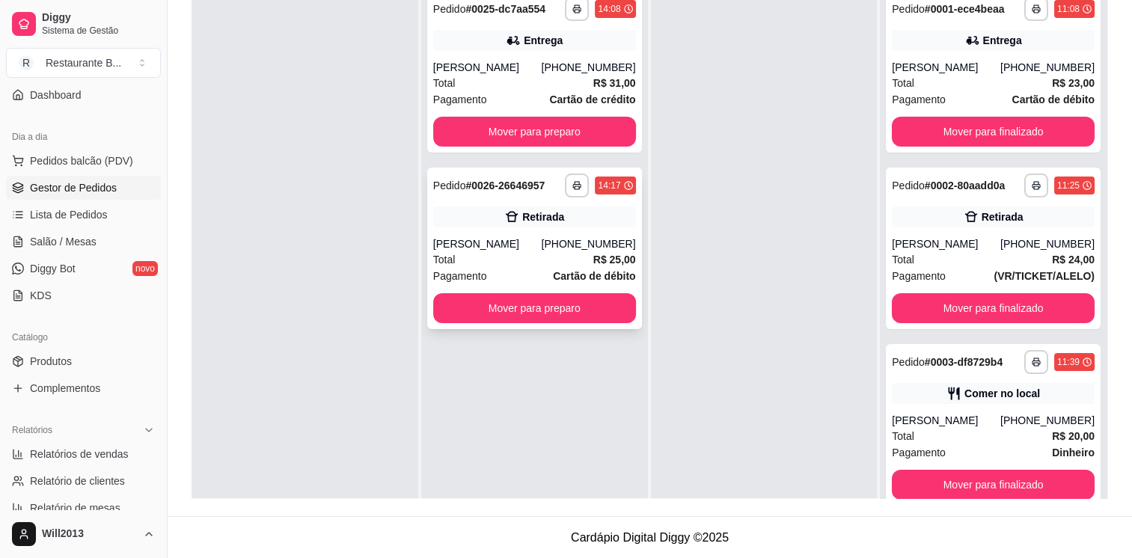
click at [548, 323] on div "**********" at bounding box center [534, 249] width 215 height 162
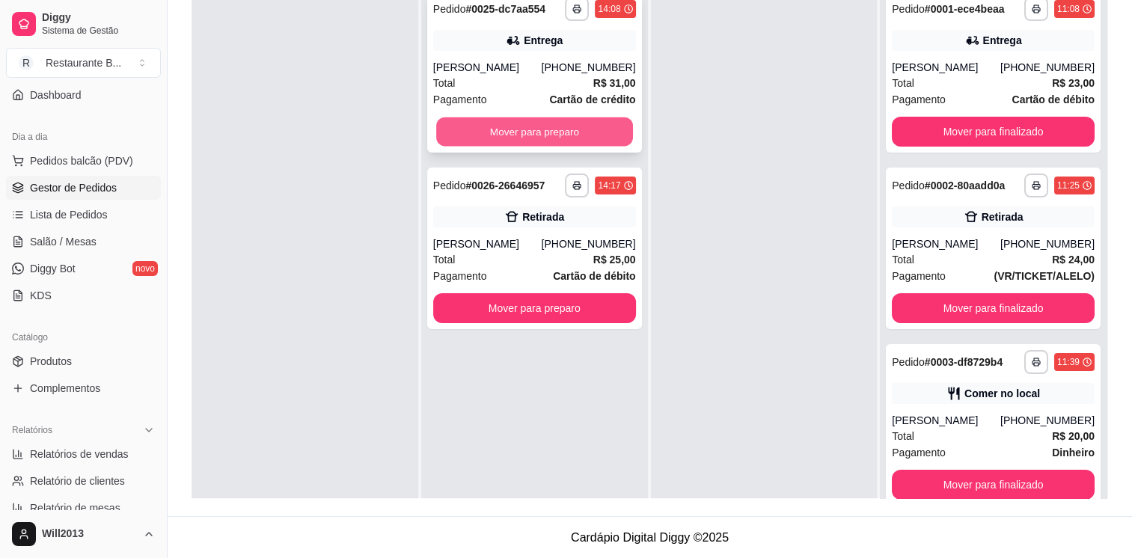
click at [511, 130] on button "Mover para preparo" at bounding box center [534, 131] width 197 height 29
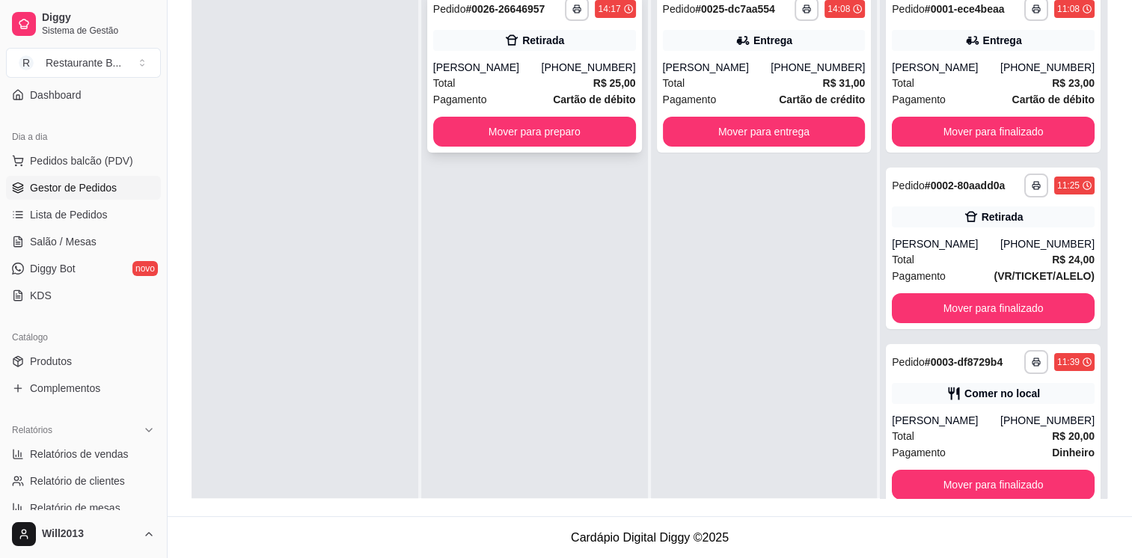
click at [518, 310] on div "**********" at bounding box center [534, 261] width 227 height 558
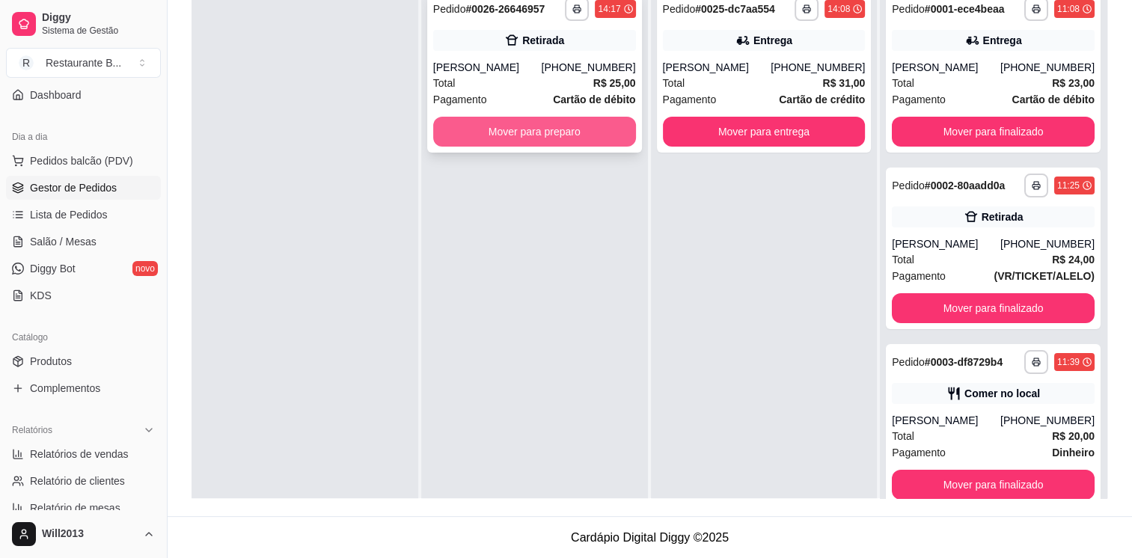
click at [470, 133] on button "Mover para preparo" at bounding box center [534, 132] width 203 height 30
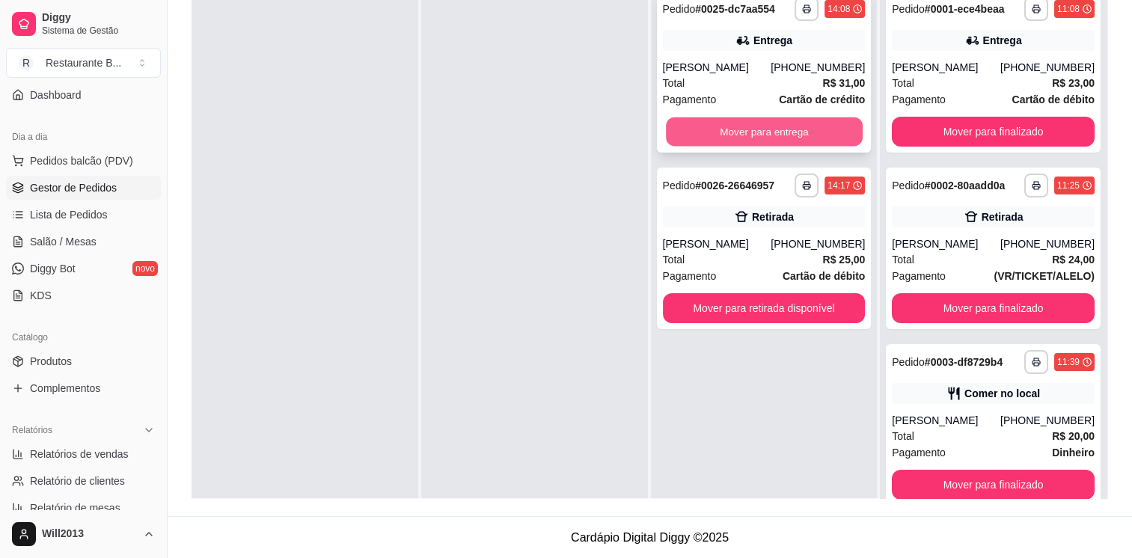
click at [761, 130] on button "Mover para entrega" at bounding box center [764, 131] width 197 height 29
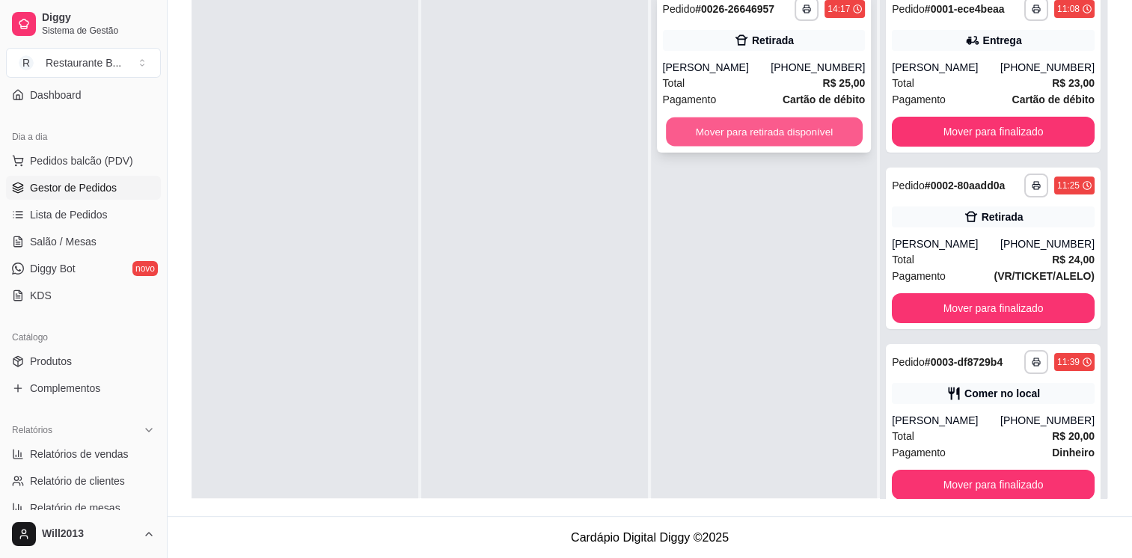
click at [728, 117] on button "Mover para retirada disponível" at bounding box center [764, 131] width 197 height 29
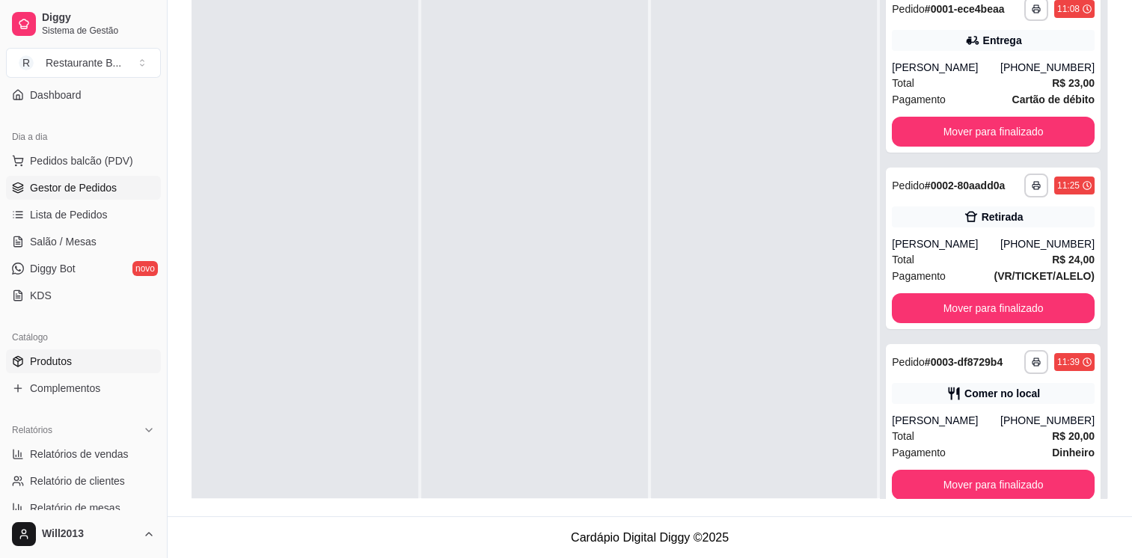
click at [93, 366] on link "Produtos" at bounding box center [83, 361] width 155 height 24
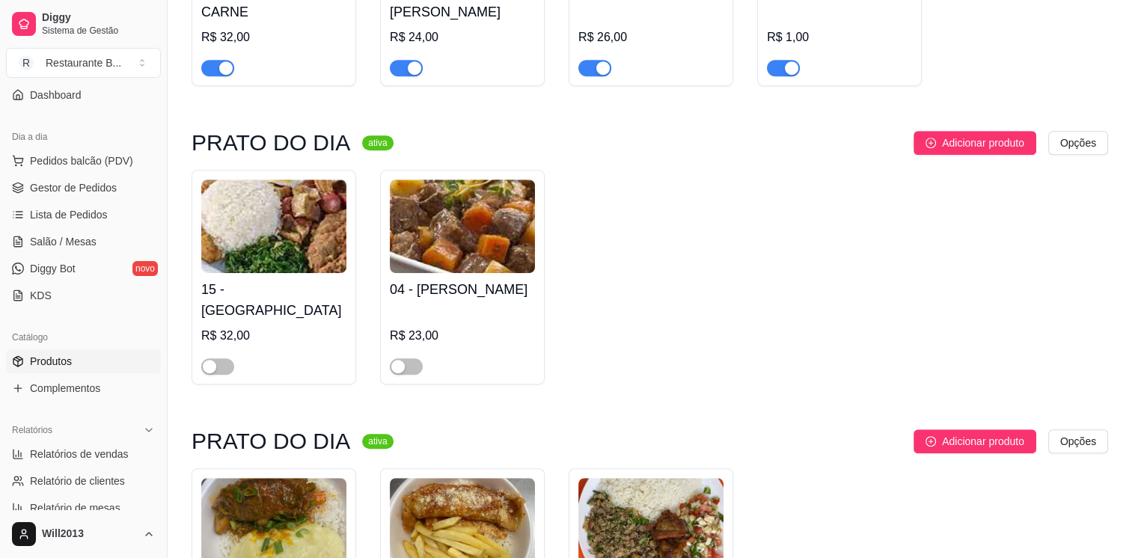
scroll to position [991, 0]
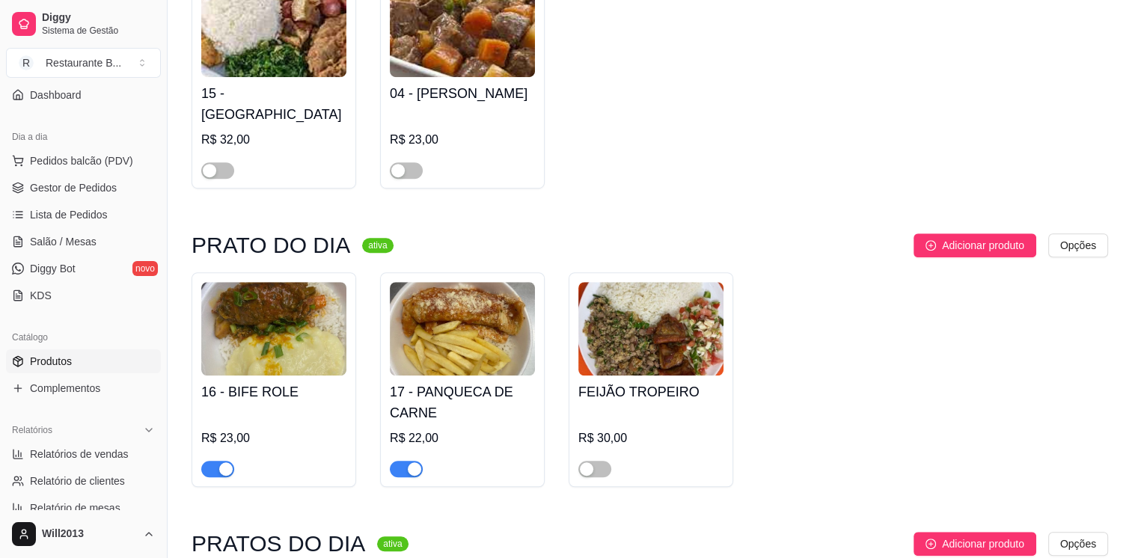
click at [406, 461] on button "button" at bounding box center [406, 469] width 33 height 16
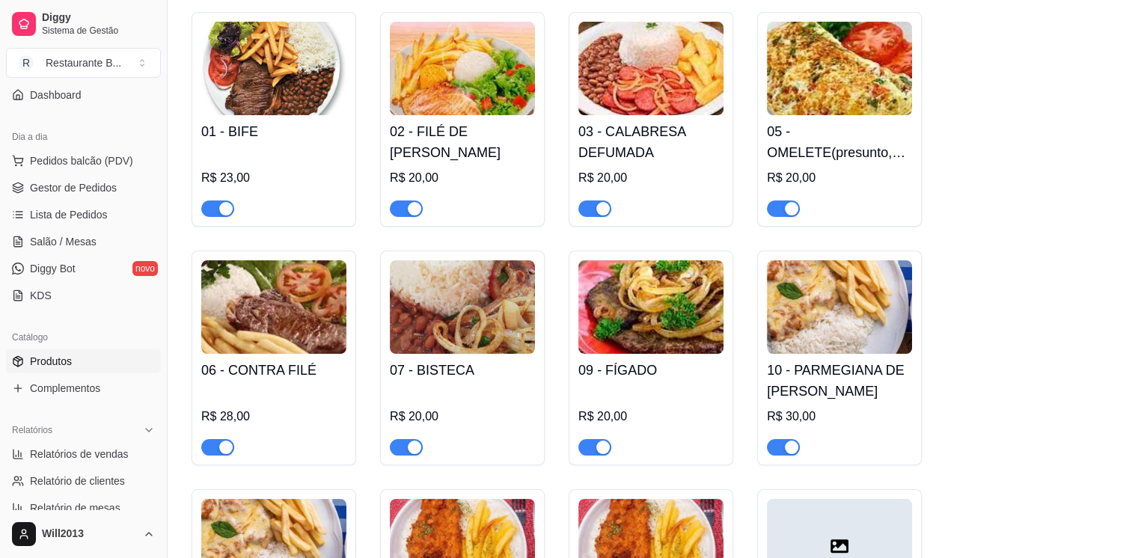
scroll to position [177, 0]
click at [90, 192] on span "Gestor de Pedidos" at bounding box center [73, 187] width 87 height 15
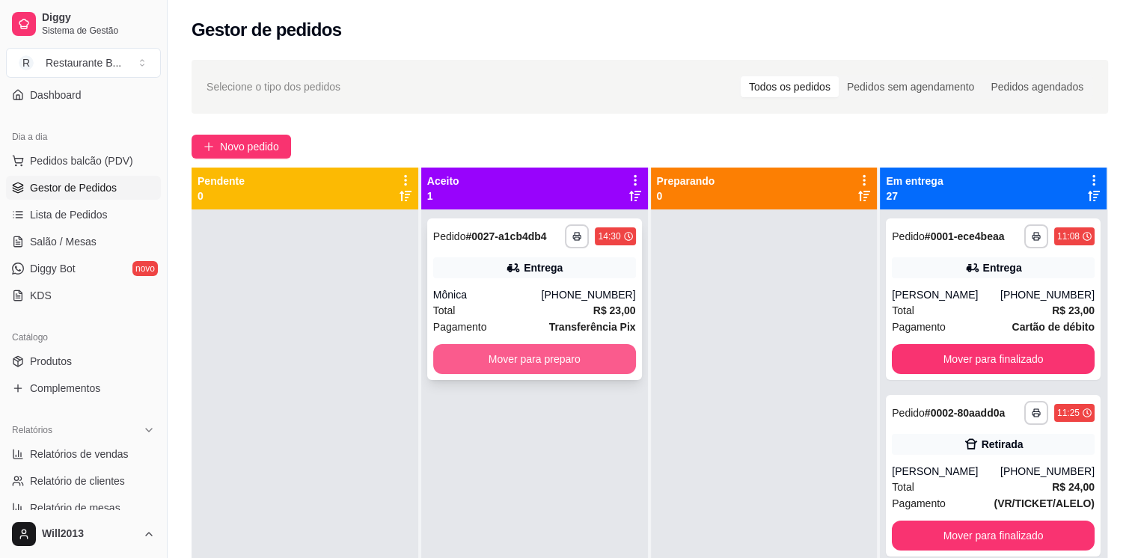
click at [557, 361] on button "Mover para preparo" at bounding box center [534, 359] width 203 height 30
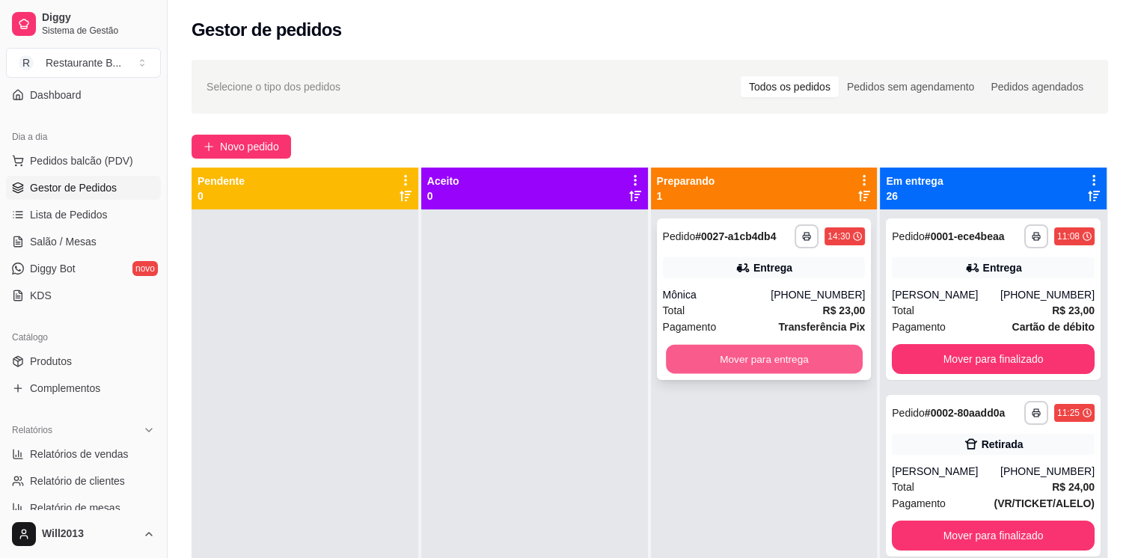
click at [779, 365] on button "Mover para entrega" at bounding box center [764, 359] width 197 height 29
